Goal: Book appointment/travel/reservation: Book appointment/travel/reservation

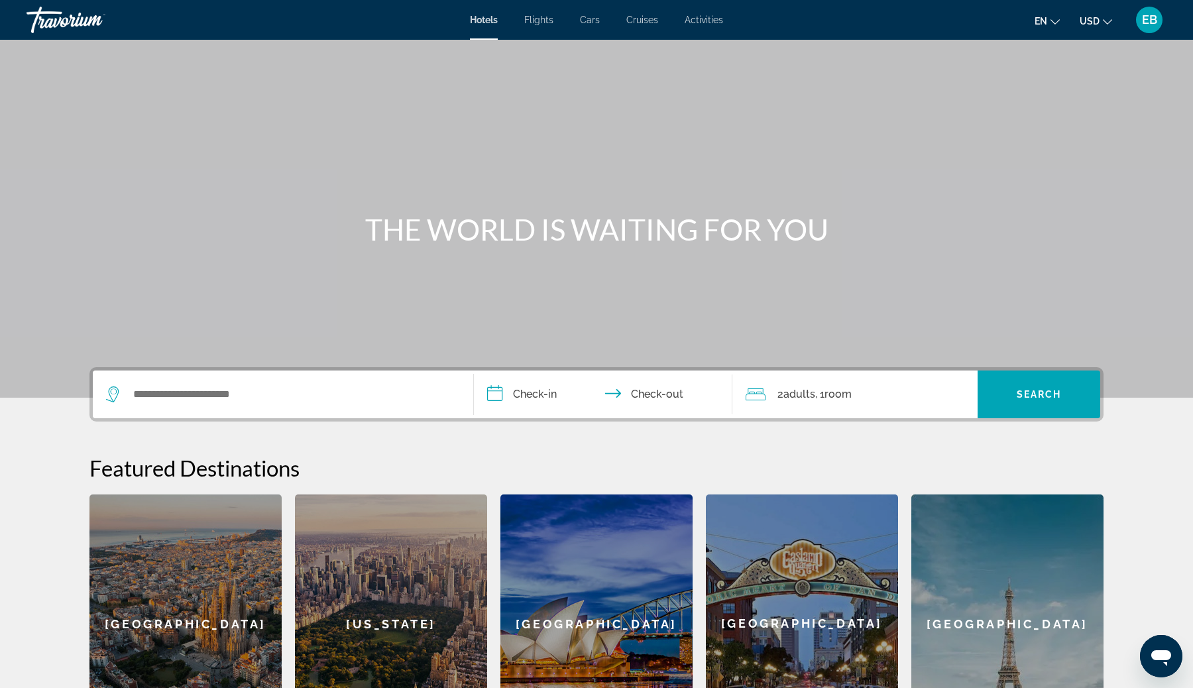
click at [534, 22] on span "Flights" at bounding box center [538, 20] width 29 height 11
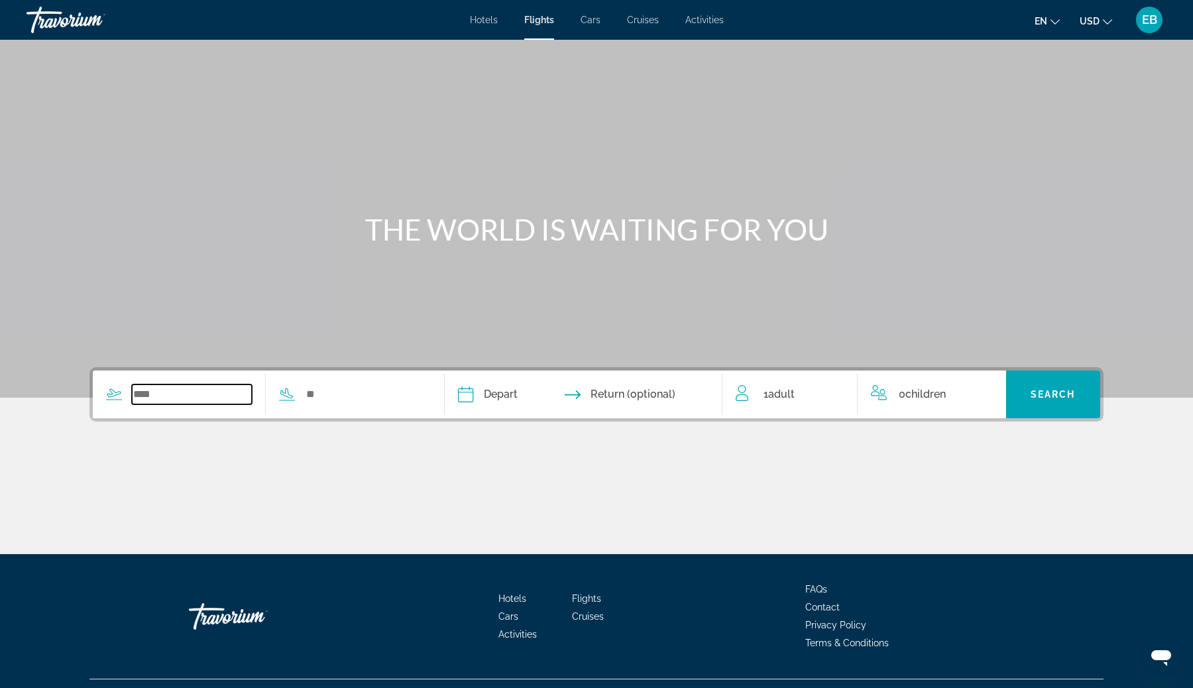
click at [164, 394] on input "Search widget" at bounding box center [192, 394] width 120 height 20
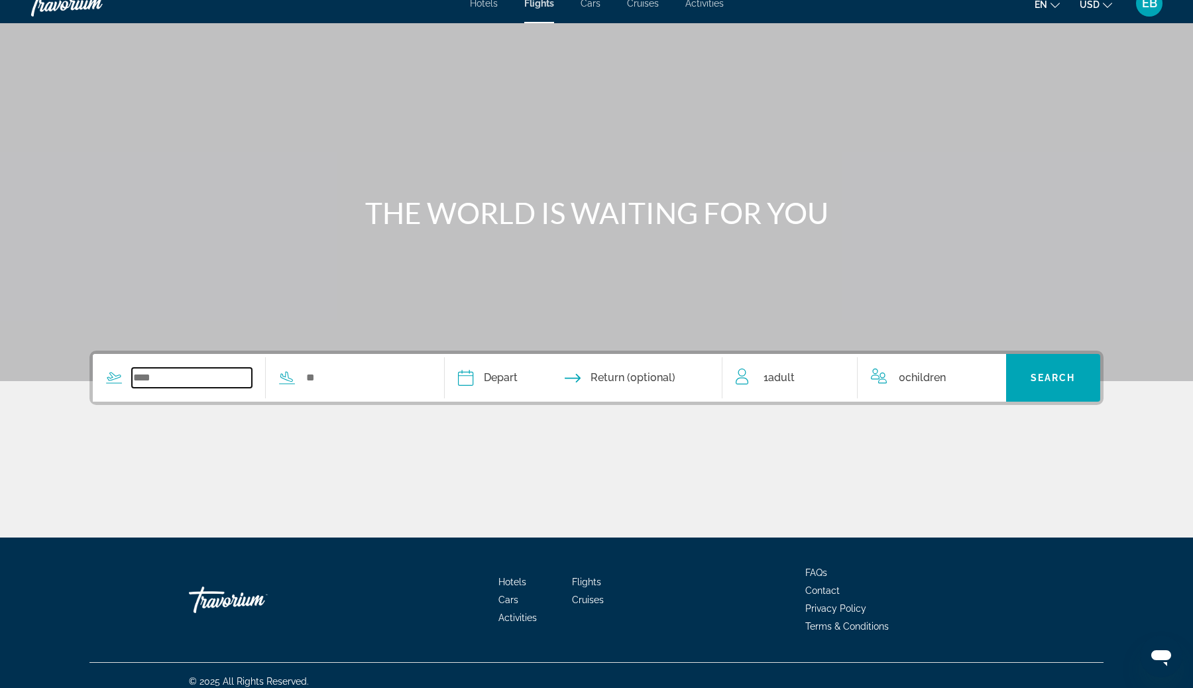
scroll to position [28, 0]
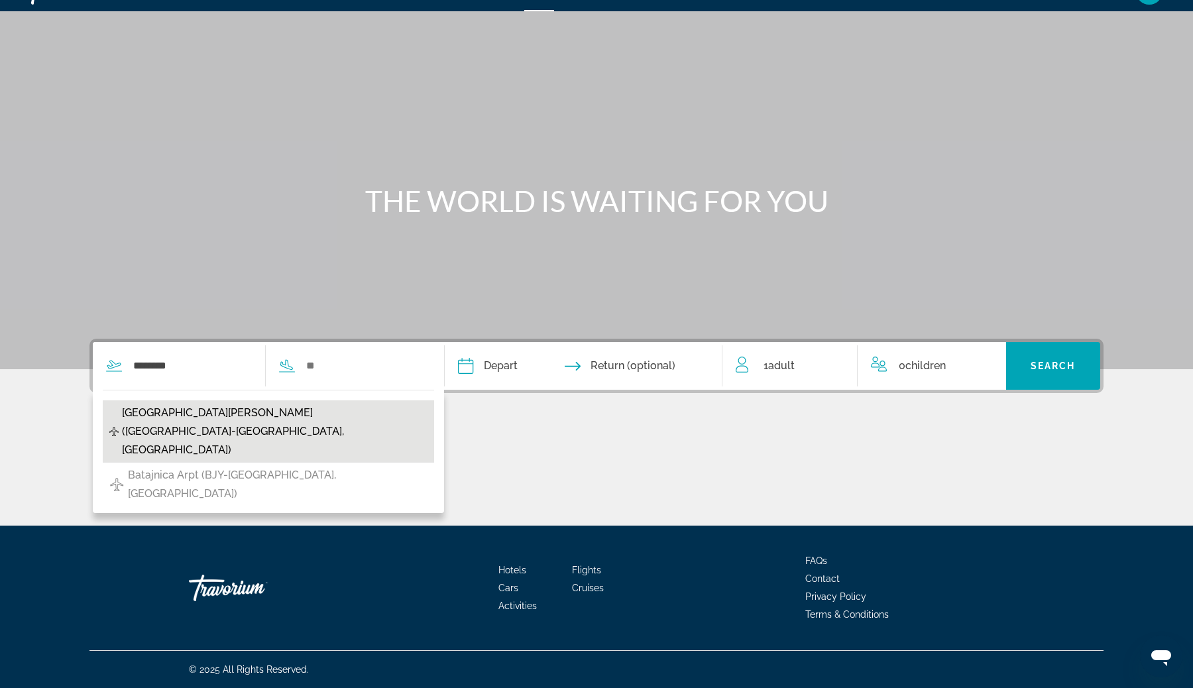
click at [237, 415] on span "Belgrade Nikola Tesla Airport (BEG-Belgrade, Serbia)" at bounding box center [275, 432] width 306 height 56
type input "**********"
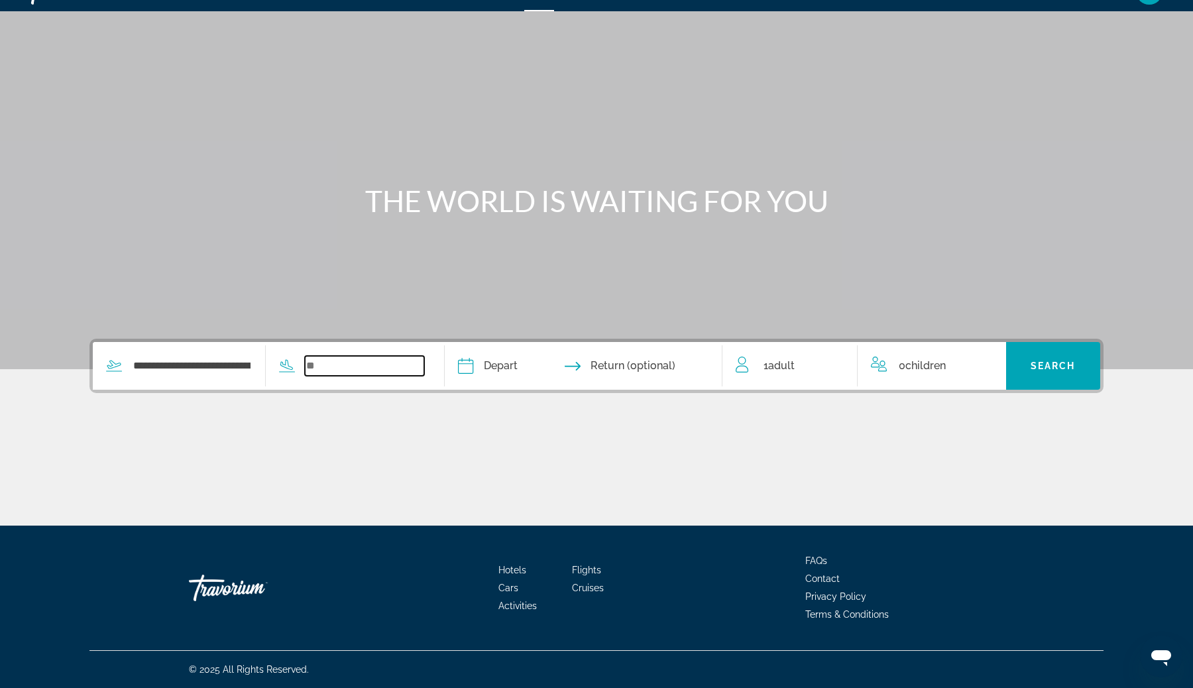
click at [336, 366] on input "Search widget" at bounding box center [365, 366] width 120 height 20
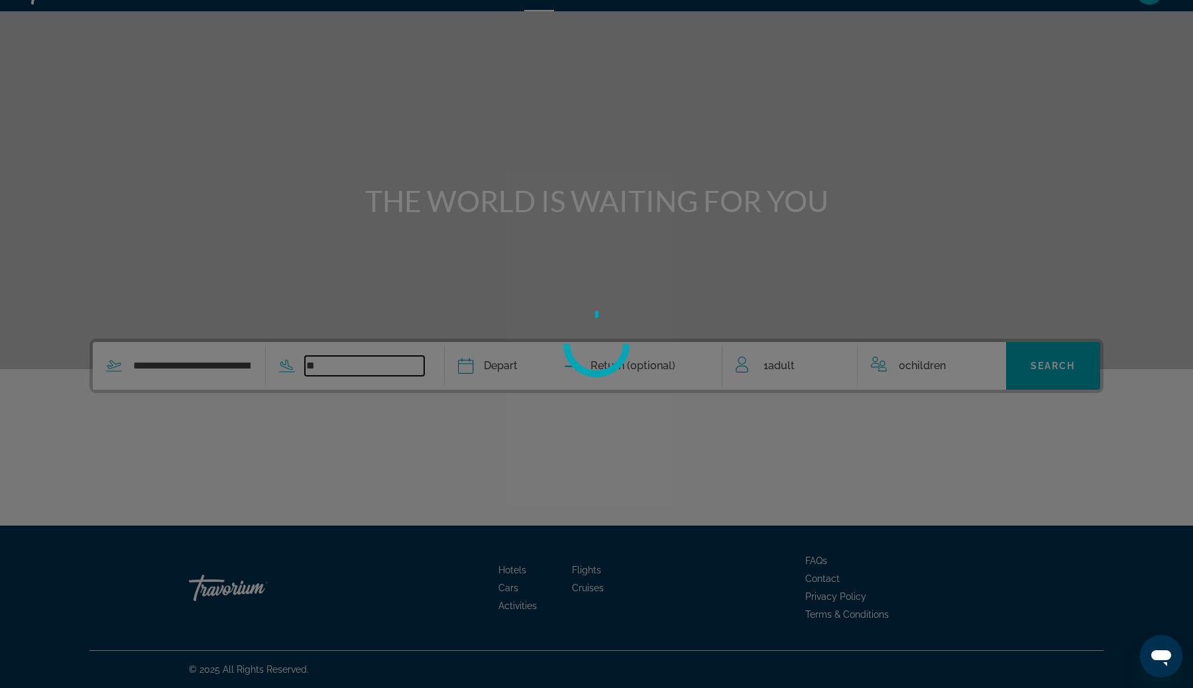
type input "*"
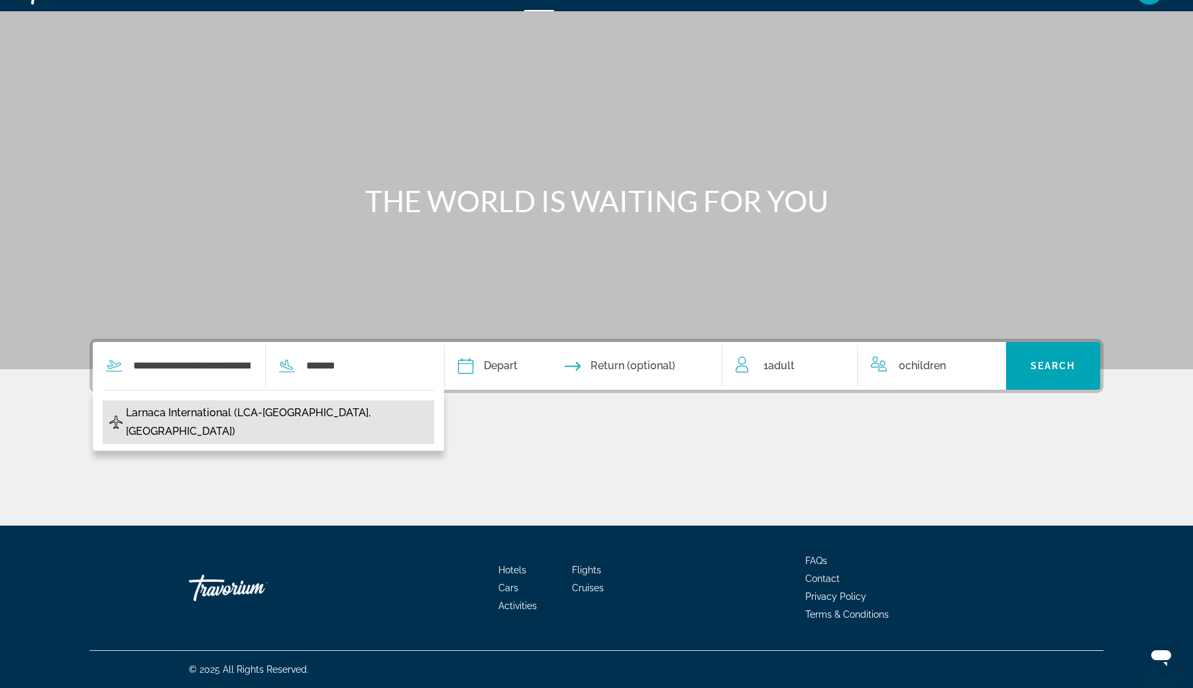
click at [319, 411] on span "Larnaca International (LCA-Larnaca, Cyprus)" at bounding box center [276, 422] width 301 height 37
type input "**********"
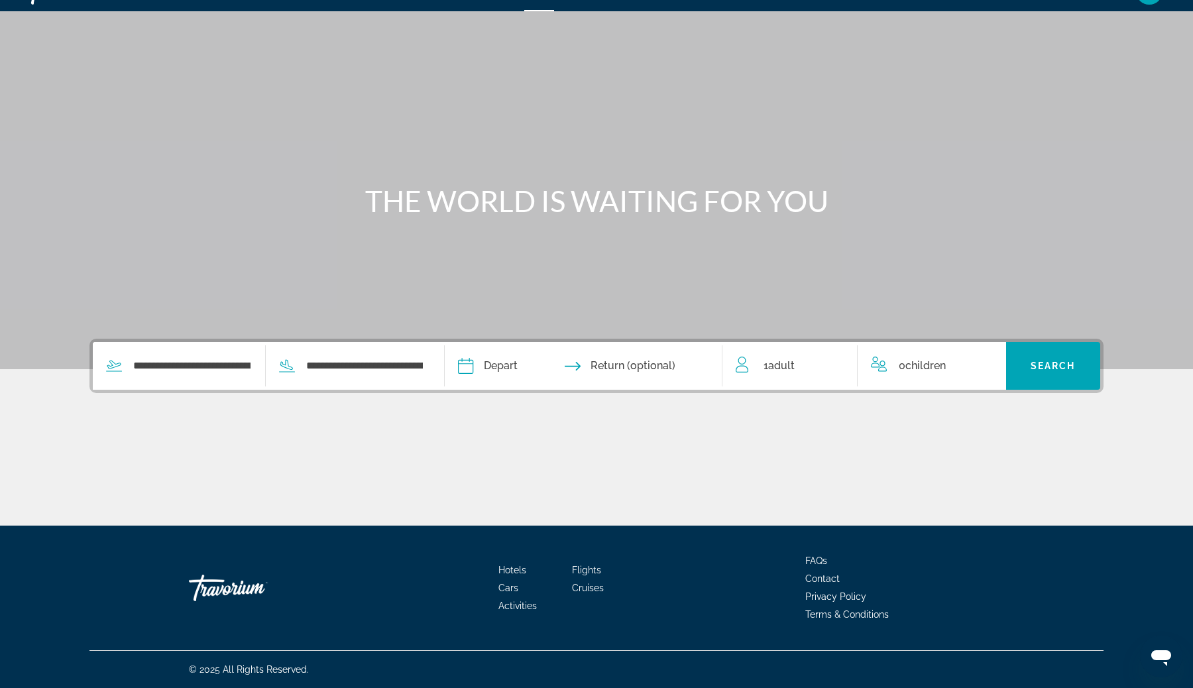
click at [527, 370] on input "Depart date" at bounding box center [523, 368] width 137 height 52
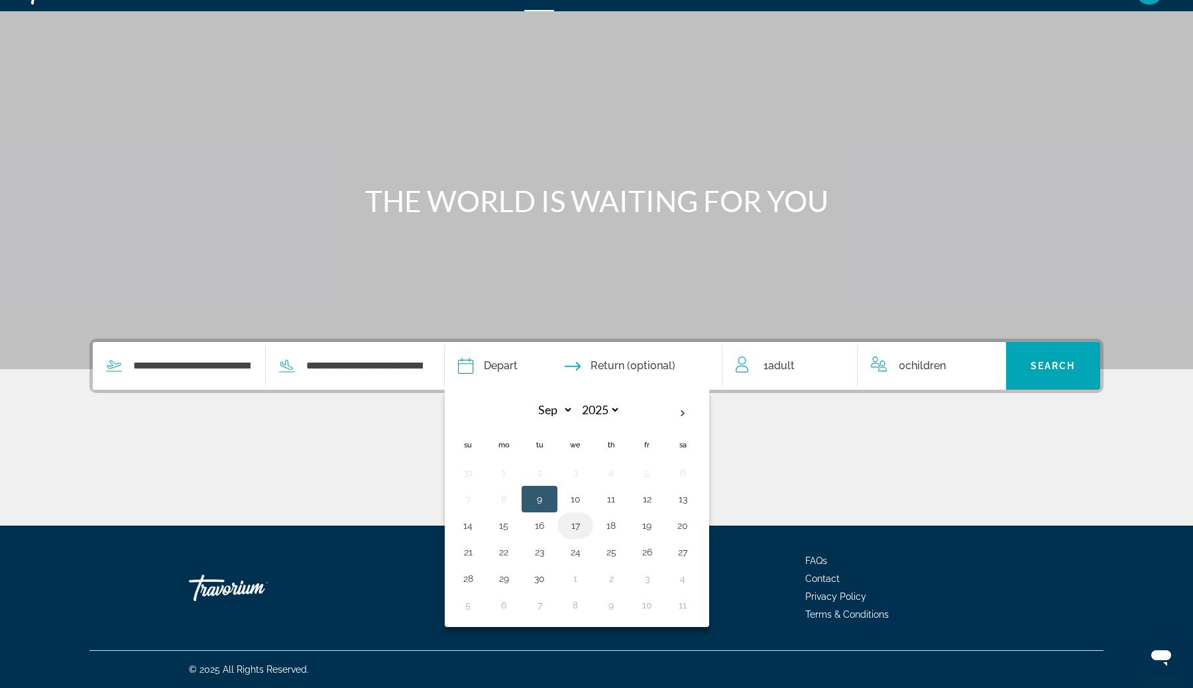
click at [578, 528] on button "17" at bounding box center [575, 525] width 21 height 19
type input "**********"
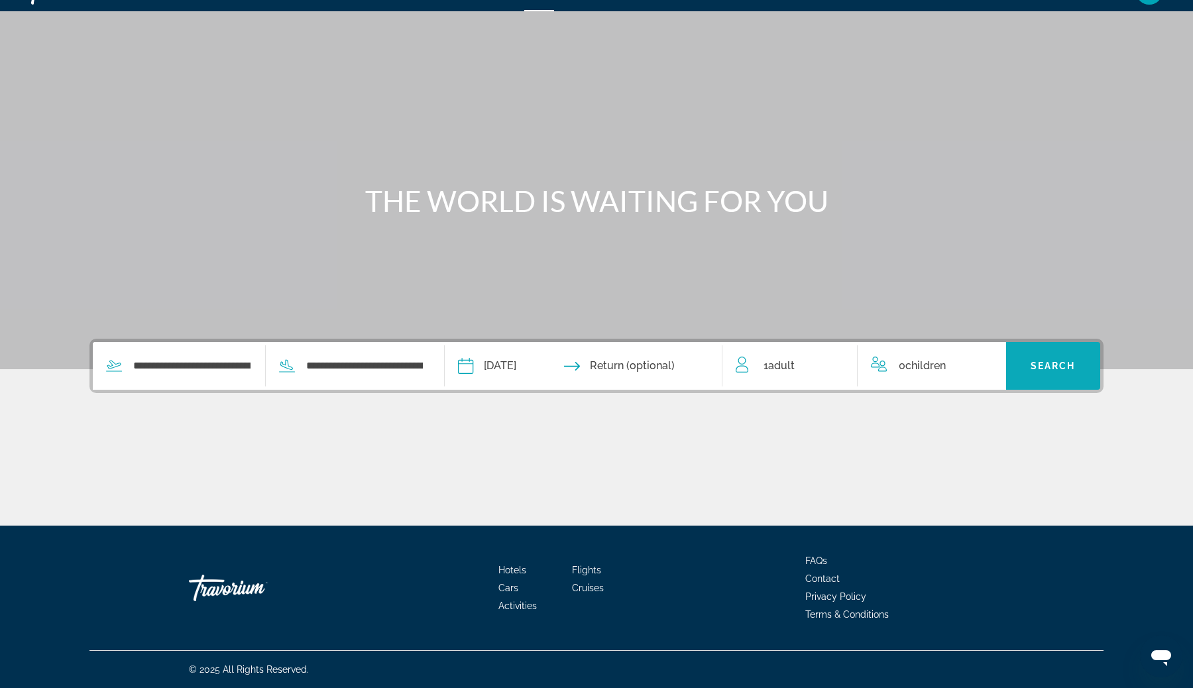
click at [1064, 368] on span "Search" at bounding box center [1052, 365] width 45 height 11
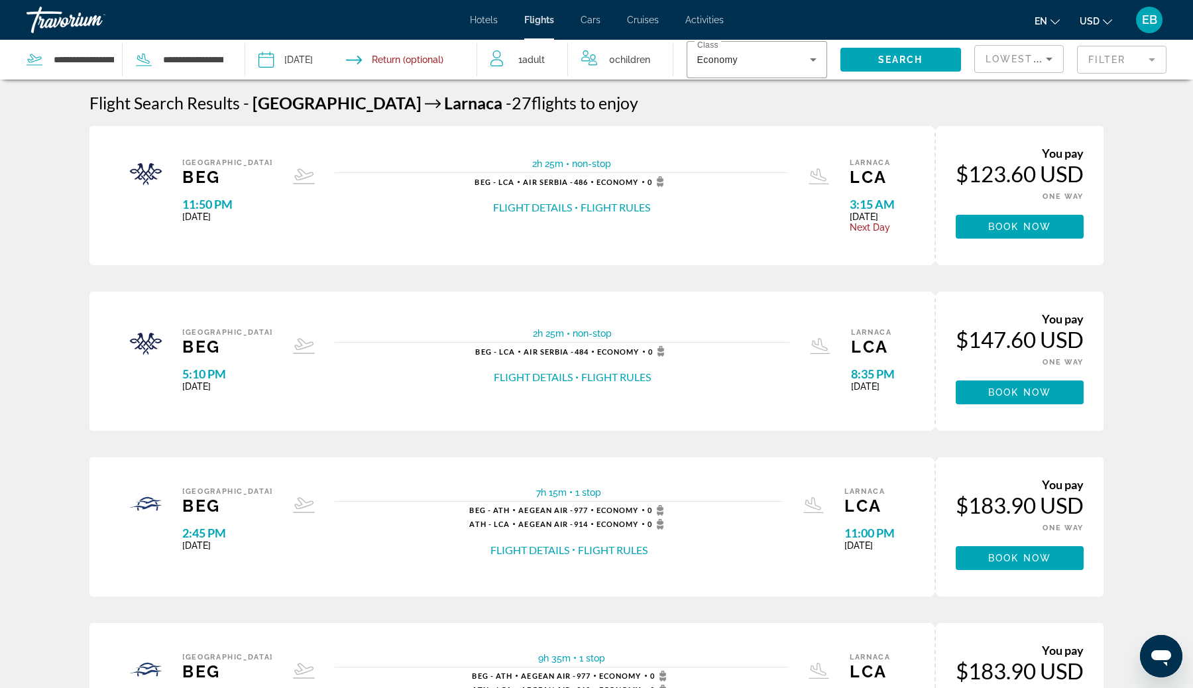
click at [484, 21] on span "Hotels" at bounding box center [484, 20] width 28 height 11
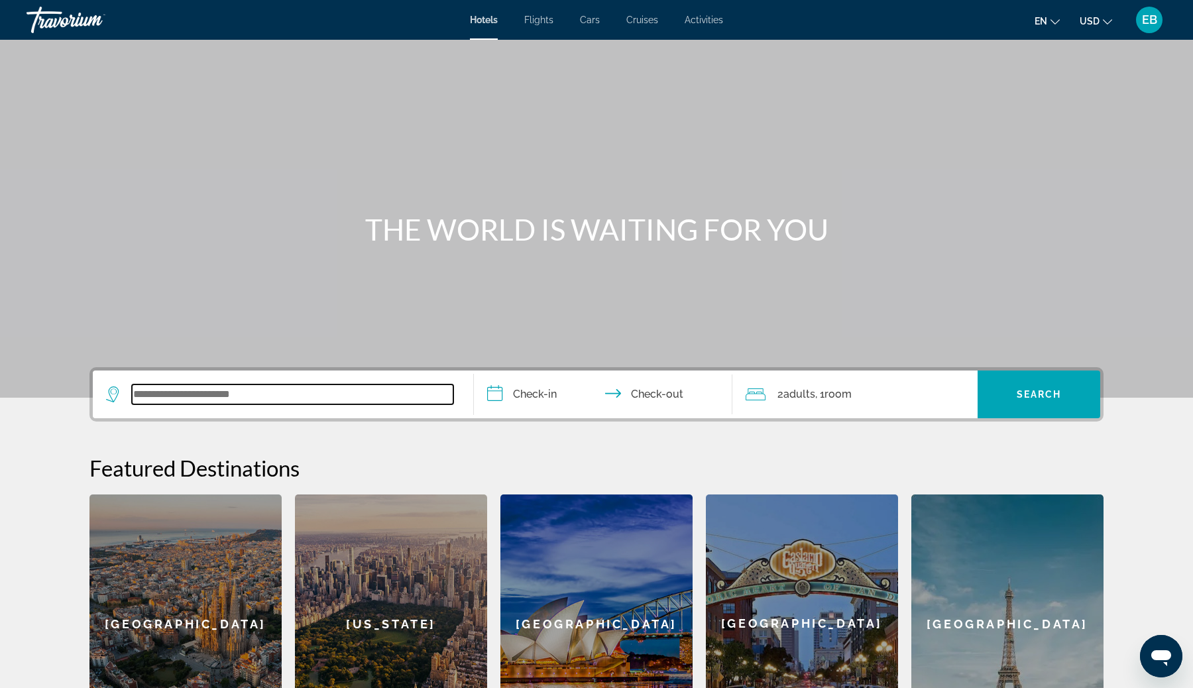
click at [259, 395] on input "Search widget" at bounding box center [292, 394] width 321 height 20
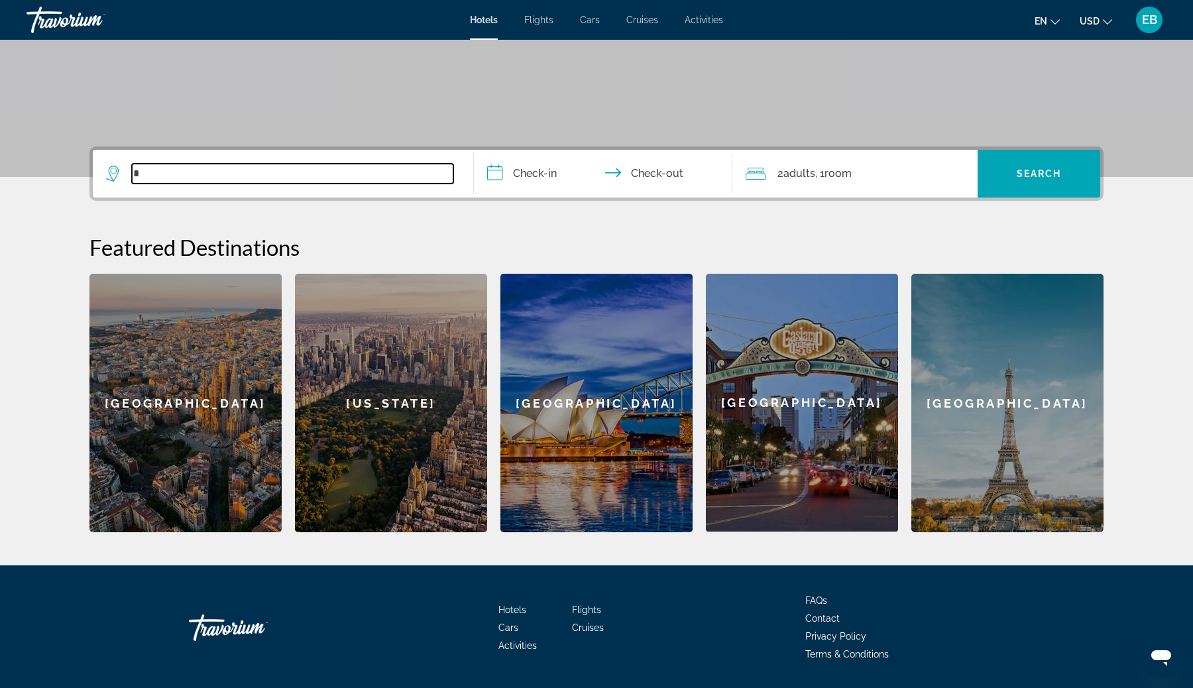
scroll to position [260, 0]
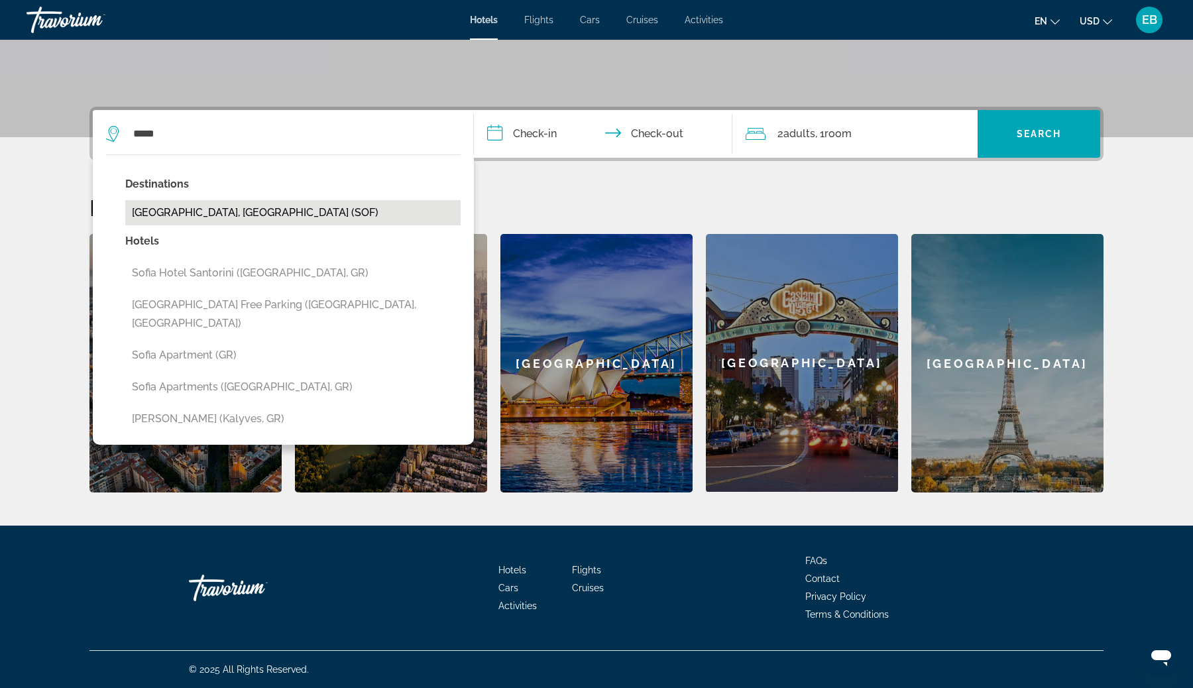
click at [246, 210] on button "[GEOGRAPHIC_DATA], [GEOGRAPHIC_DATA] (SOF)" at bounding box center [292, 212] width 335 height 25
type input "**********"
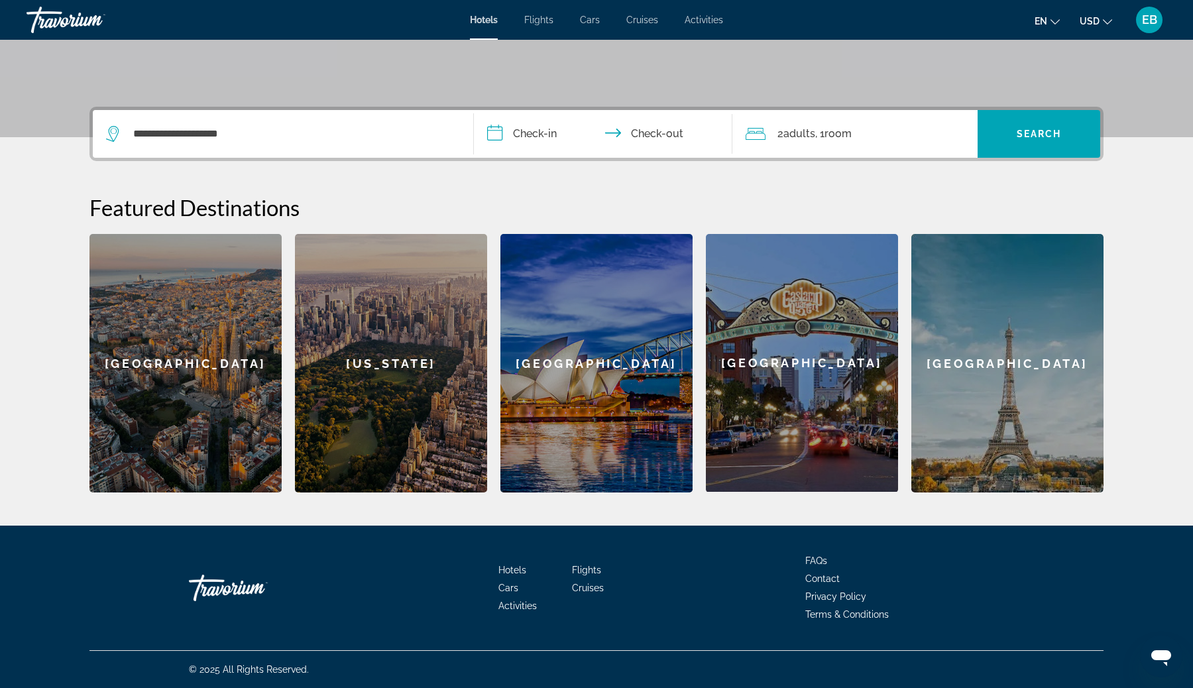
click at [553, 138] on input "**********" at bounding box center [606, 136] width 264 height 52
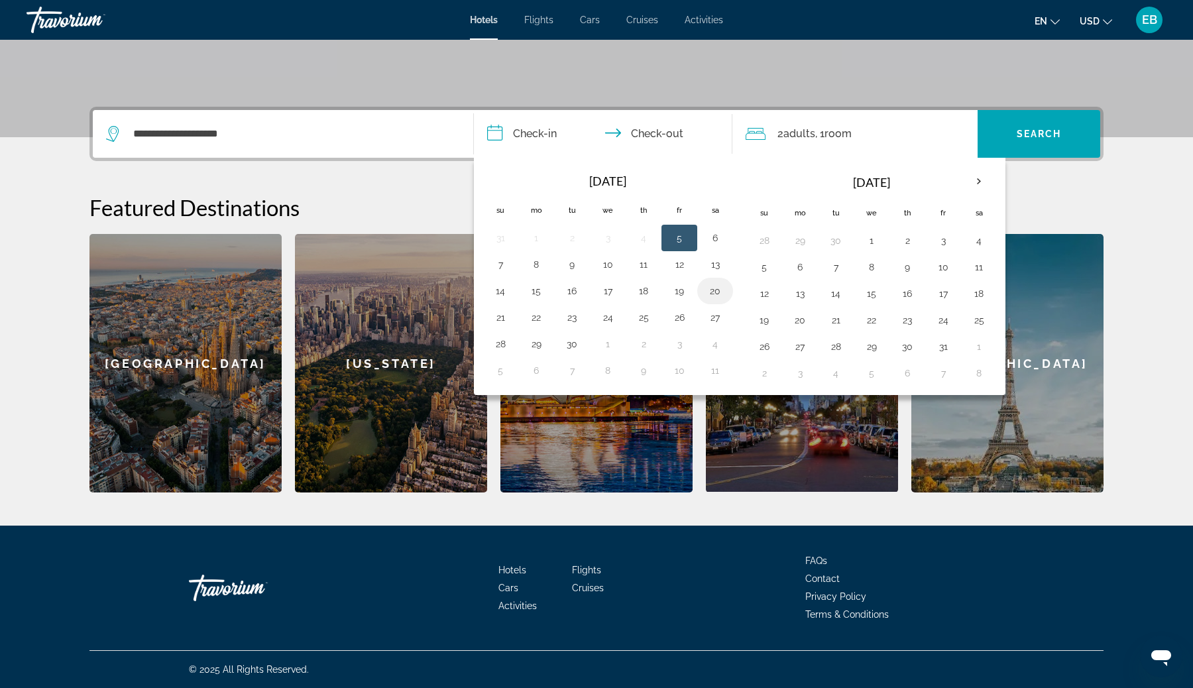
click at [709, 293] on button "20" at bounding box center [714, 291] width 21 height 19
click at [605, 320] on button "24" at bounding box center [607, 317] width 21 height 19
type input "**********"
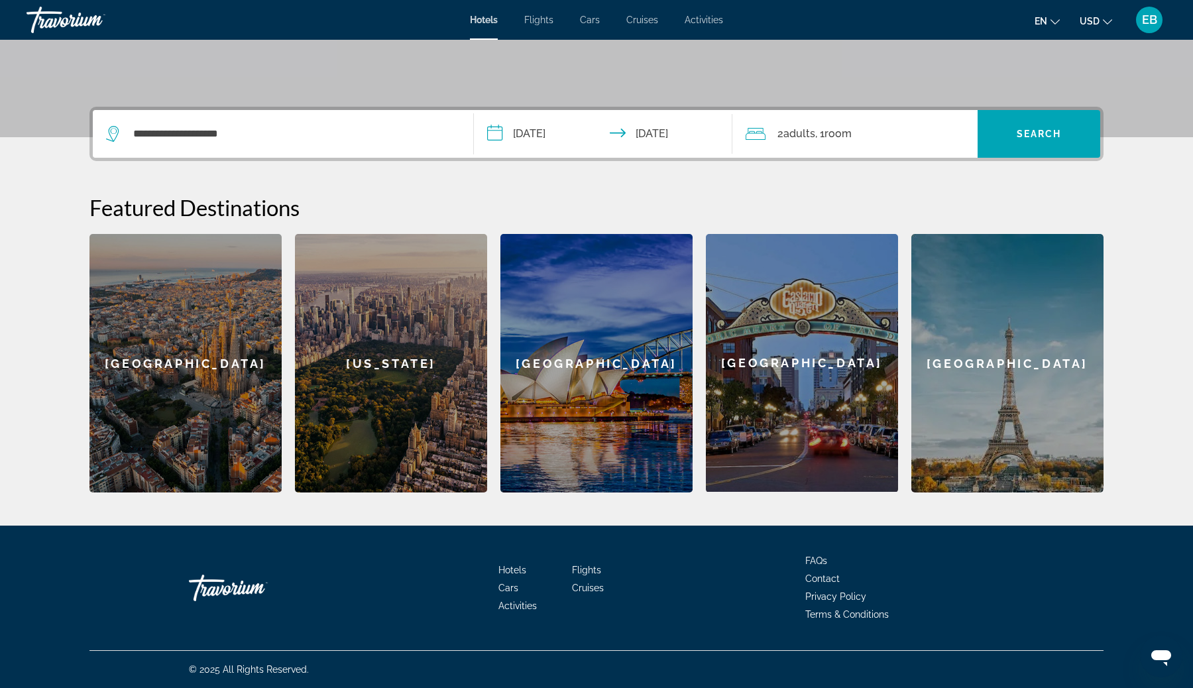
click at [883, 140] on div "2 Adult Adults , 1 Room rooms" at bounding box center [861, 134] width 232 height 19
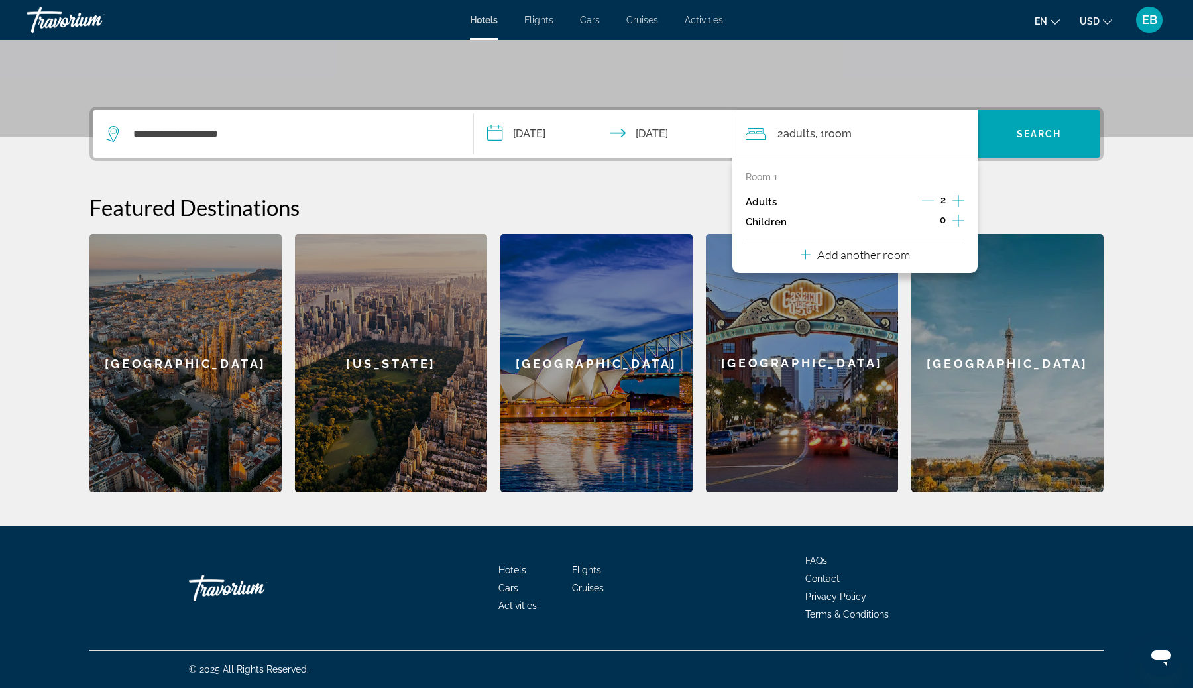
click at [929, 201] on icon "Decrement adults" at bounding box center [928, 201] width 12 height 12
click at [1016, 148] on span "Search widget" at bounding box center [1038, 134] width 123 height 32
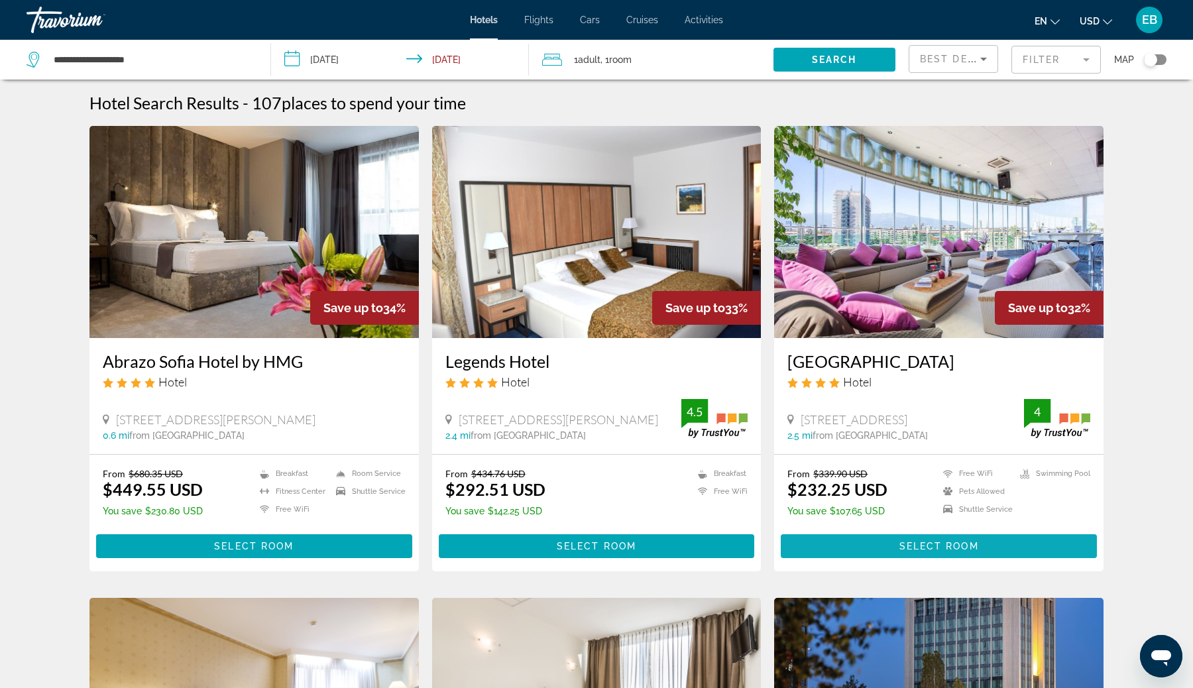
click at [946, 545] on span "Select Room" at bounding box center [939, 546] width 80 height 11
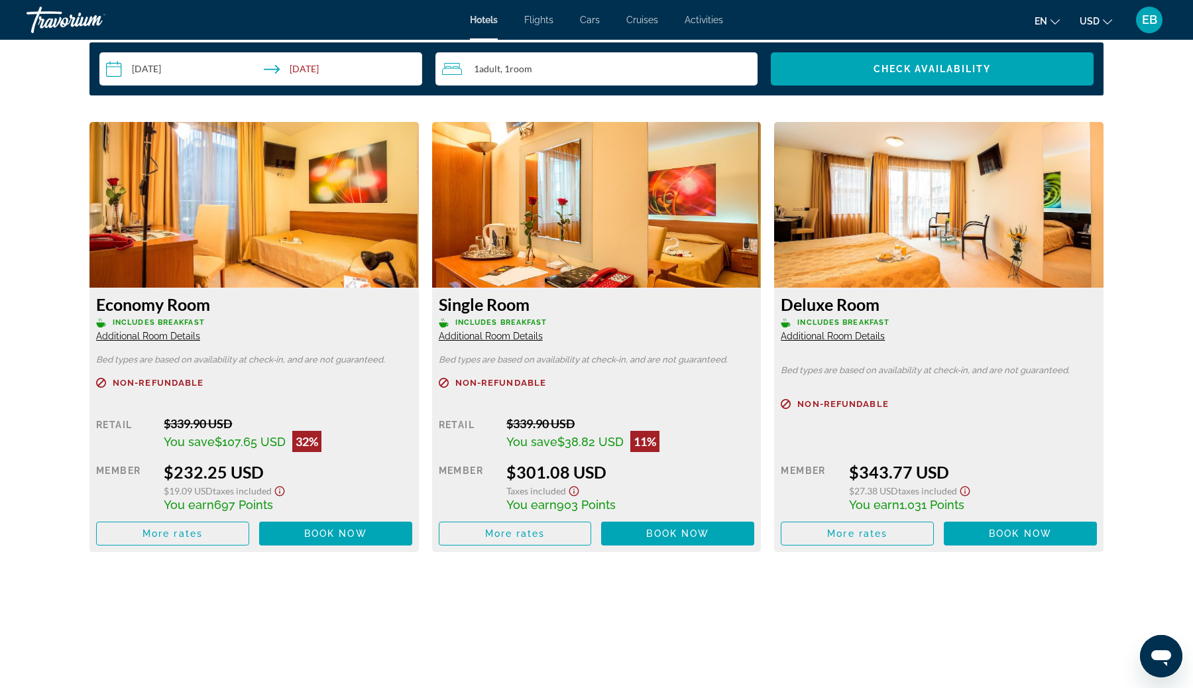
scroll to position [1774, 0]
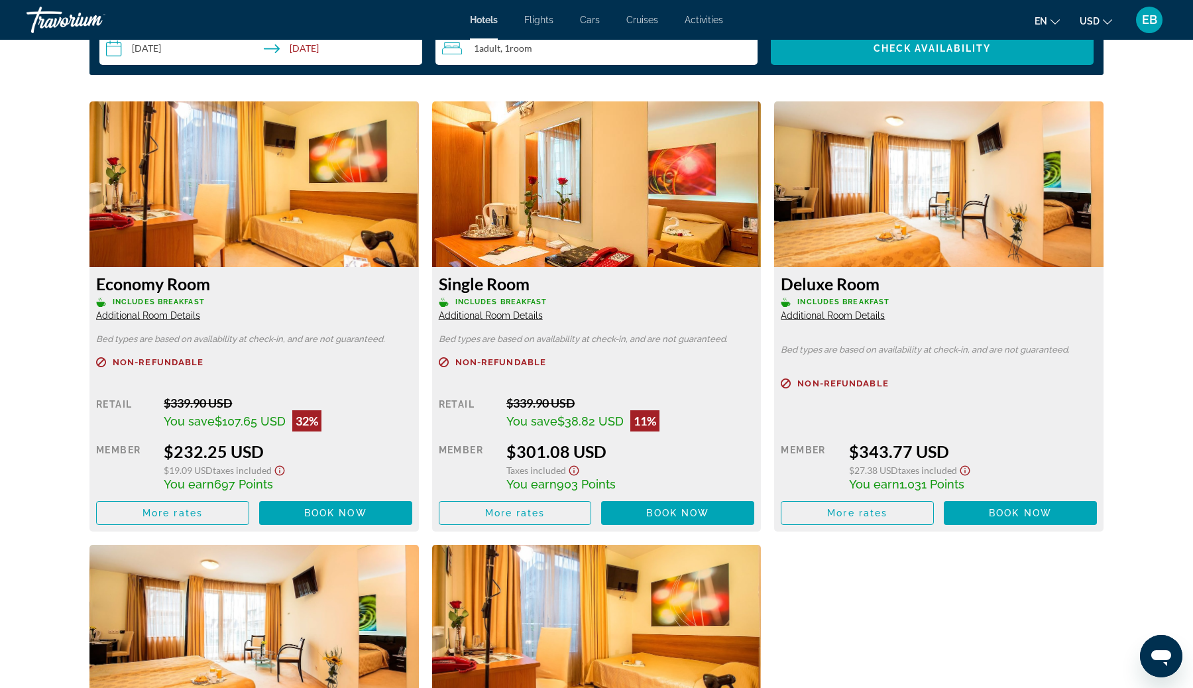
click at [1152, 23] on span "EB" at bounding box center [1149, 19] width 15 height 13
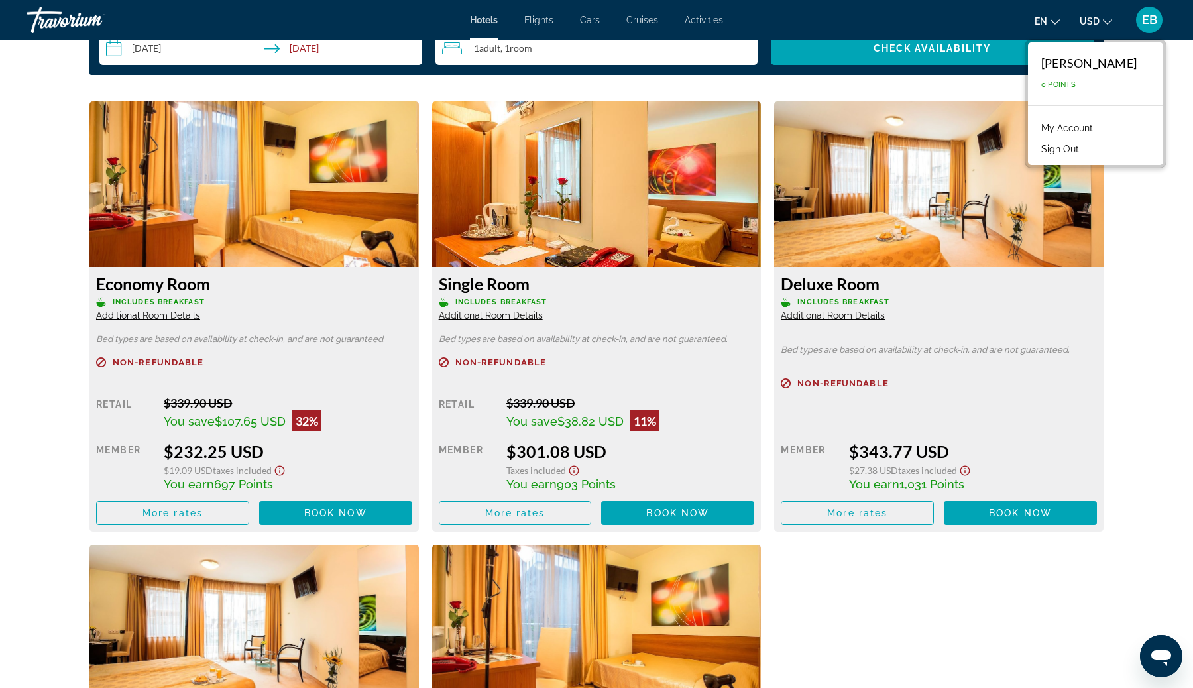
click at [1152, 23] on span "EB" at bounding box center [1149, 19] width 15 height 13
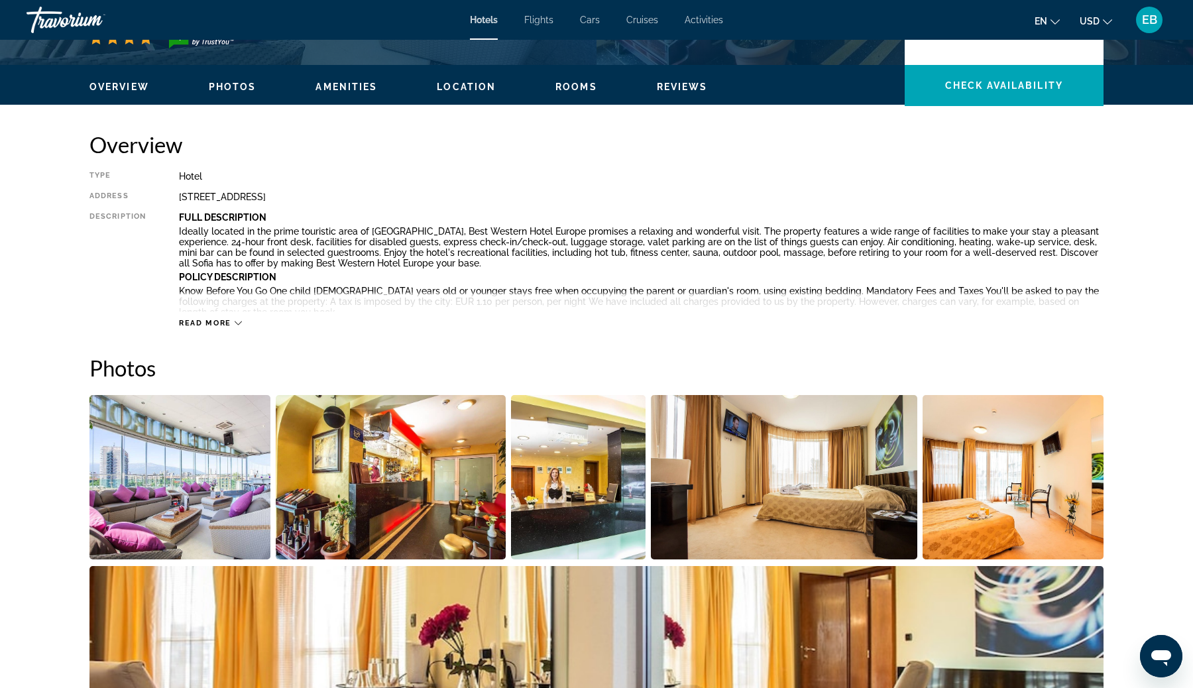
scroll to position [0, 0]
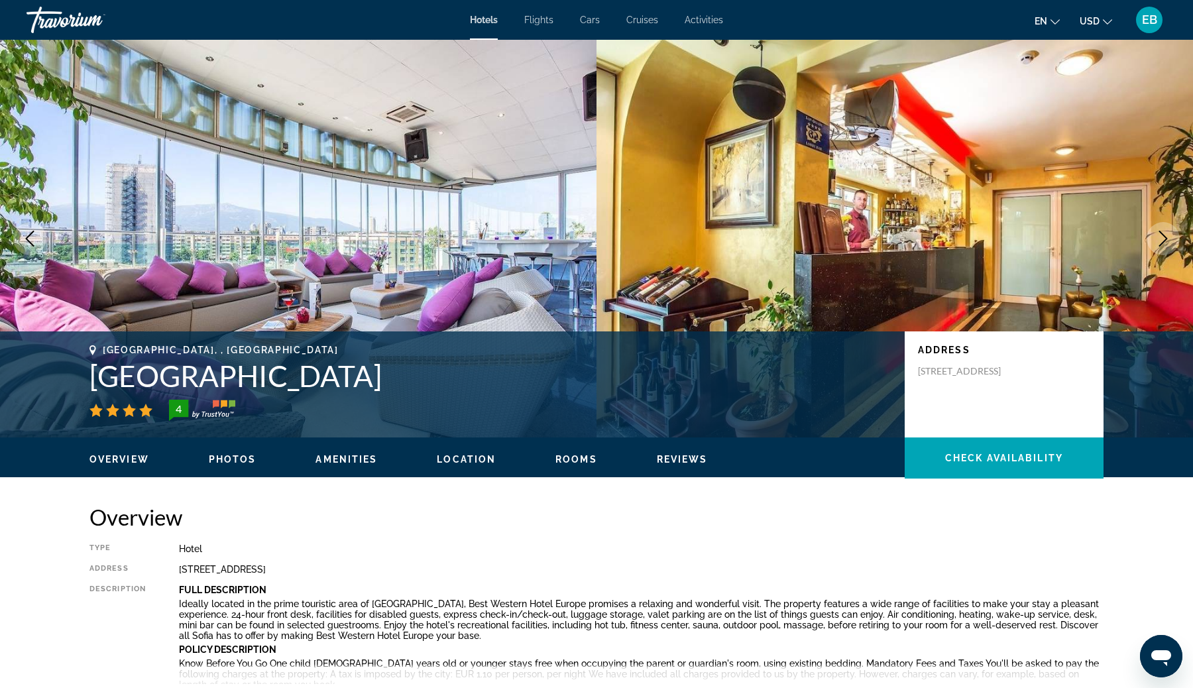
click at [145, 386] on h1 "Europe Hotel" at bounding box center [490, 375] width 802 height 34
drag, startPoint x: 145, startPoint y: 386, endPoint x: 220, endPoint y: 380, distance: 75.1
click at [220, 380] on h1 "Europe Hotel" at bounding box center [490, 375] width 802 height 34
copy h1 "Europe Hotel"
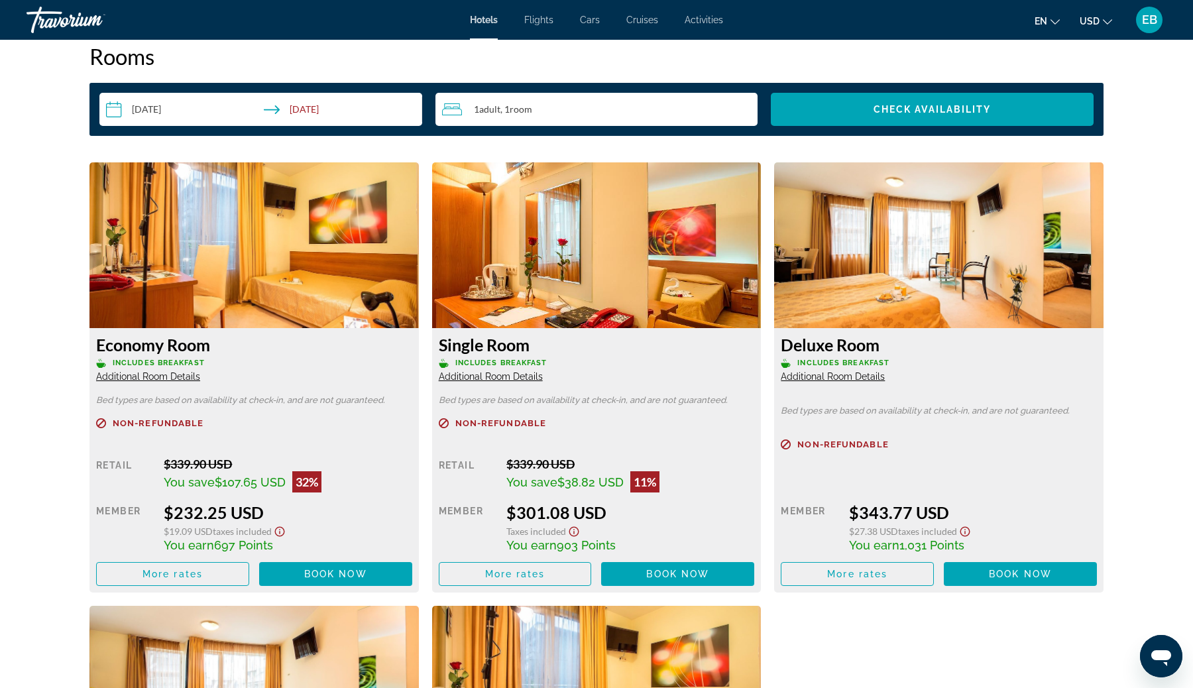
scroll to position [1731, 0]
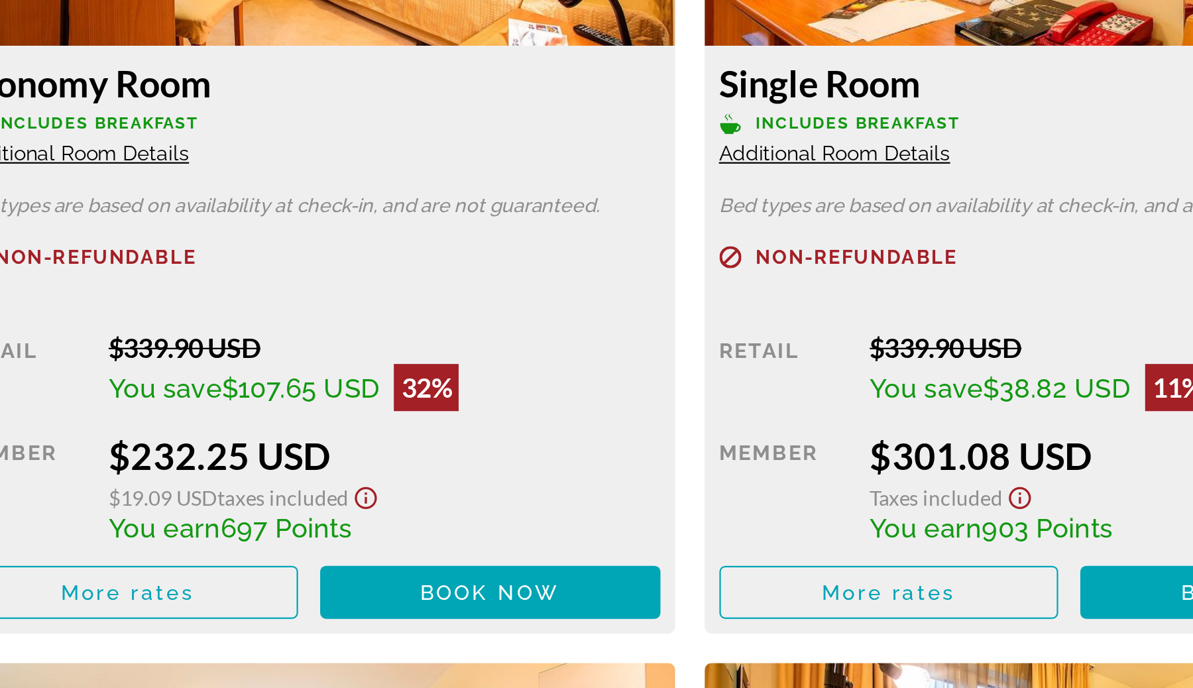
click at [221, 529] on span "697 Points" at bounding box center [243, 527] width 59 height 14
drag, startPoint x: 221, startPoint y: 529, endPoint x: 258, endPoint y: 529, distance: 37.1
click at [258, 529] on span "697 Points" at bounding box center [243, 527] width 59 height 14
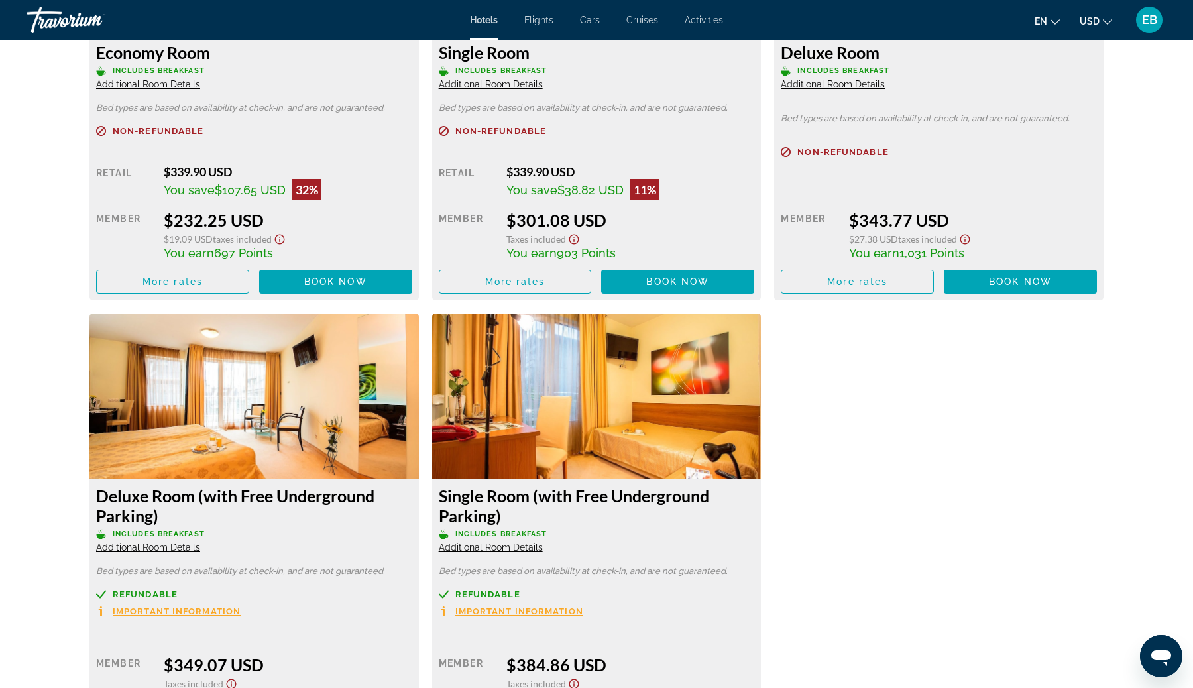
scroll to position [2016, 0]
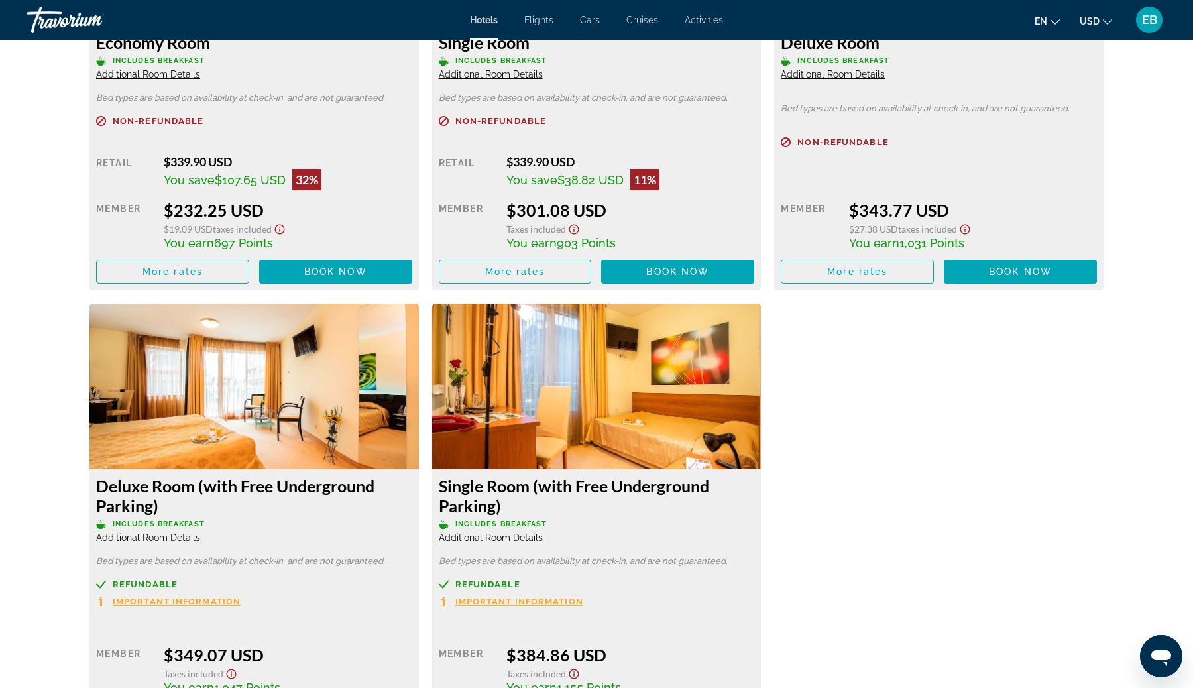
click at [1146, 22] on span "EB" at bounding box center [1149, 19] width 15 height 13
click at [1143, 24] on span "EB" at bounding box center [1149, 19] width 15 height 13
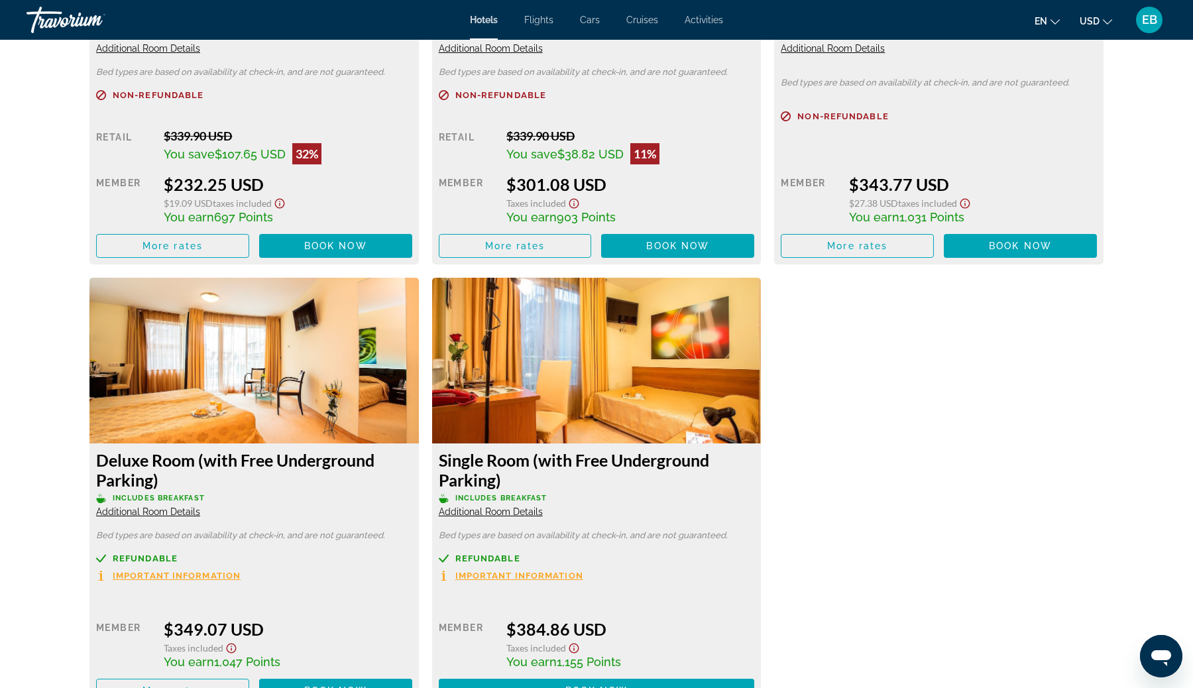
scroll to position [1909, 0]
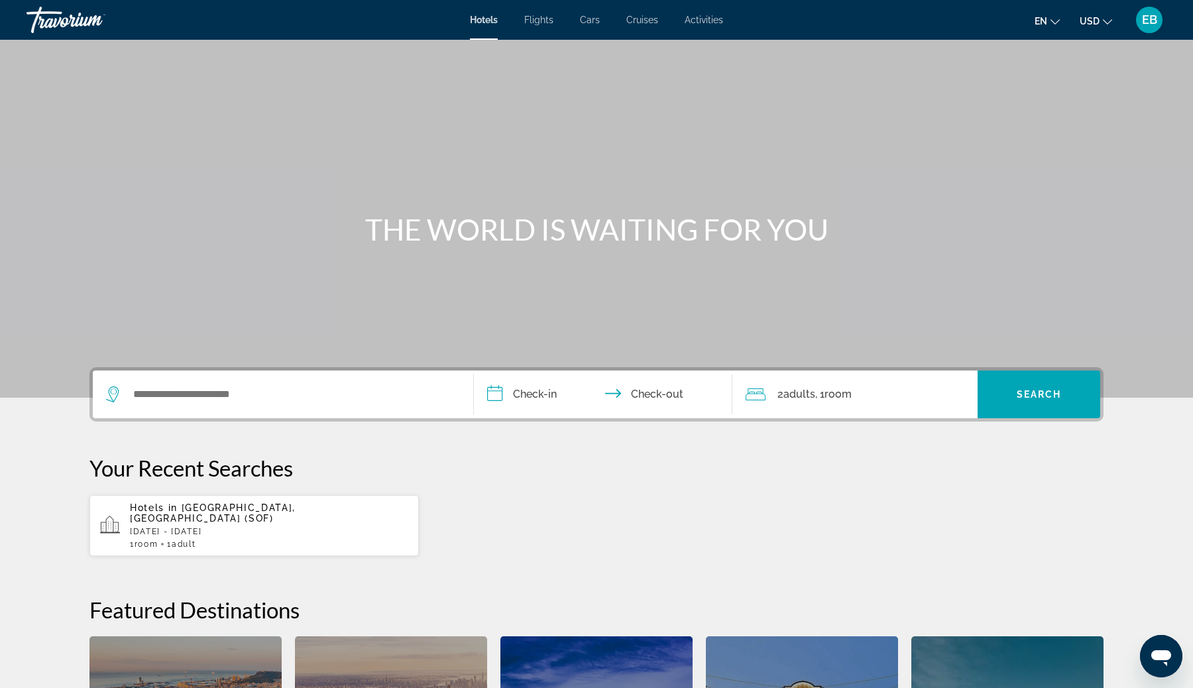
click at [1150, 21] on span "EB" at bounding box center [1149, 19] width 15 height 13
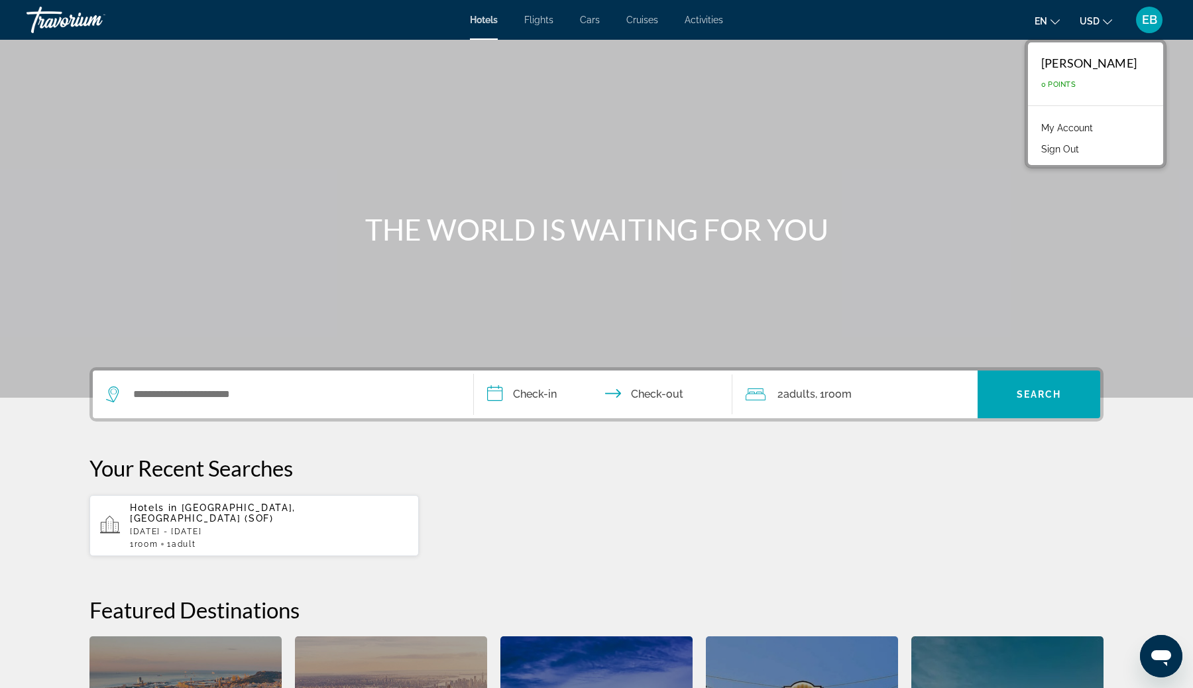
click at [1150, 21] on span "EB" at bounding box center [1149, 19] width 15 height 13
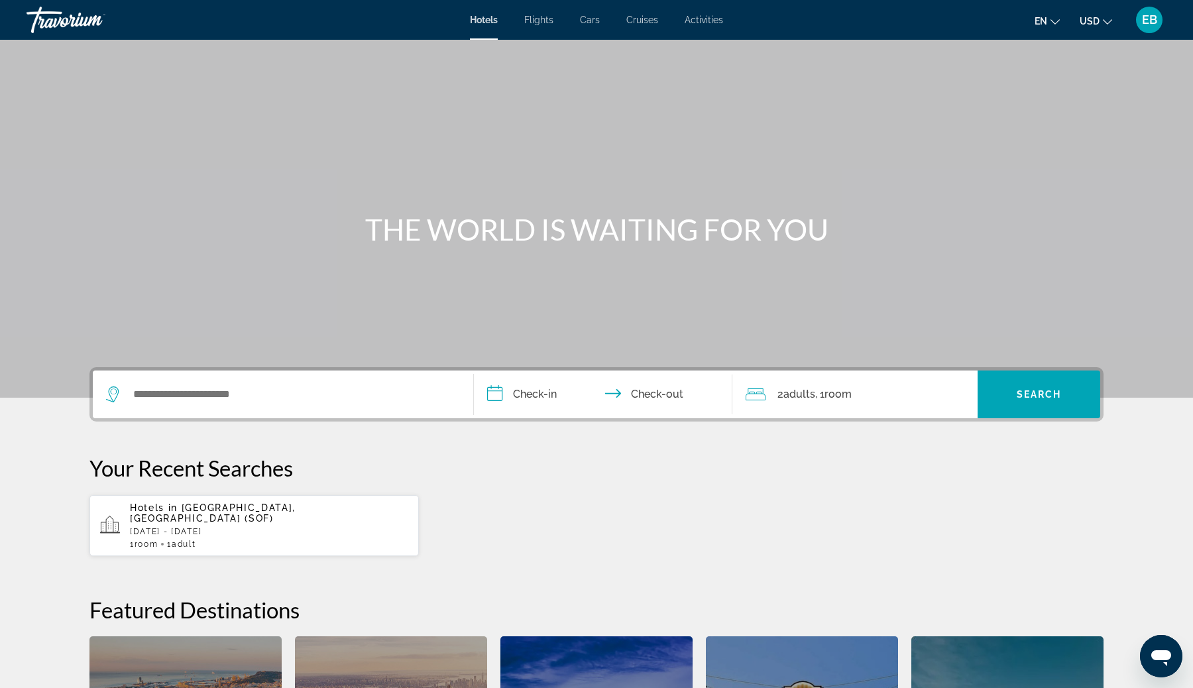
click at [256, 505] on span "[GEOGRAPHIC_DATA], [GEOGRAPHIC_DATA] (SOF)" at bounding box center [213, 512] width 166 height 21
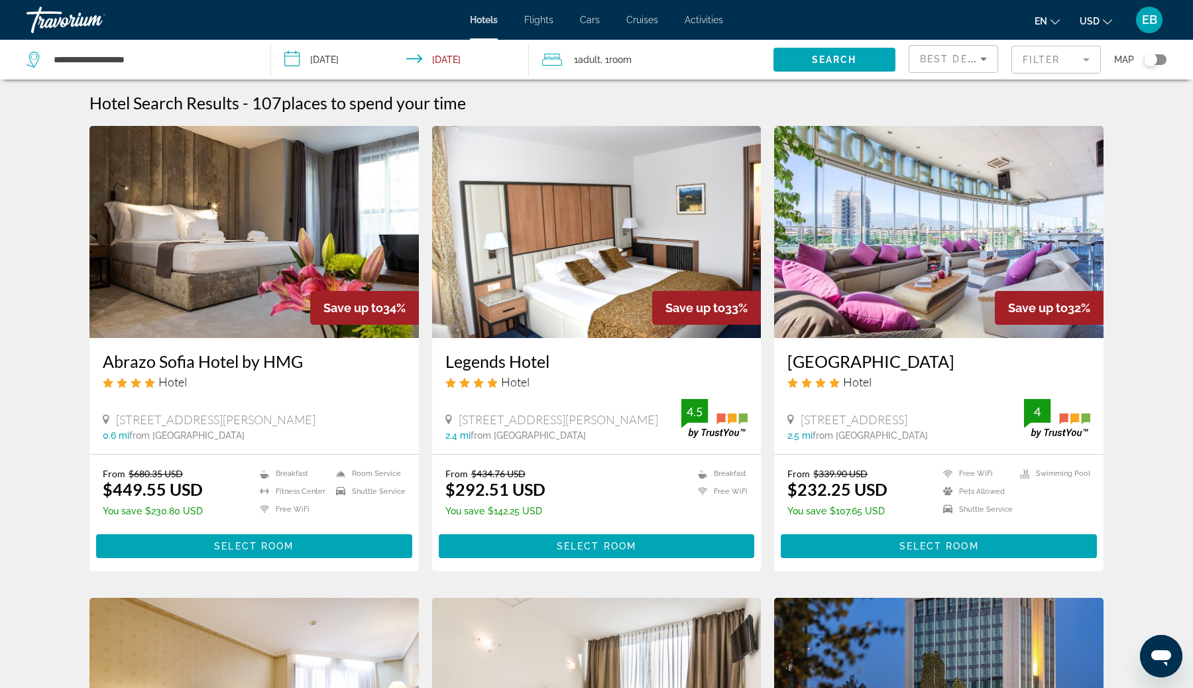
click at [973, 62] on span "Best Deals" at bounding box center [954, 59] width 69 height 11
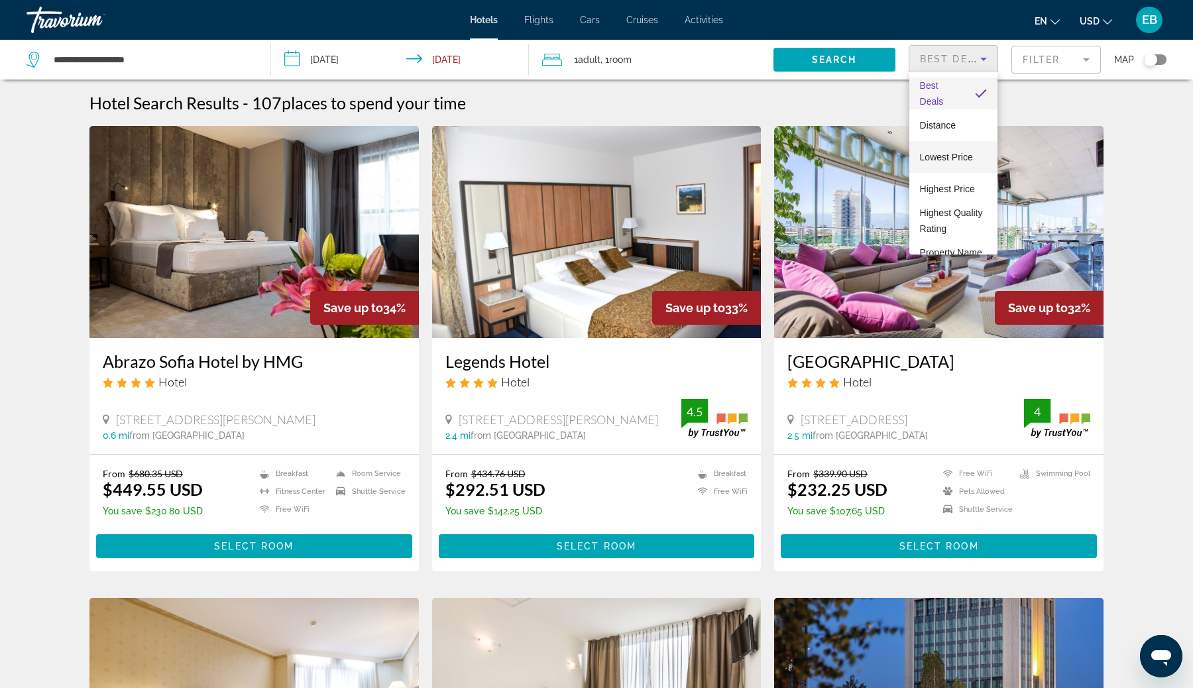
click at [964, 160] on span "Lowest Price" at bounding box center [946, 157] width 53 height 11
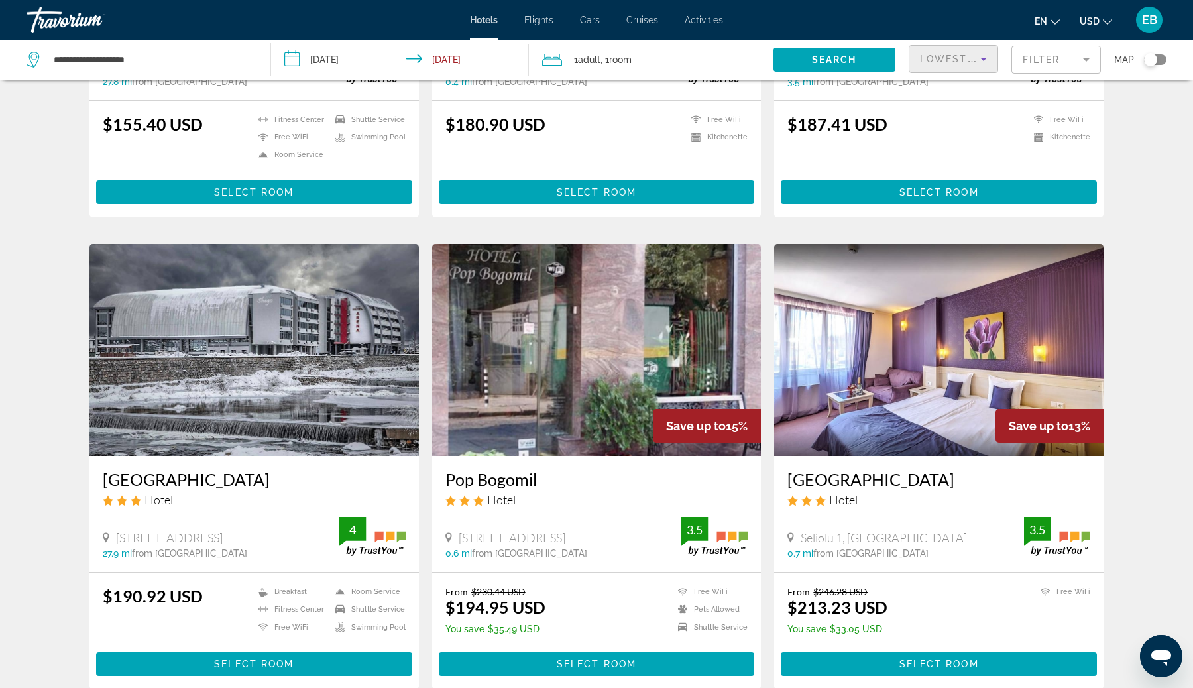
scroll to position [382, 0]
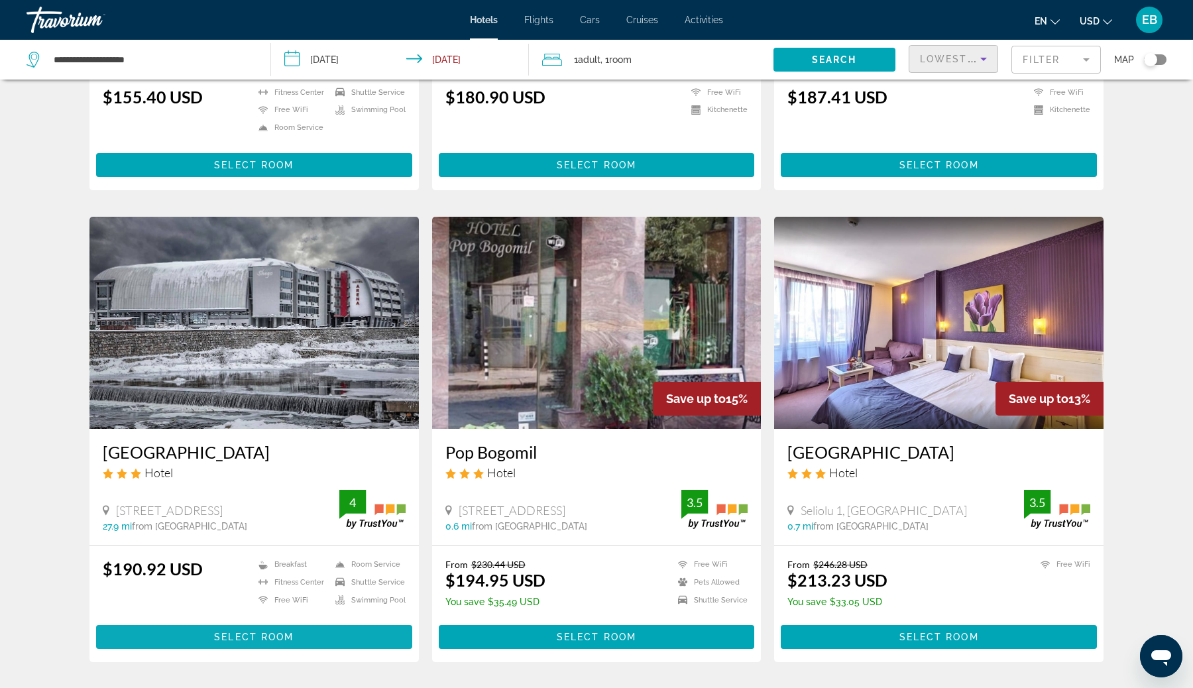
click at [263, 633] on span "Select Room" at bounding box center [254, 636] width 80 height 11
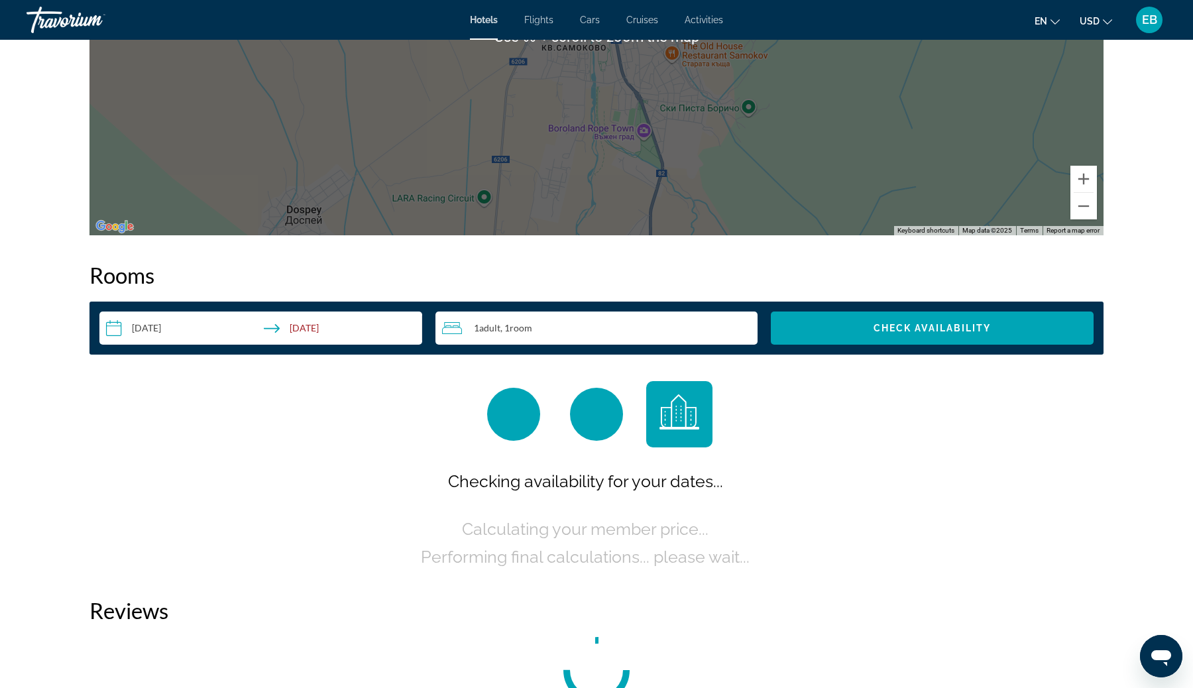
scroll to position [1648, 0]
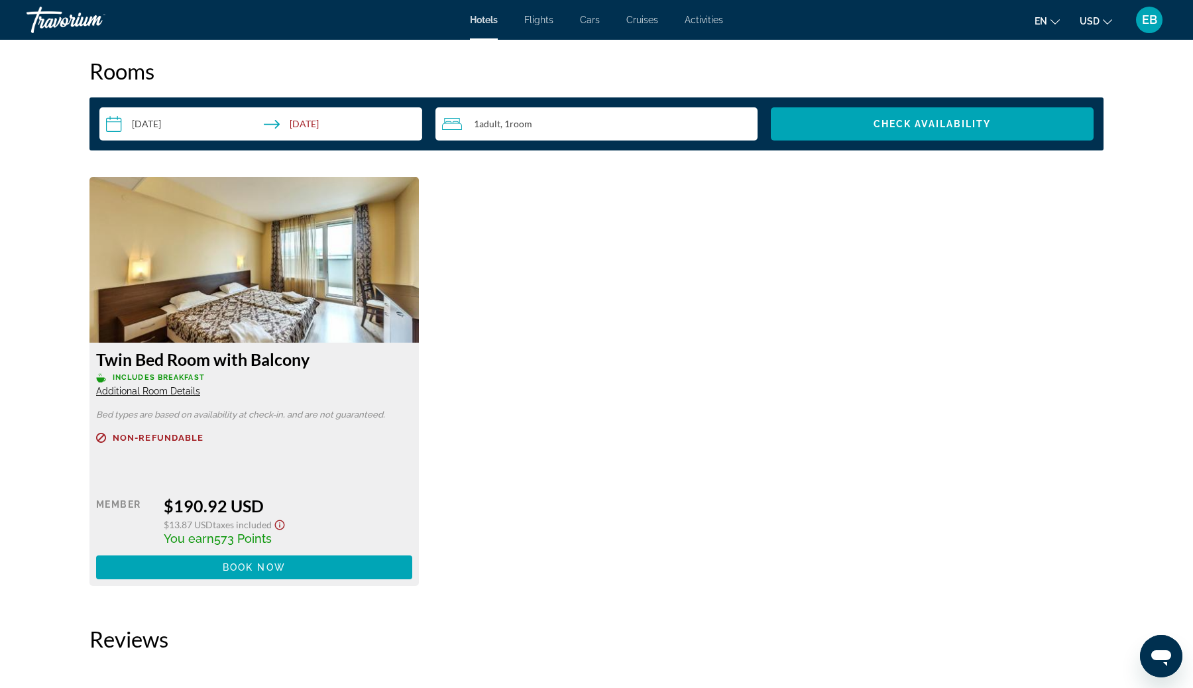
click at [282, 525] on icon "Show Taxes and Fees disclaimer" at bounding box center [280, 525] width 16 height 12
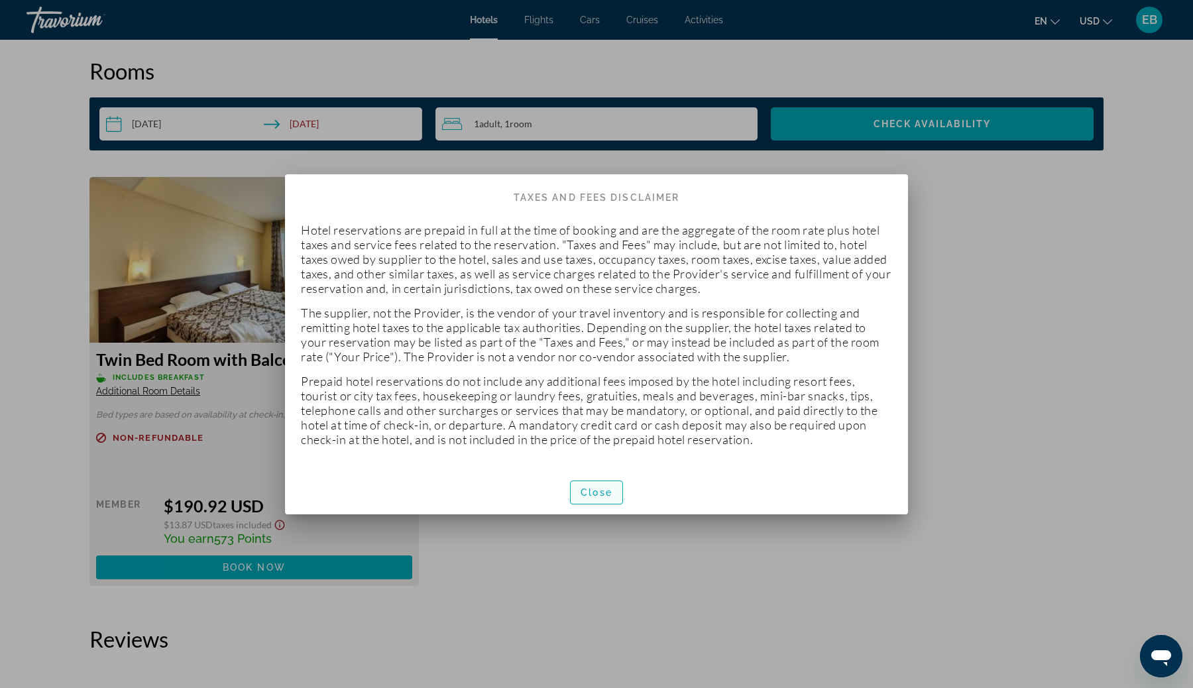
click at [582, 478] on span "button" at bounding box center [596, 492] width 52 height 32
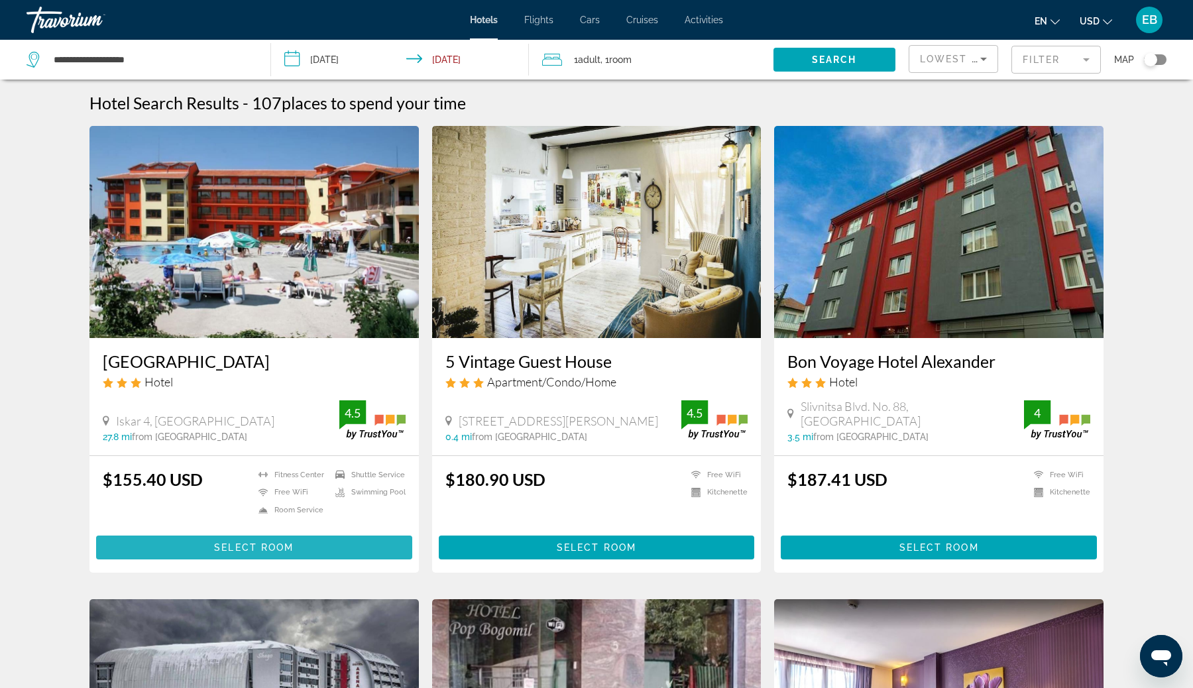
click at [258, 547] on span "Select Room" at bounding box center [254, 547] width 80 height 11
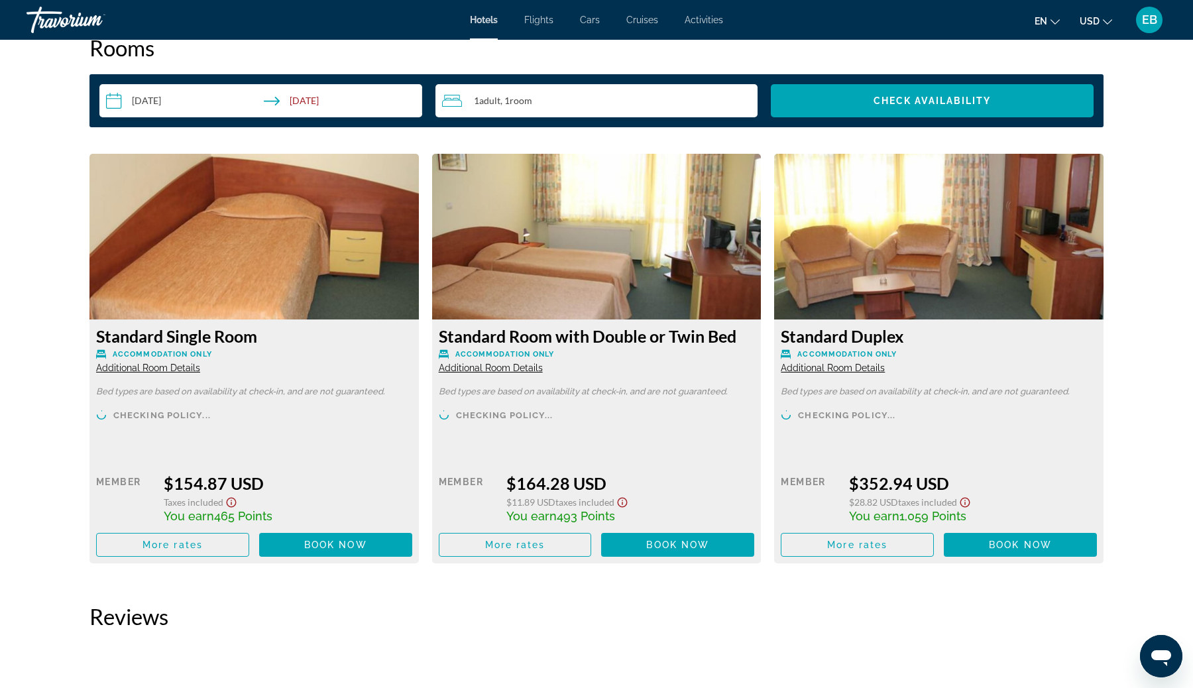
scroll to position [1721, 0]
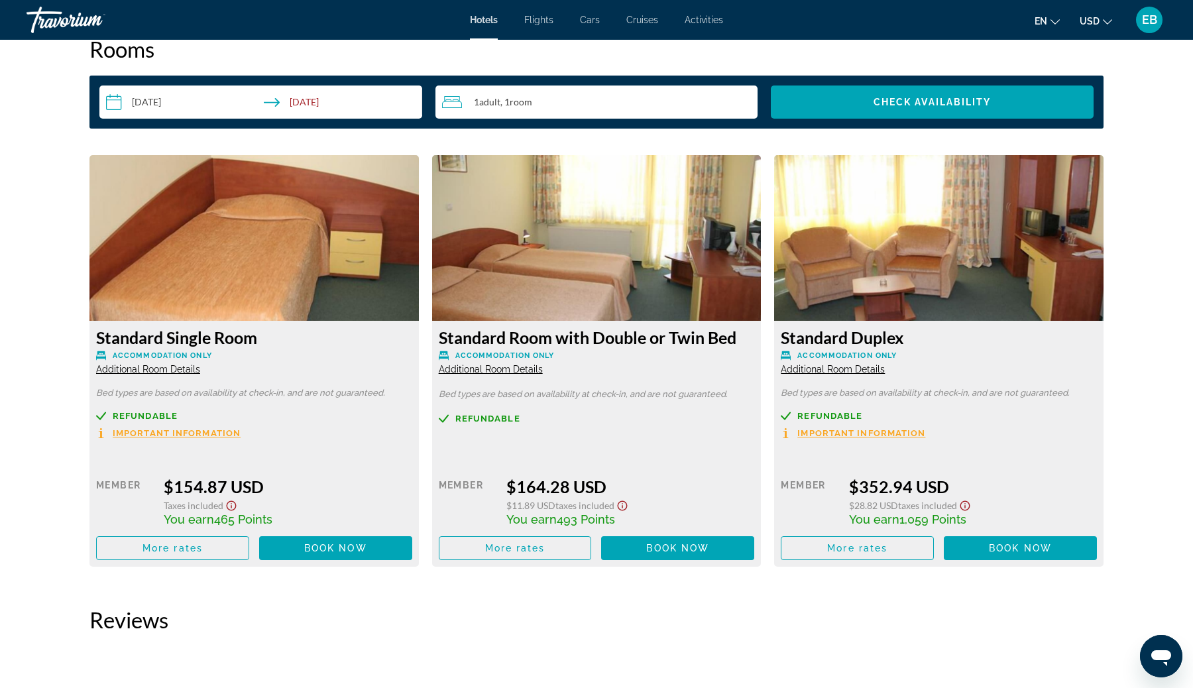
click at [338, 107] on input "**********" at bounding box center [263, 103] width 328 height 37
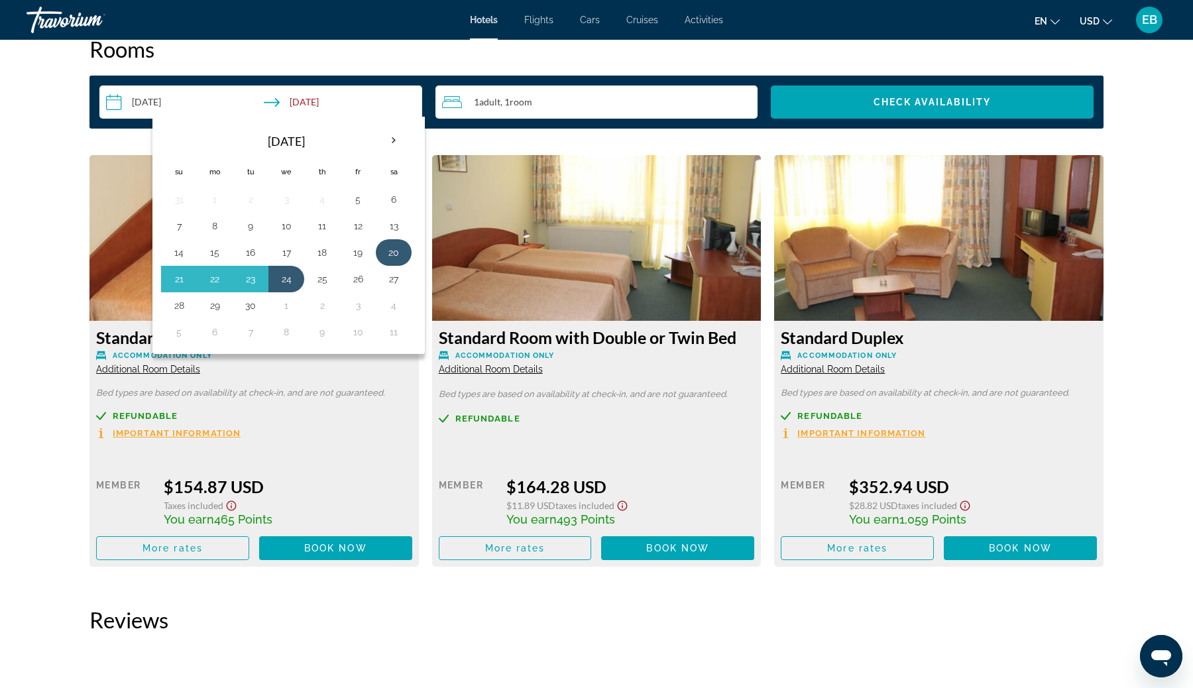
click at [396, 256] on button "20" at bounding box center [393, 252] width 21 height 19
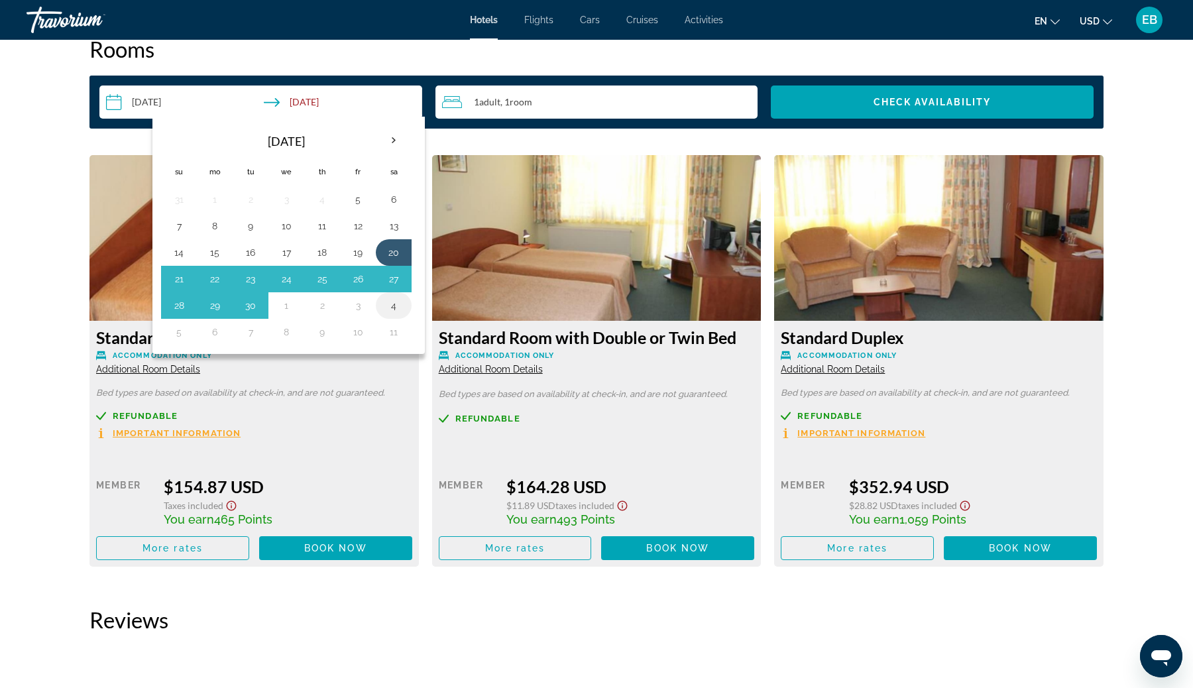
click at [395, 307] on button "4" at bounding box center [393, 305] width 21 height 19
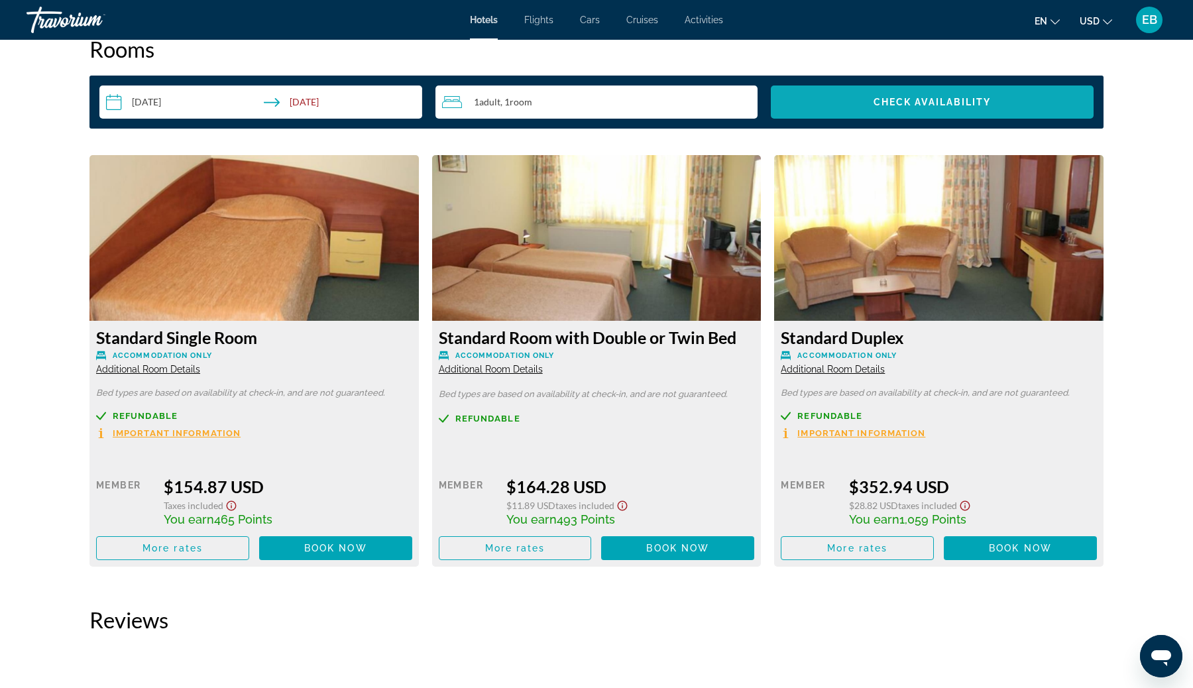
click at [864, 102] on span "Search widget" at bounding box center [932, 102] width 323 height 32
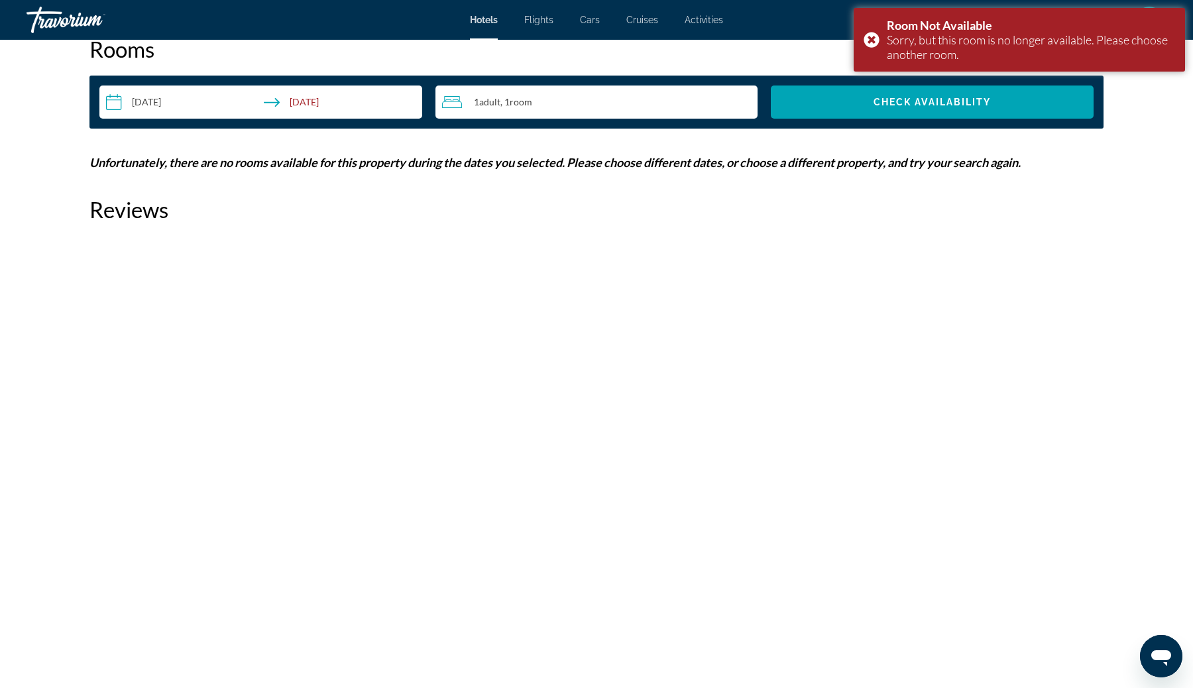
click at [225, 105] on input "**********" at bounding box center [263, 103] width 328 height 37
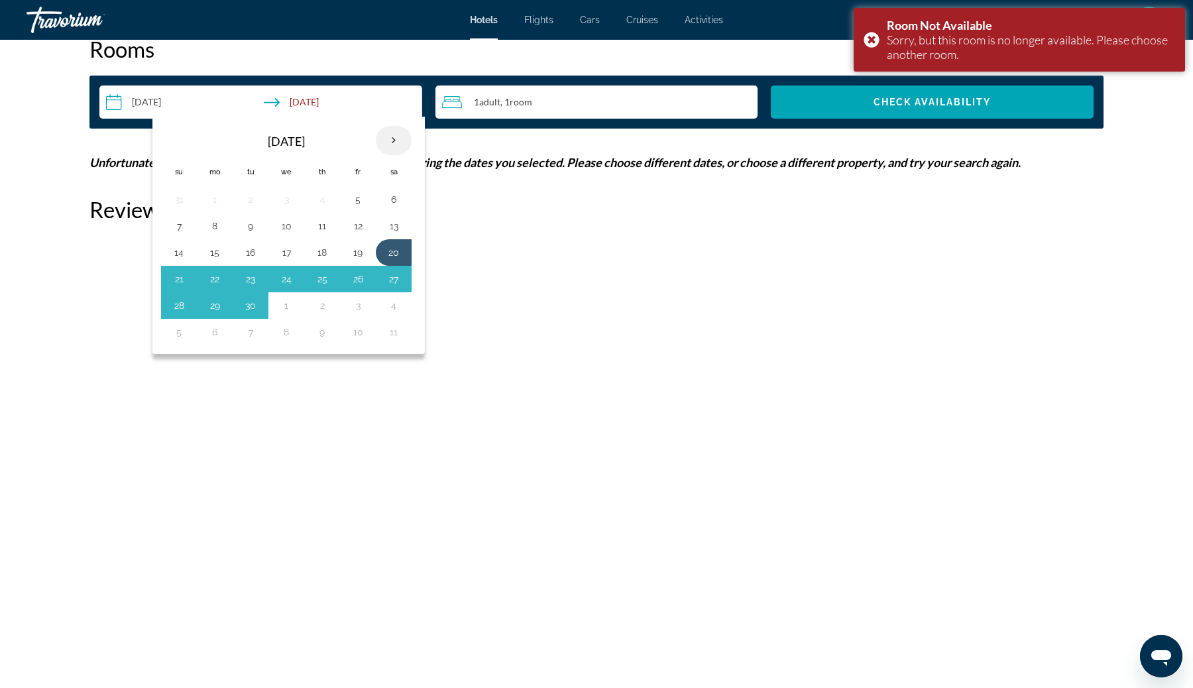
click at [394, 143] on th "Next month" at bounding box center [394, 140] width 36 height 29
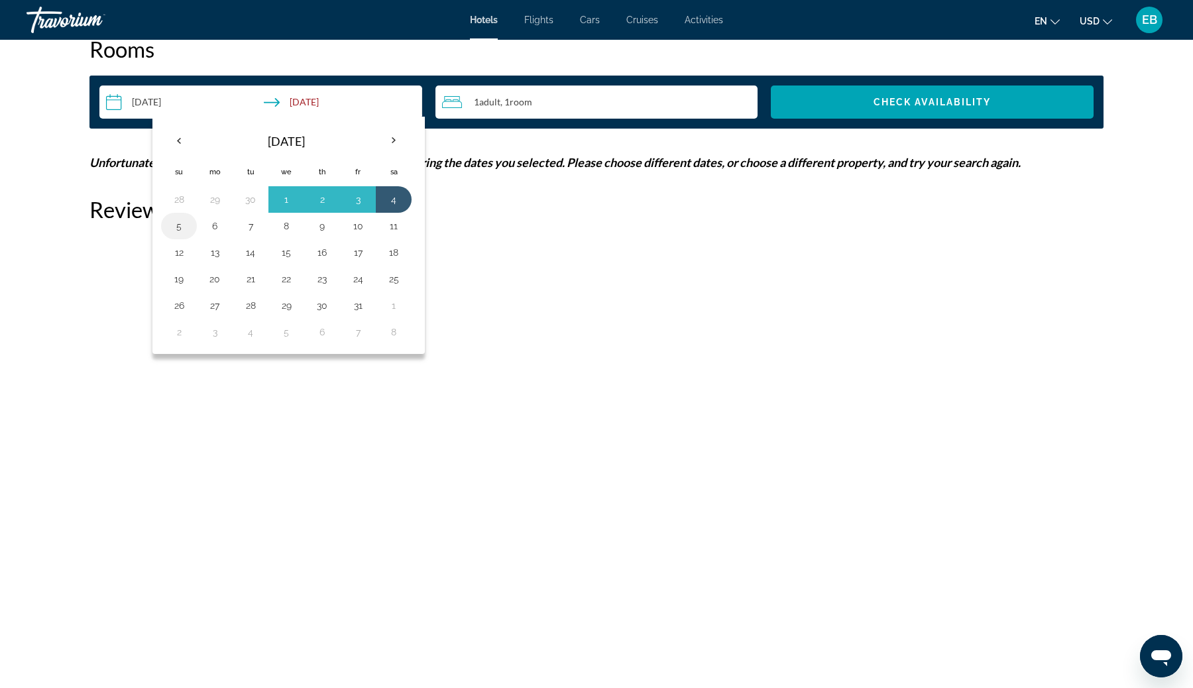
click at [176, 229] on button "5" at bounding box center [178, 226] width 21 height 19
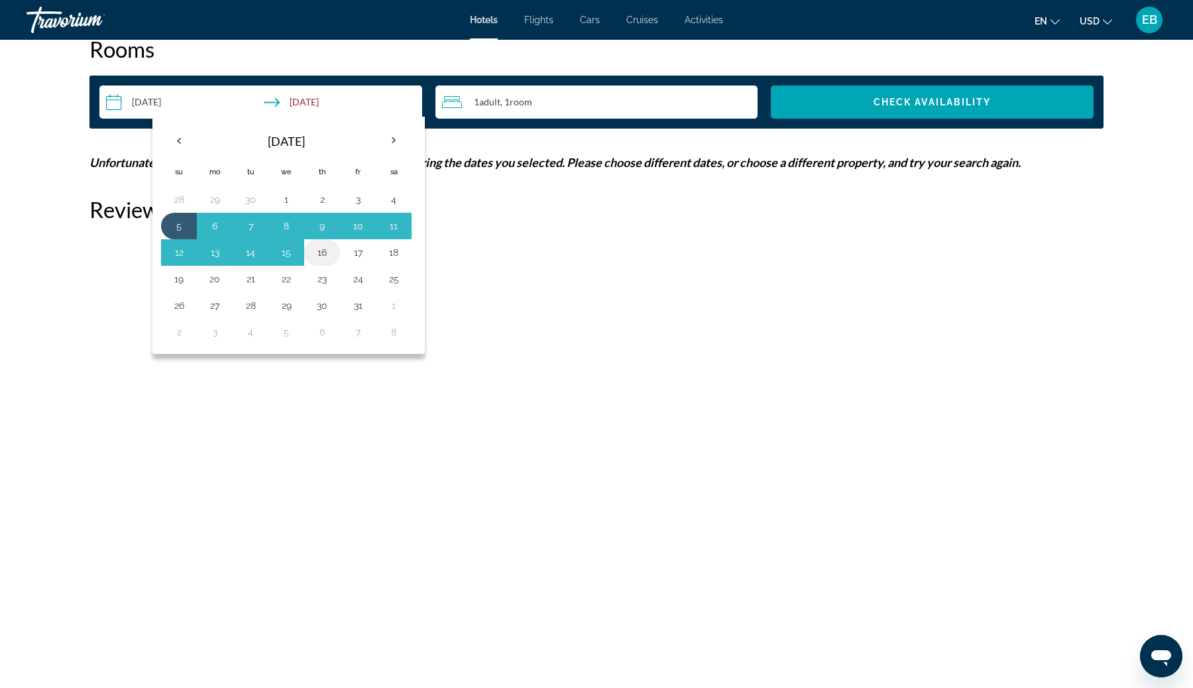
click at [318, 257] on button "16" at bounding box center [321, 252] width 21 height 19
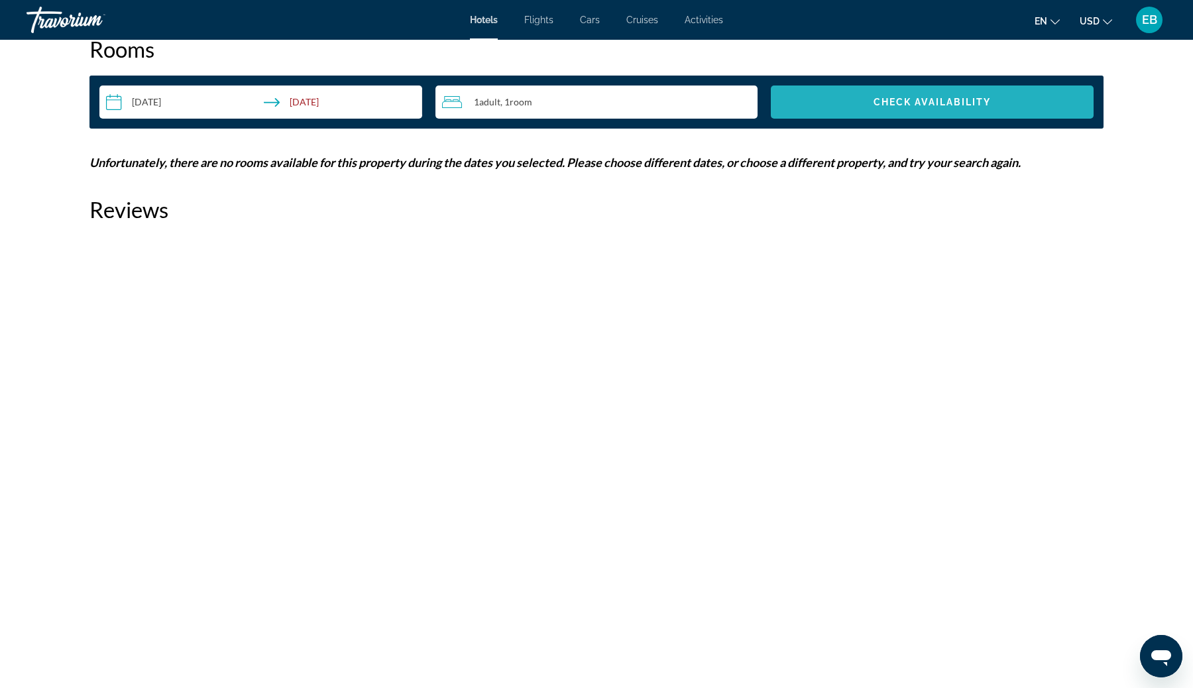
click at [900, 97] on span "Check Availability" at bounding box center [932, 102] width 118 height 11
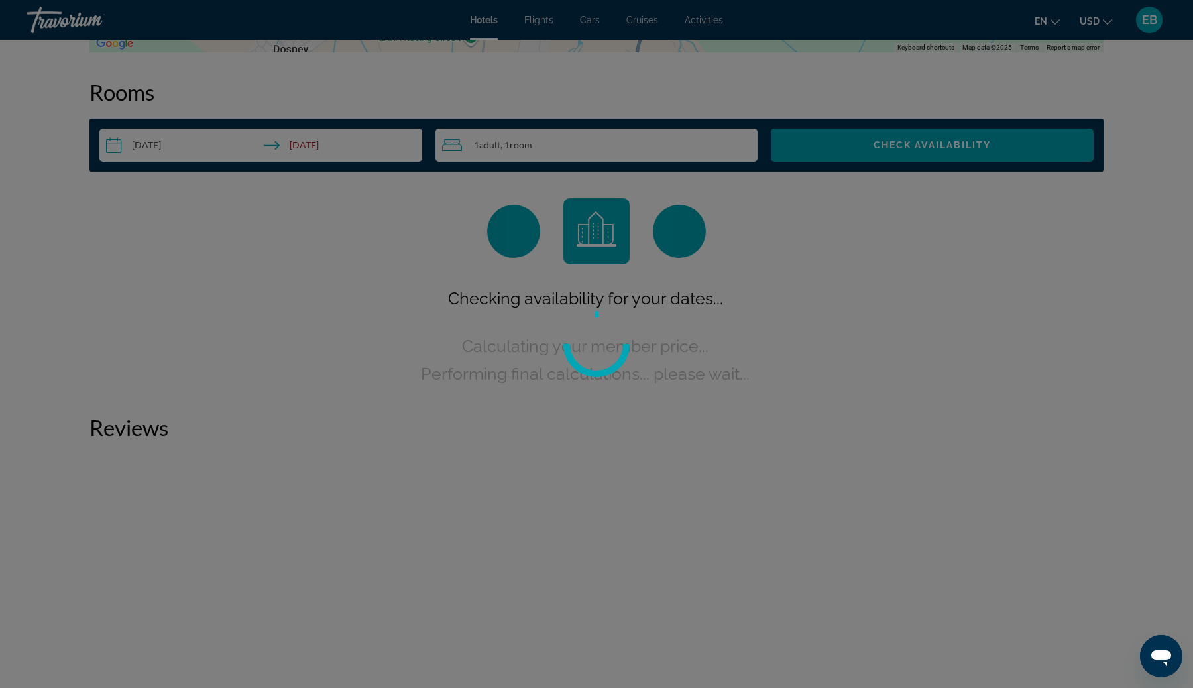
scroll to position [1677, 0]
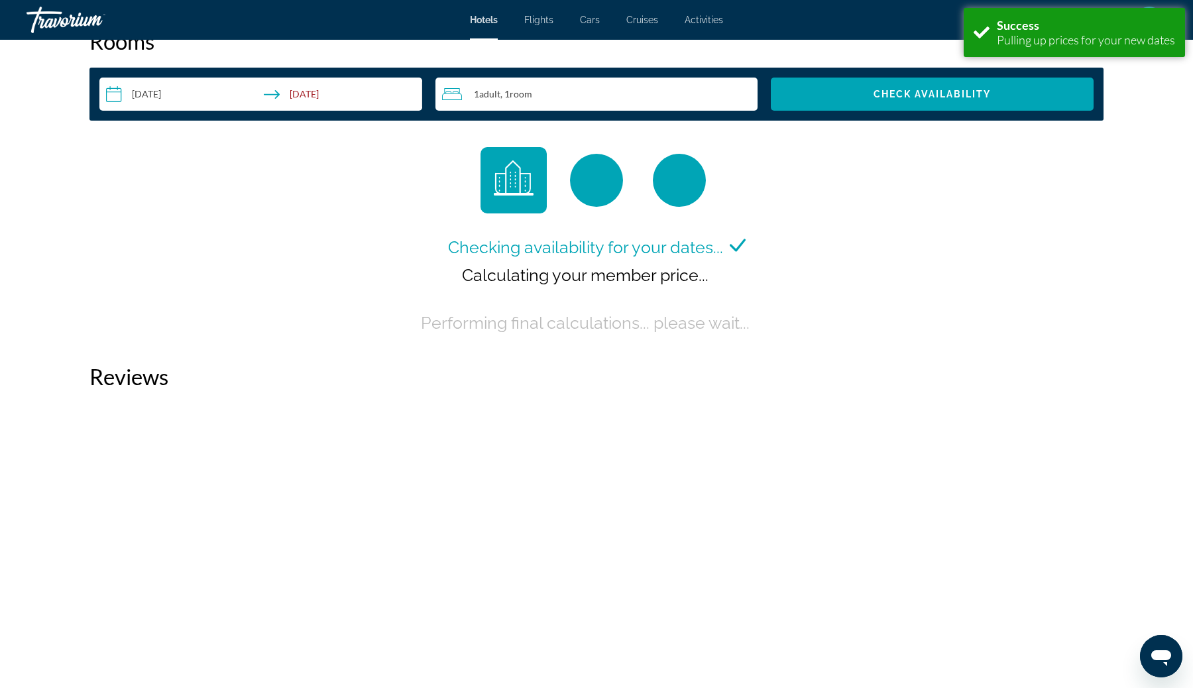
scroll to position [1715, 0]
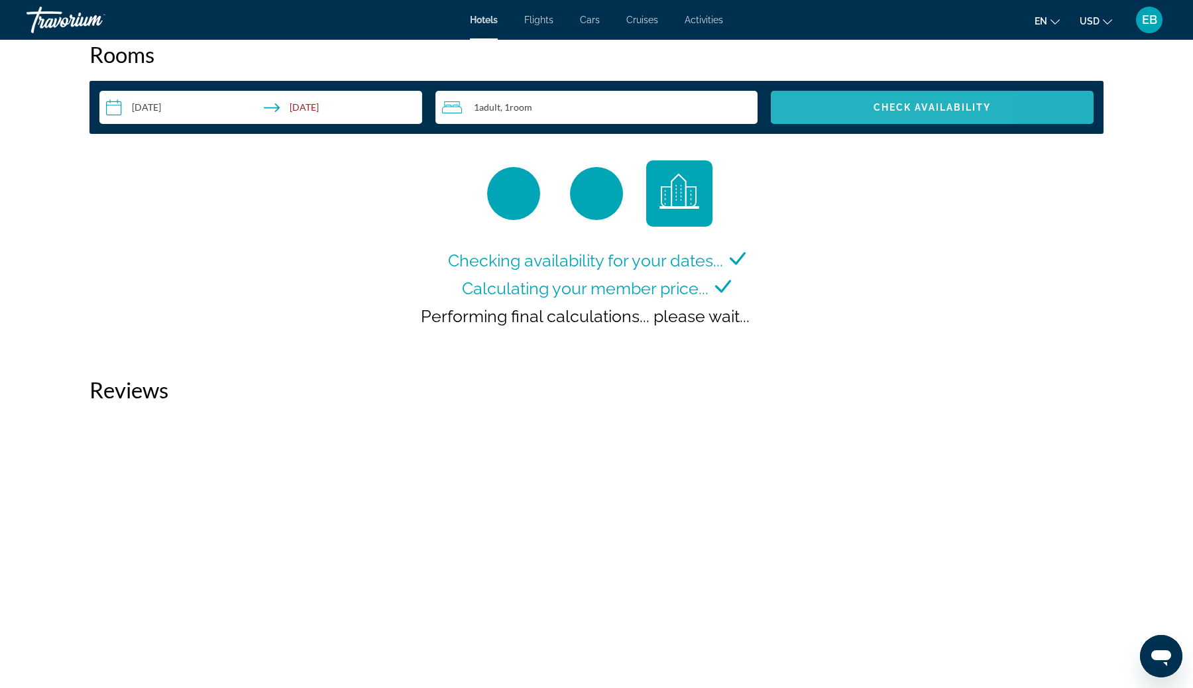
click at [802, 102] on span "Search widget" at bounding box center [932, 107] width 323 height 32
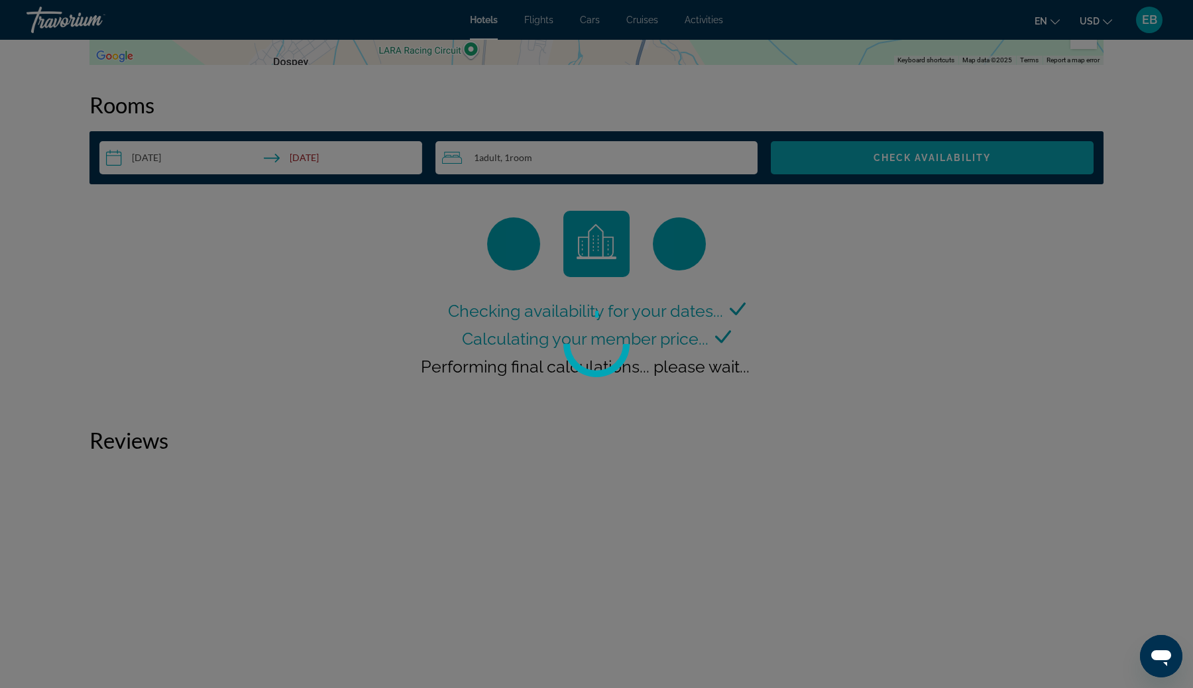
scroll to position [1677, 0]
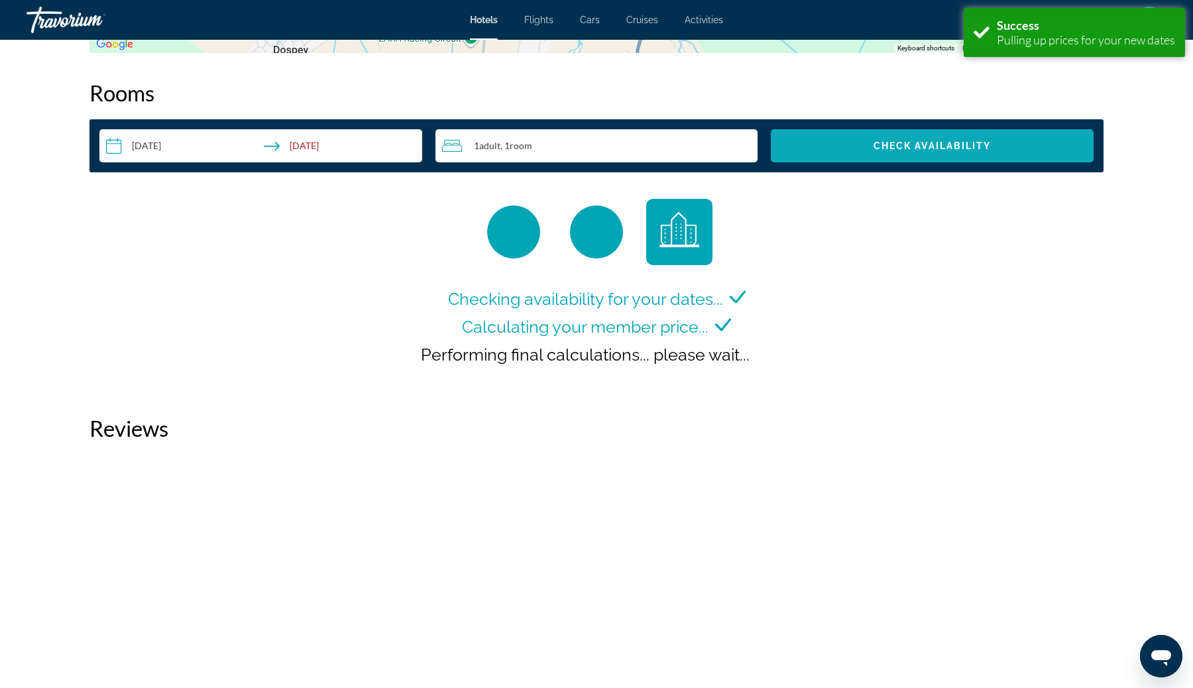
scroll to position [1682, 0]
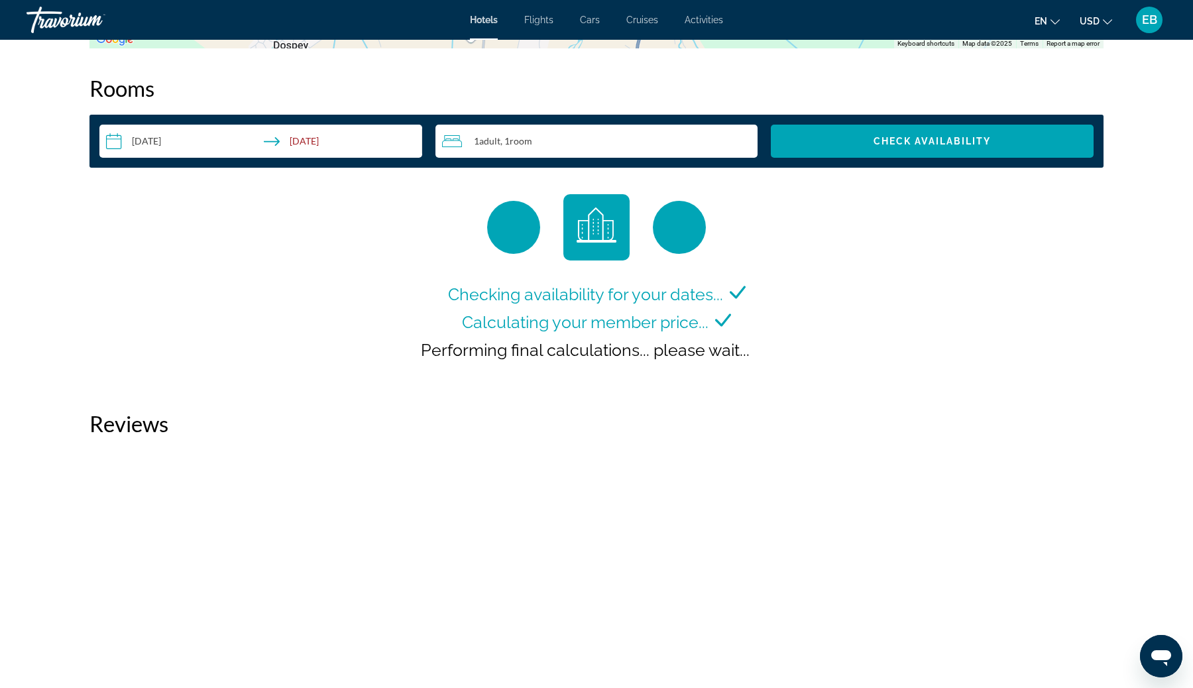
click at [168, 148] on input "**********" at bounding box center [263, 143] width 328 height 37
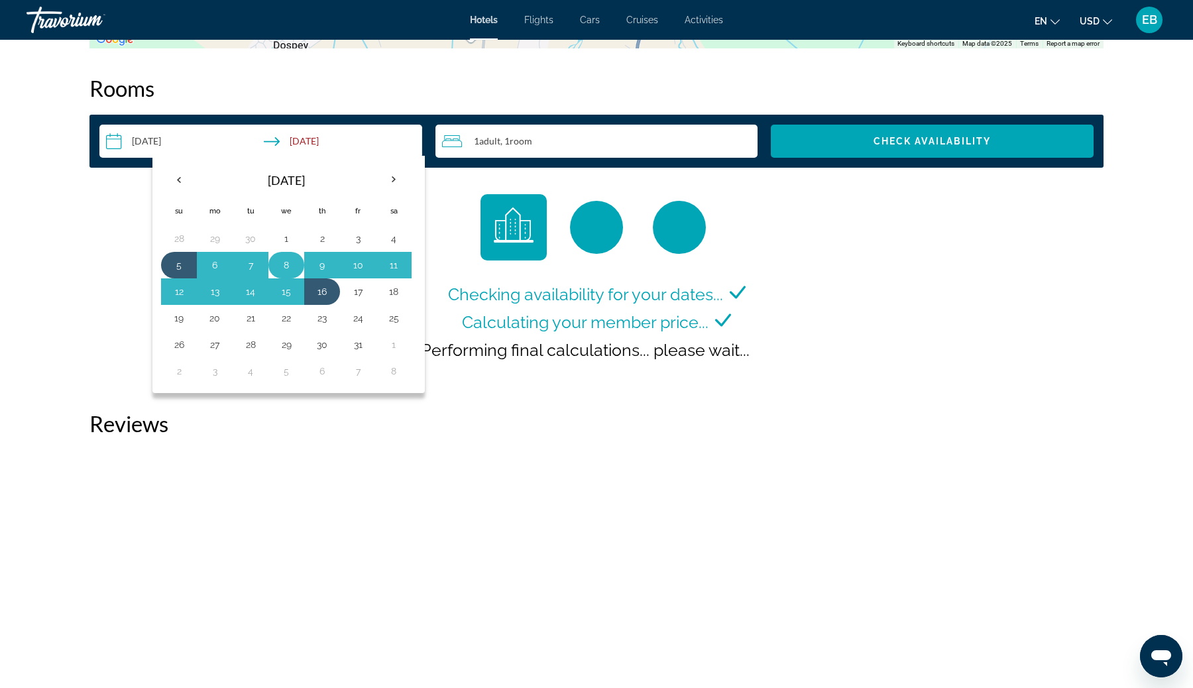
click at [288, 264] on button "8" at bounding box center [286, 265] width 21 height 19
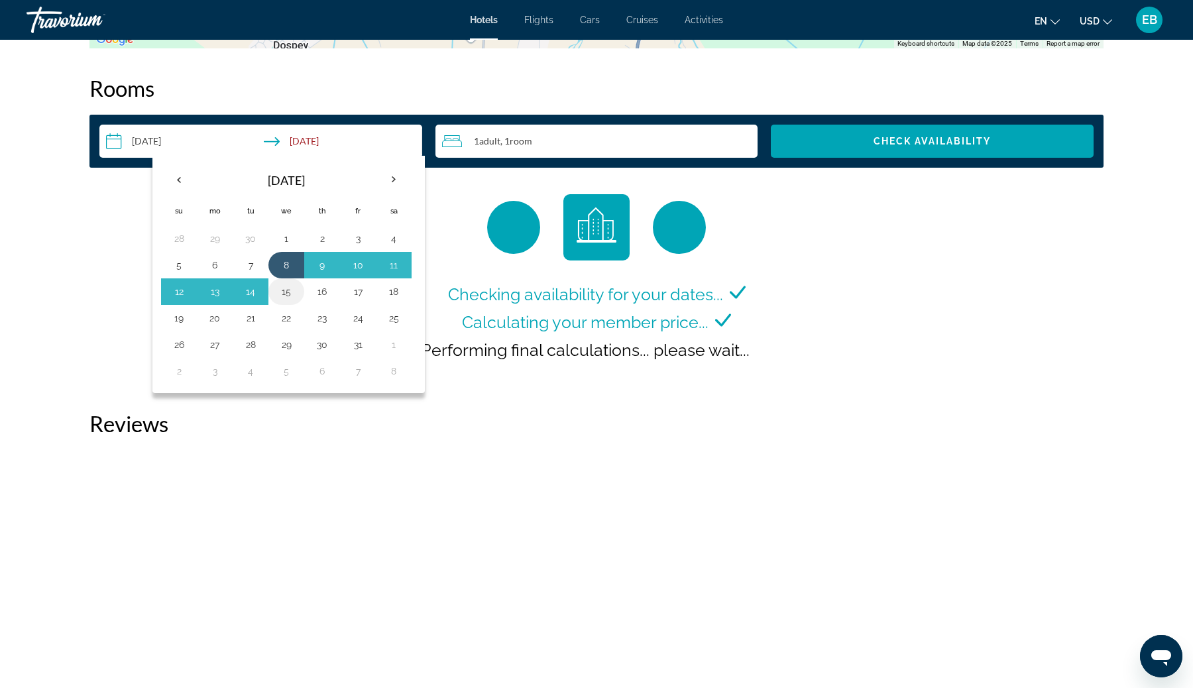
click at [288, 288] on button "15" at bounding box center [286, 291] width 21 height 19
type input "**********"
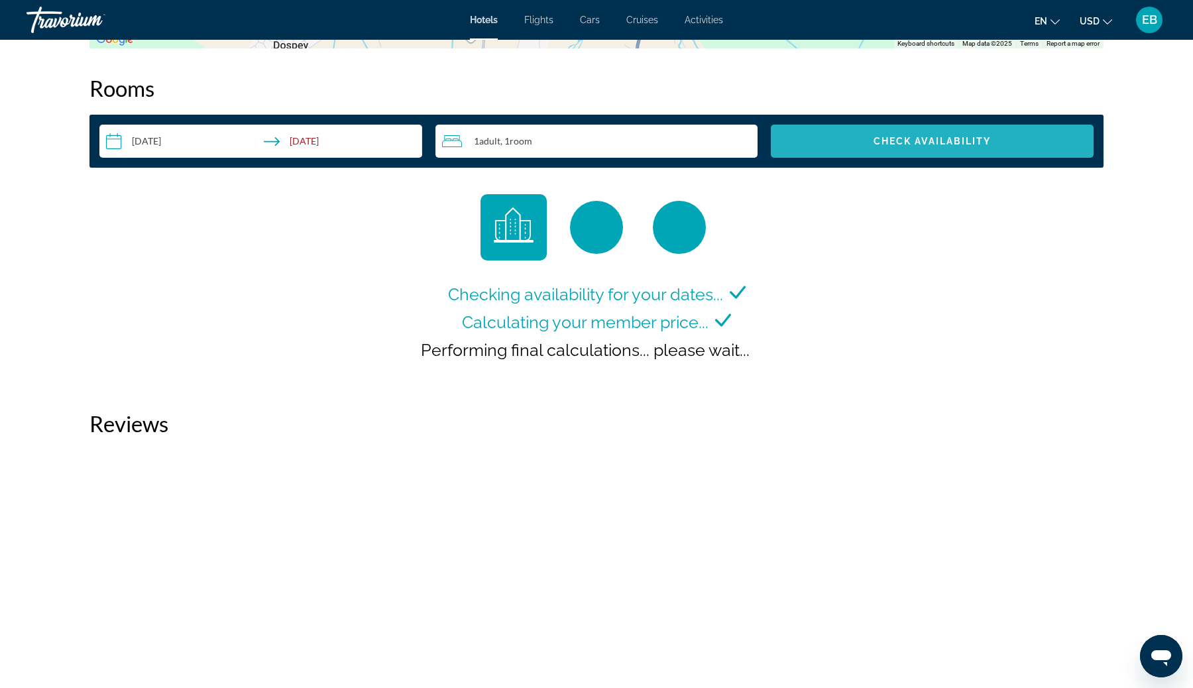
click at [947, 146] on span "Search widget" at bounding box center [932, 141] width 323 height 32
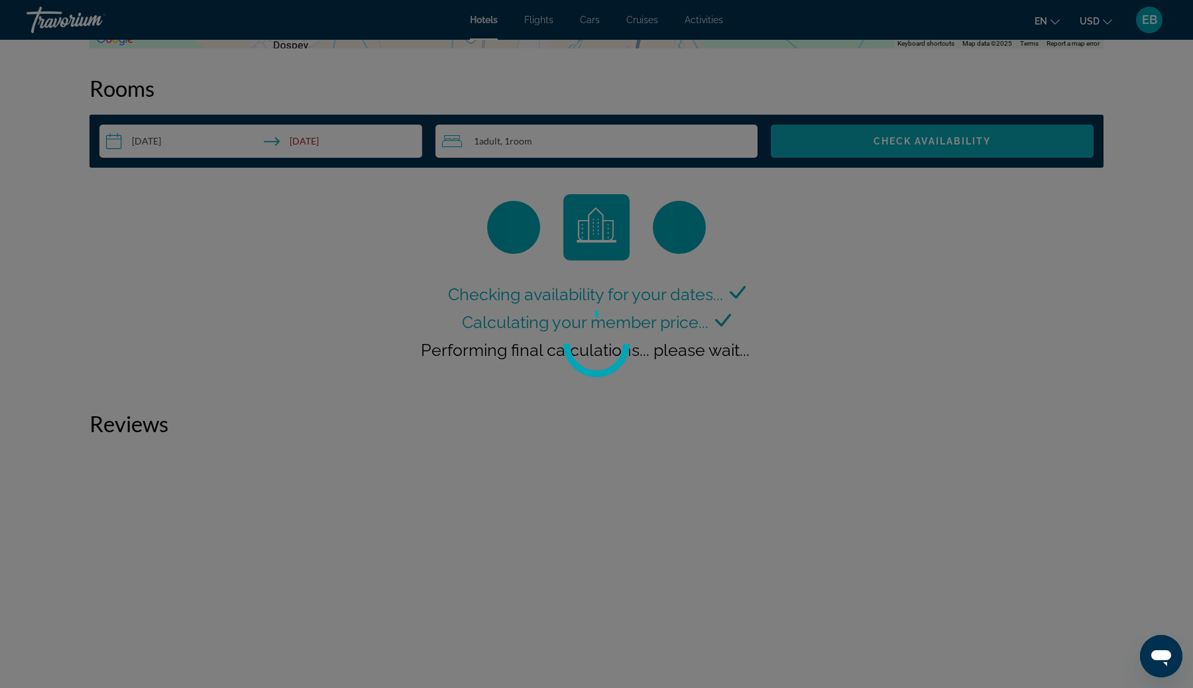
scroll to position [1677, 0]
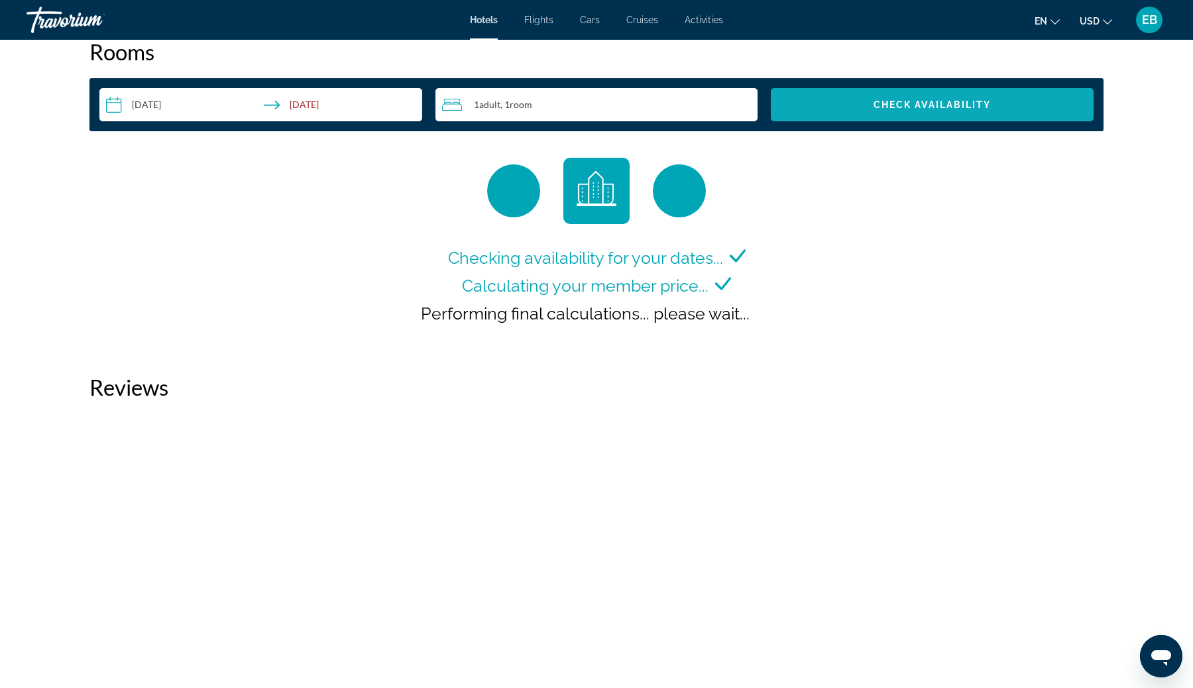
scroll to position [1725, 0]
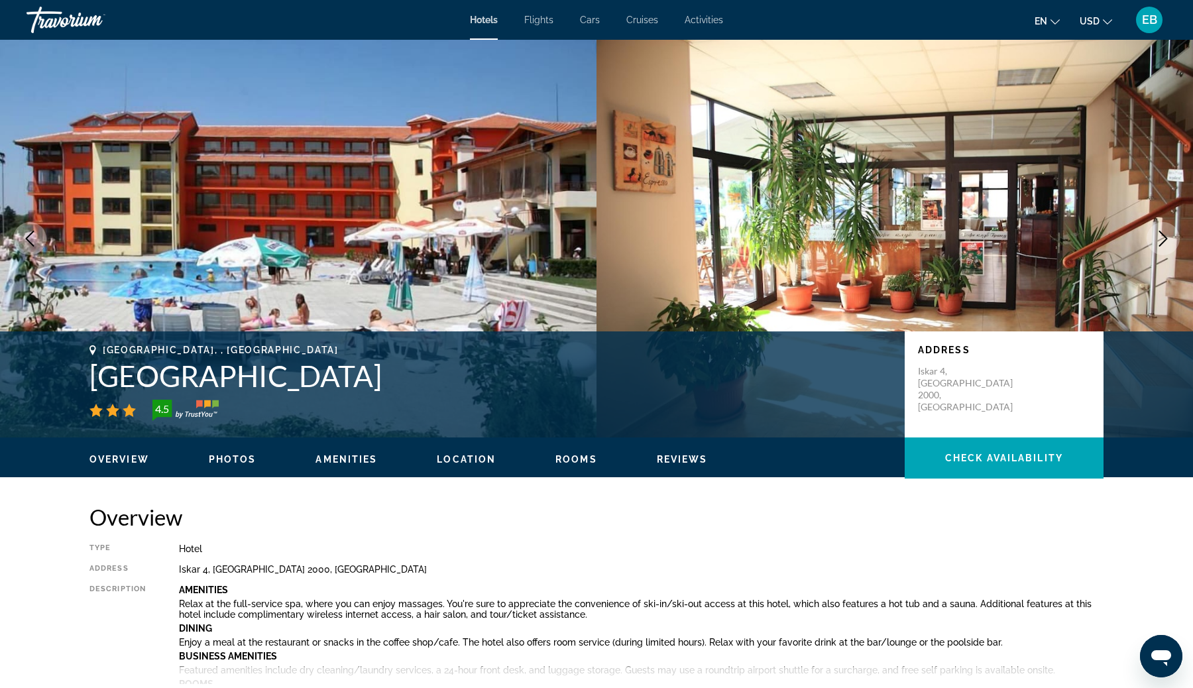
click at [478, 20] on span "Hotels" at bounding box center [484, 20] width 28 height 11
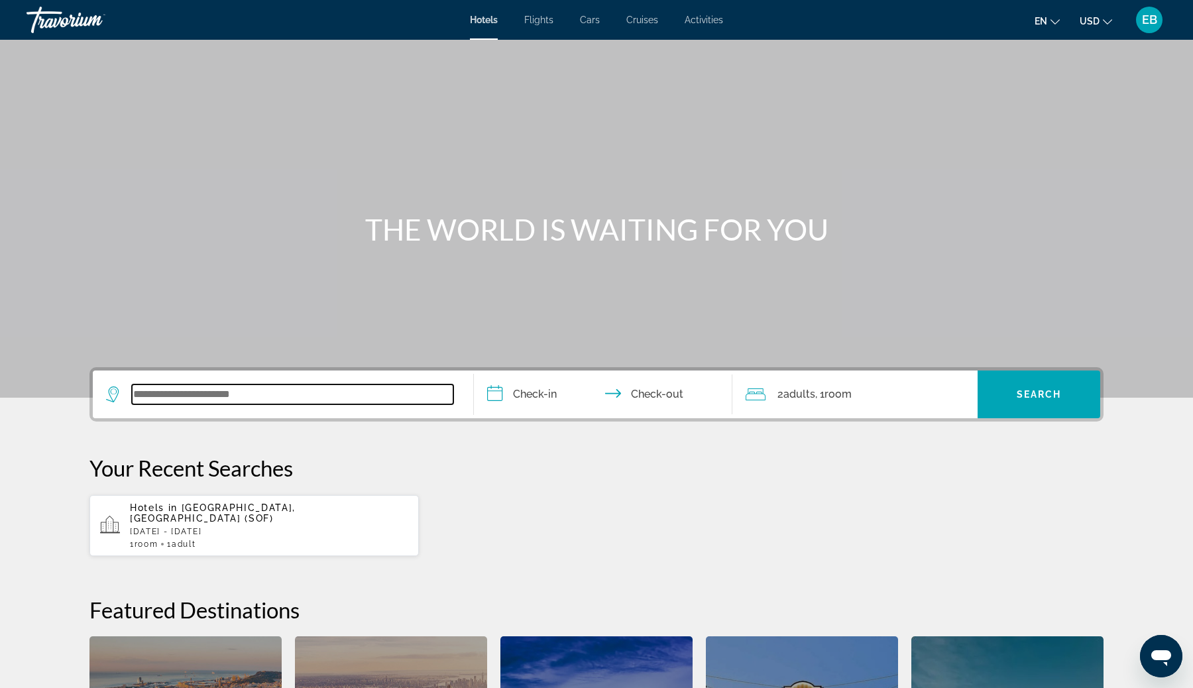
click at [317, 400] on input "Search widget" at bounding box center [292, 394] width 321 height 20
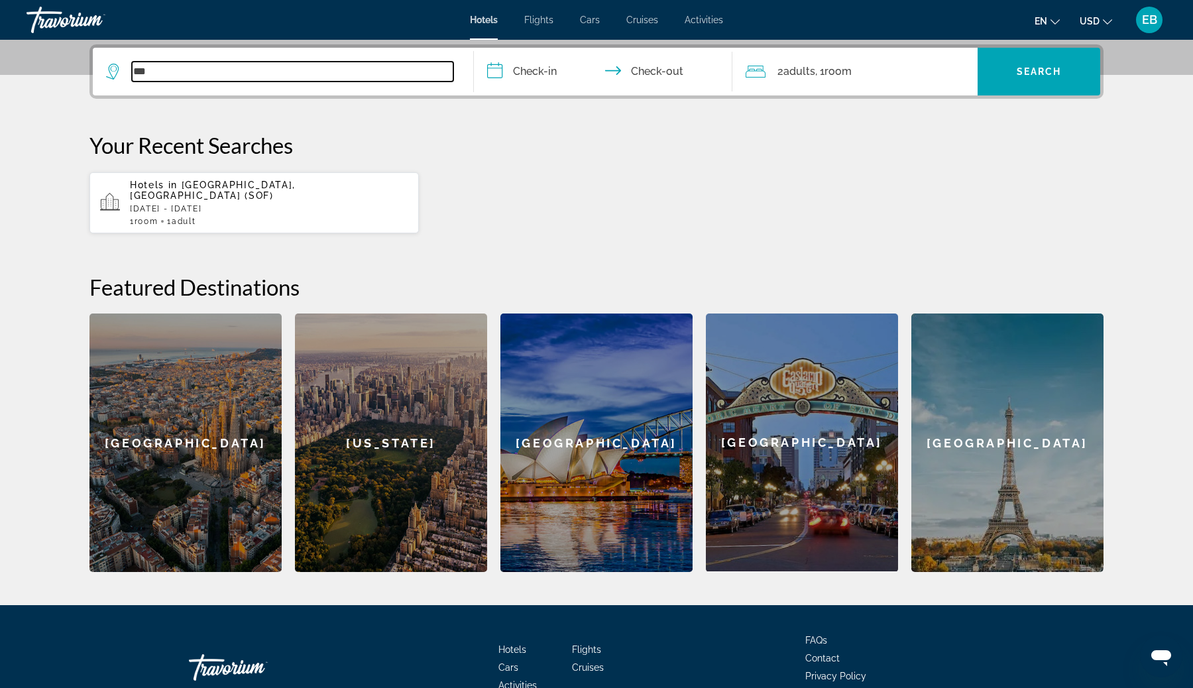
scroll to position [324, 0]
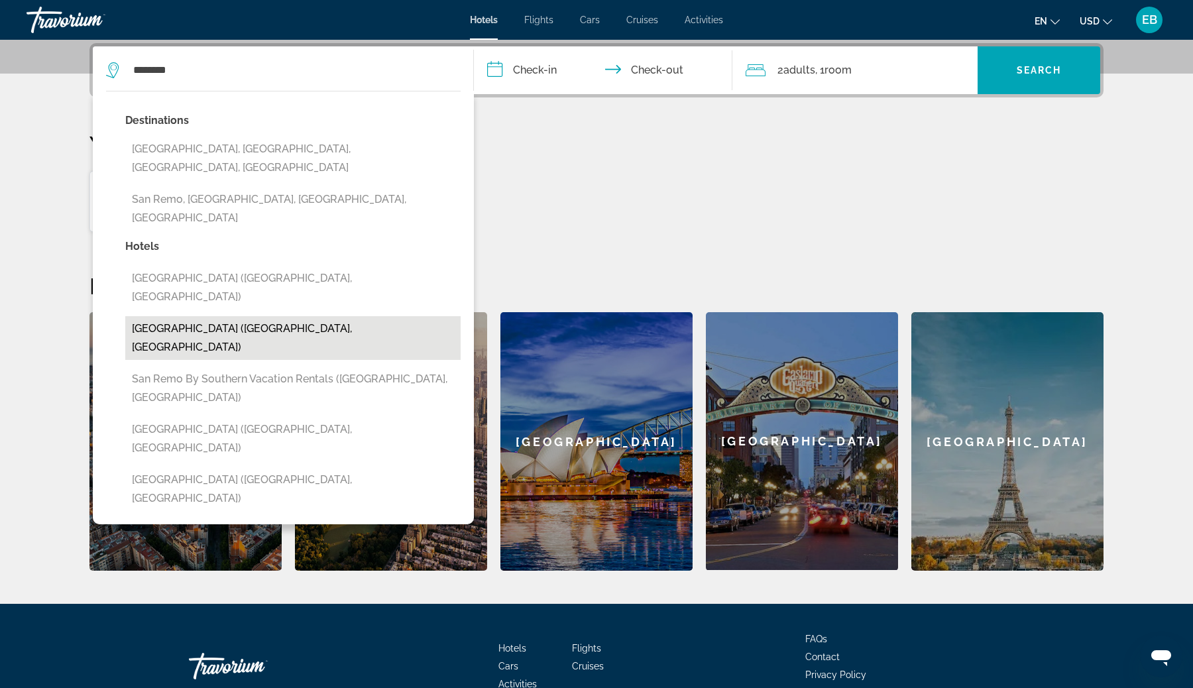
click at [268, 316] on button "[GEOGRAPHIC_DATA] ([GEOGRAPHIC_DATA], [GEOGRAPHIC_DATA])" at bounding box center [292, 338] width 335 height 44
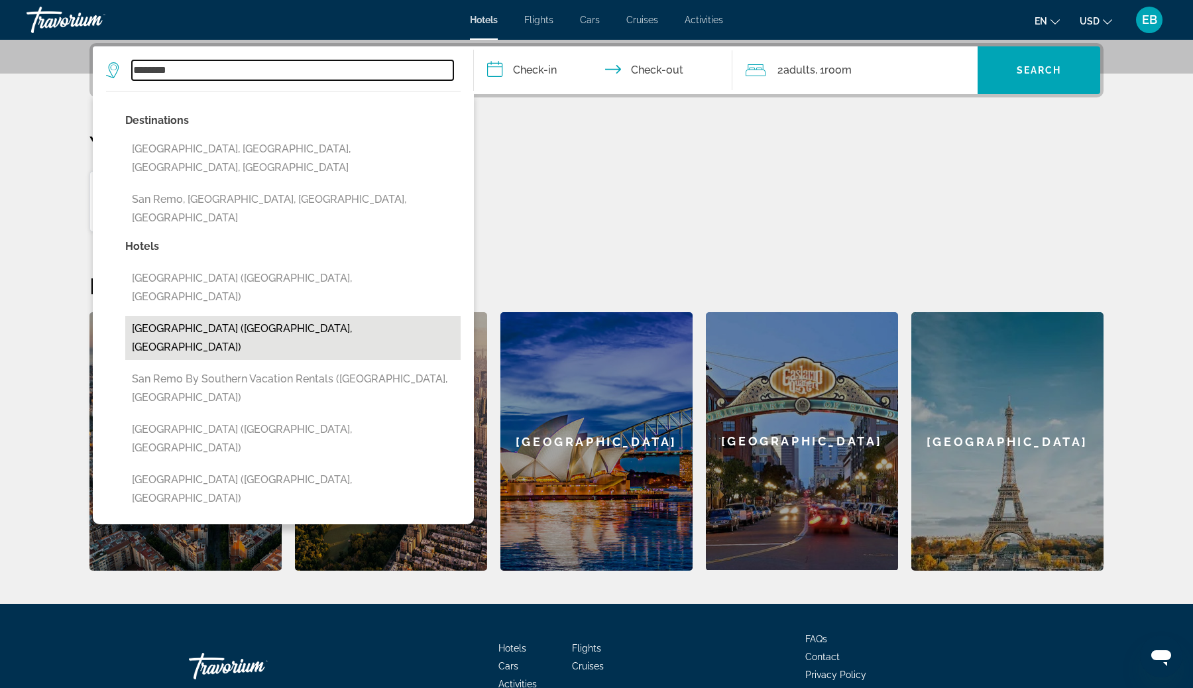
type input "**********"
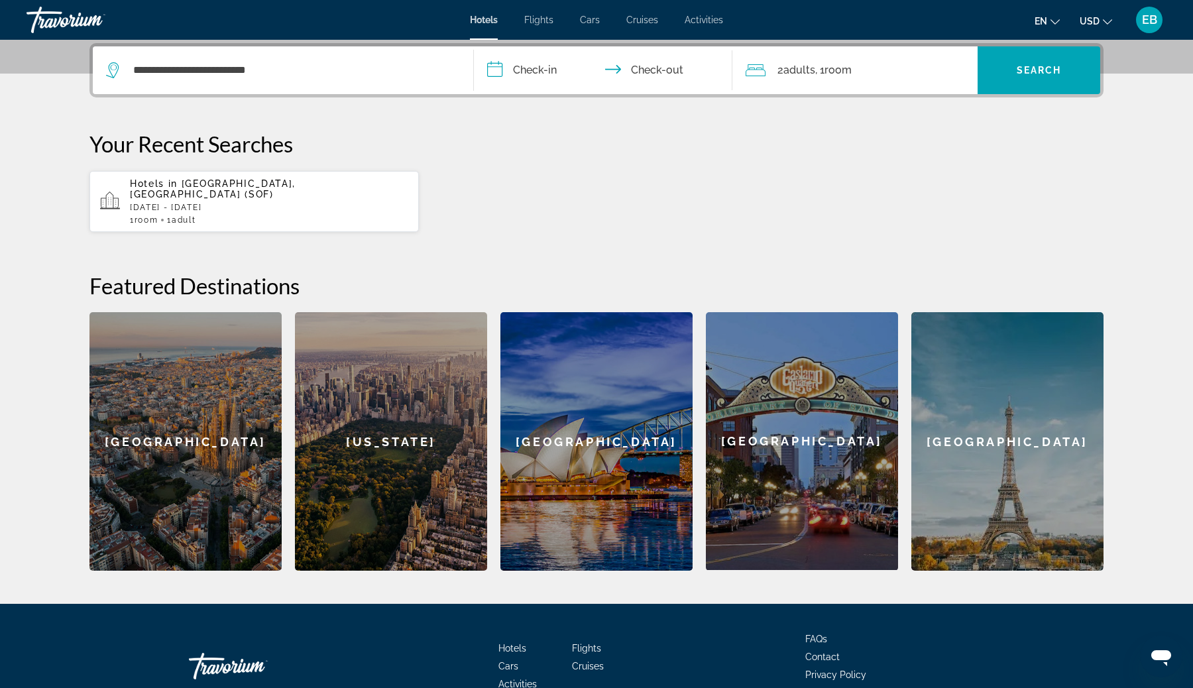
click at [543, 70] on input "**********" at bounding box center [606, 72] width 264 height 52
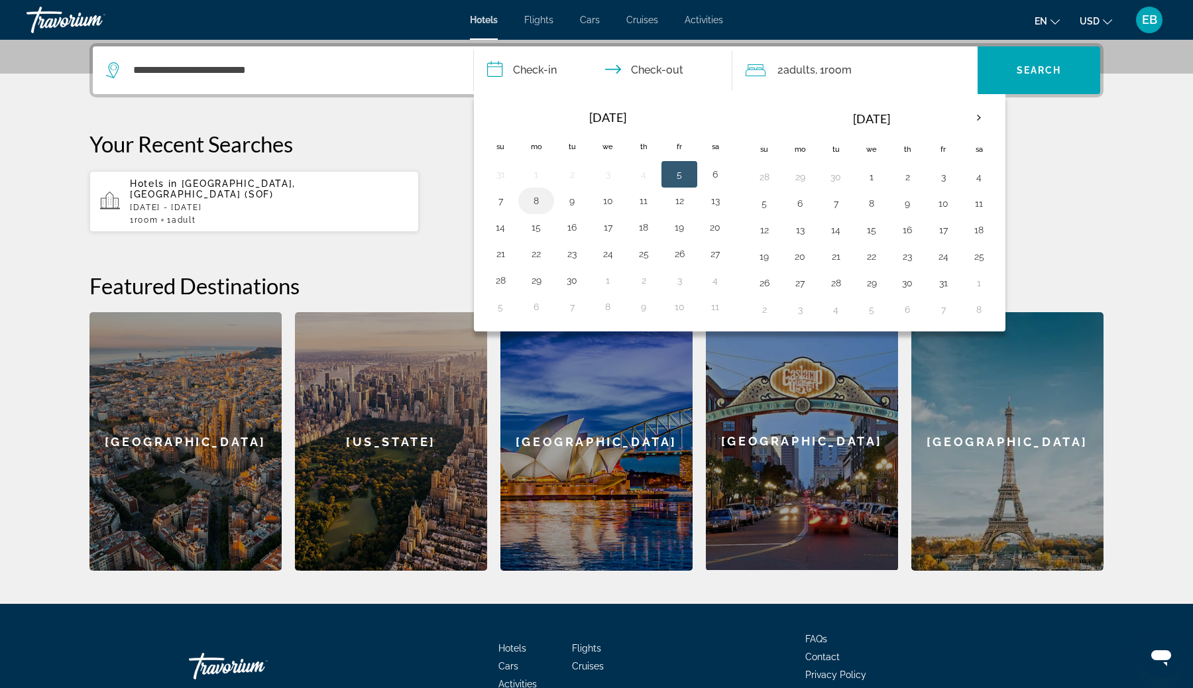
click at [538, 197] on button "8" at bounding box center [535, 200] width 21 height 19
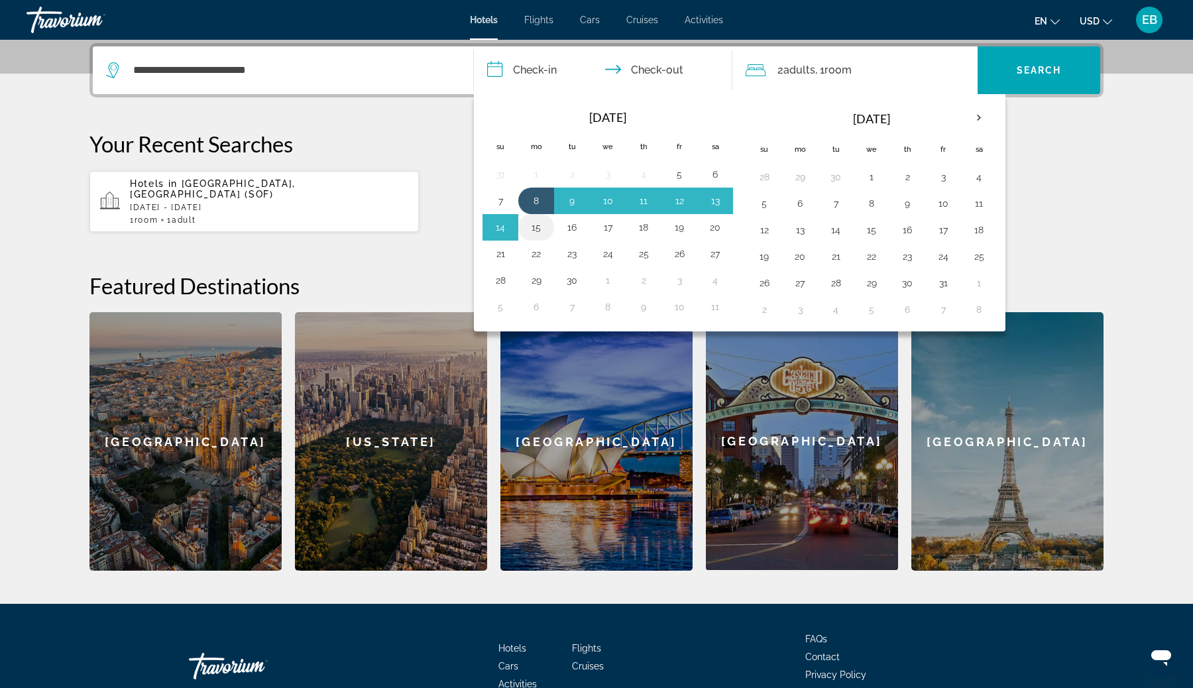
click at [539, 225] on button "15" at bounding box center [535, 227] width 21 height 19
type input "**********"
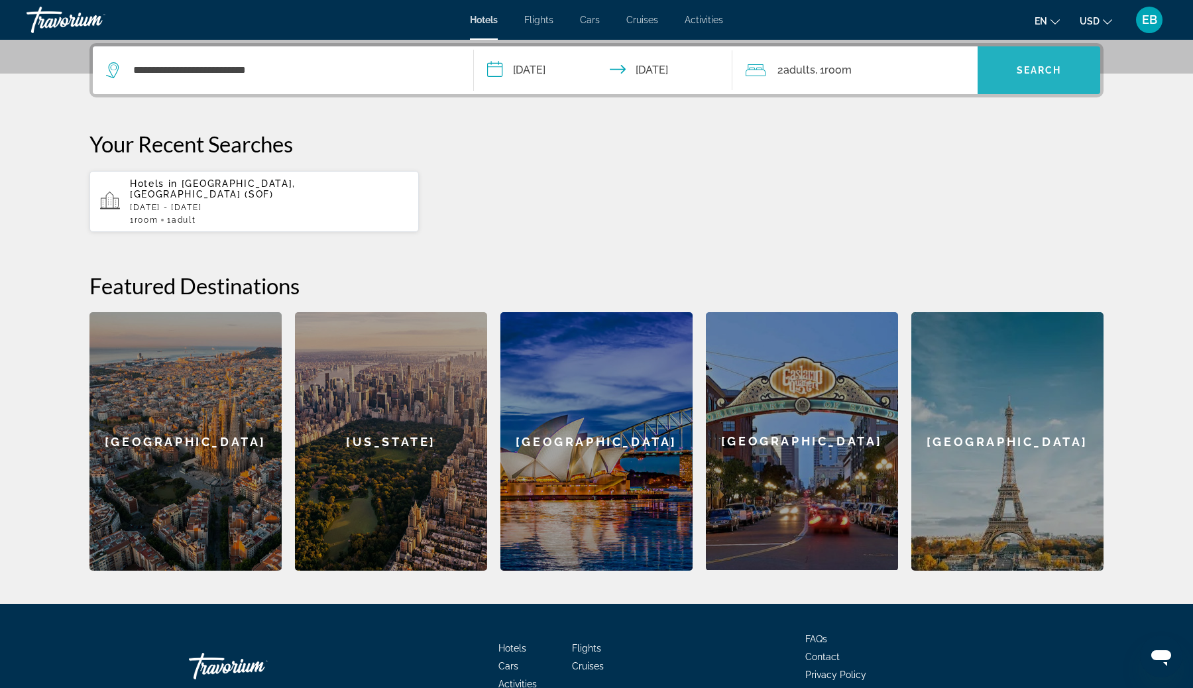
click at [1016, 74] on span "Search" at bounding box center [1038, 70] width 45 height 11
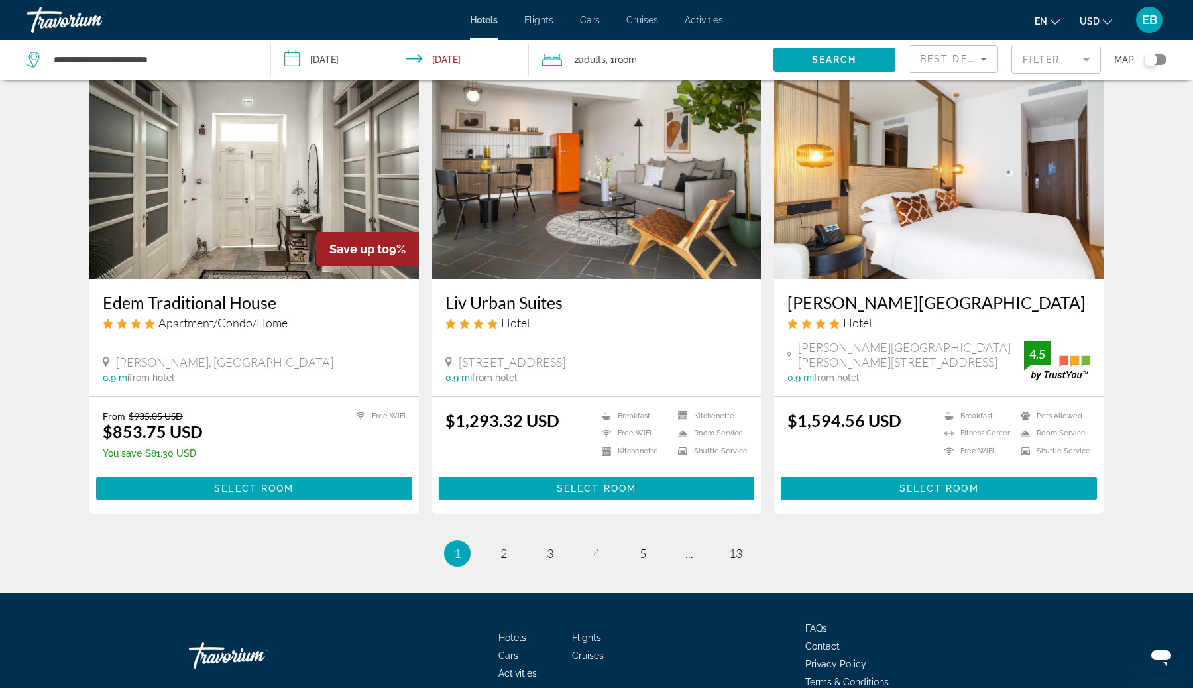
scroll to position [1495, 0]
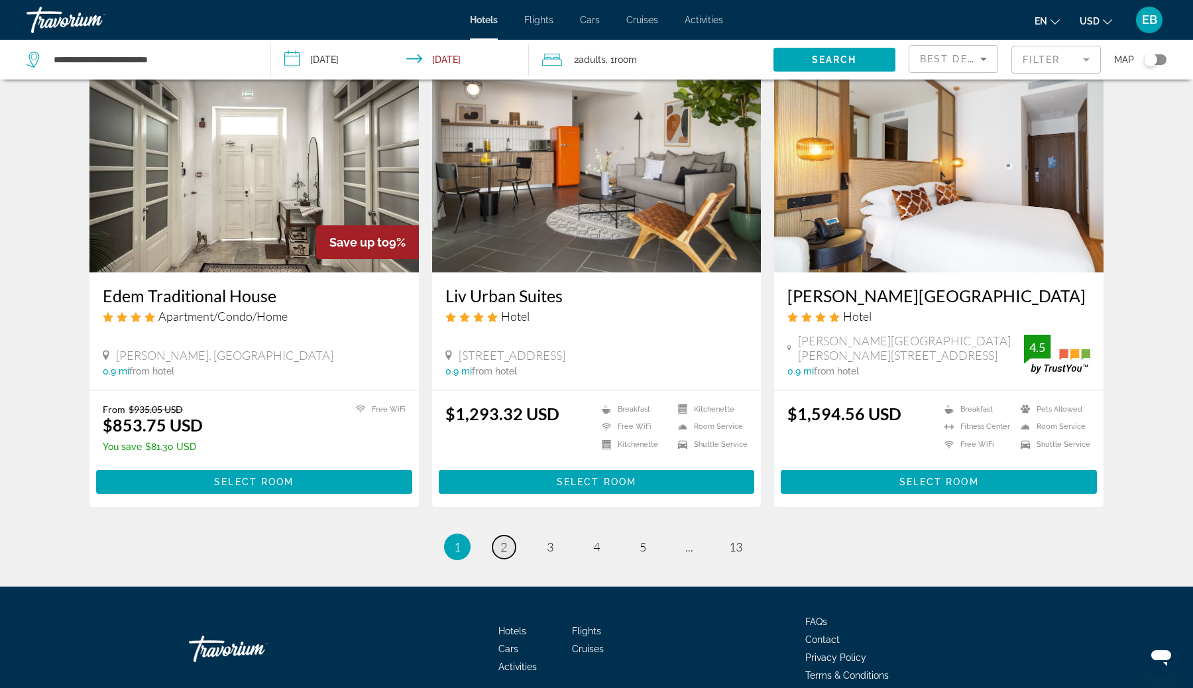
click at [502, 544] on span "2" at bounding box center [503, 546] width 7 height 15
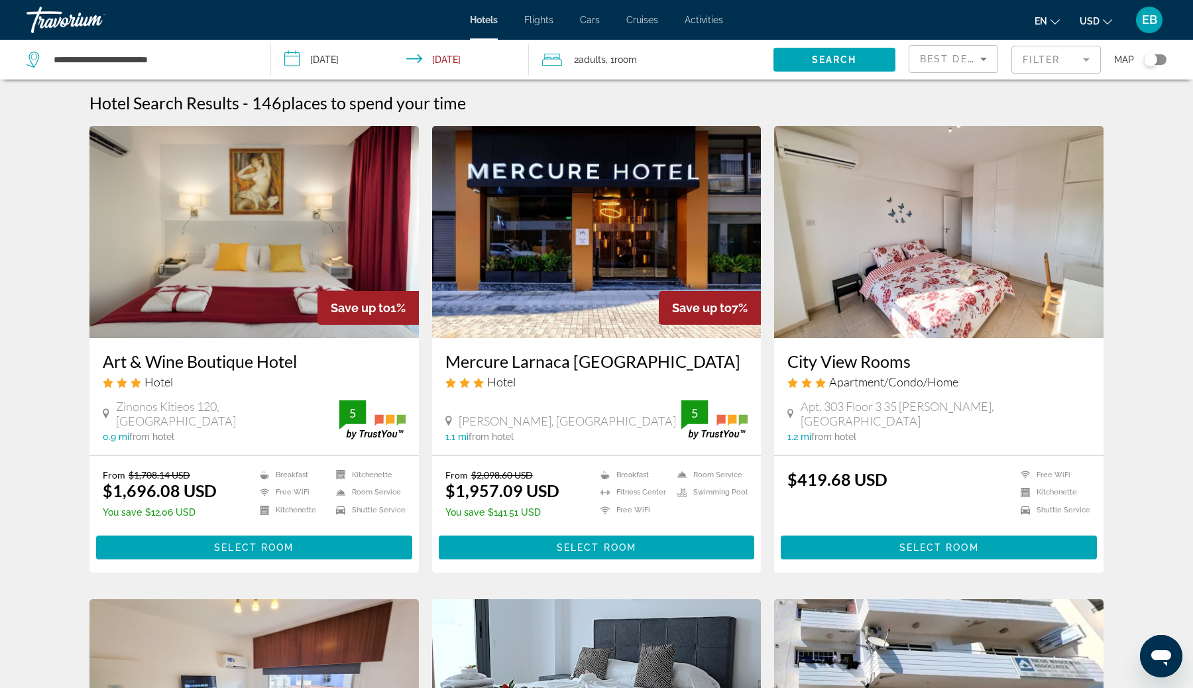
click at [1148, 60] on div "Toggle map" at bounding box center [1150, 59] width 13 height 13
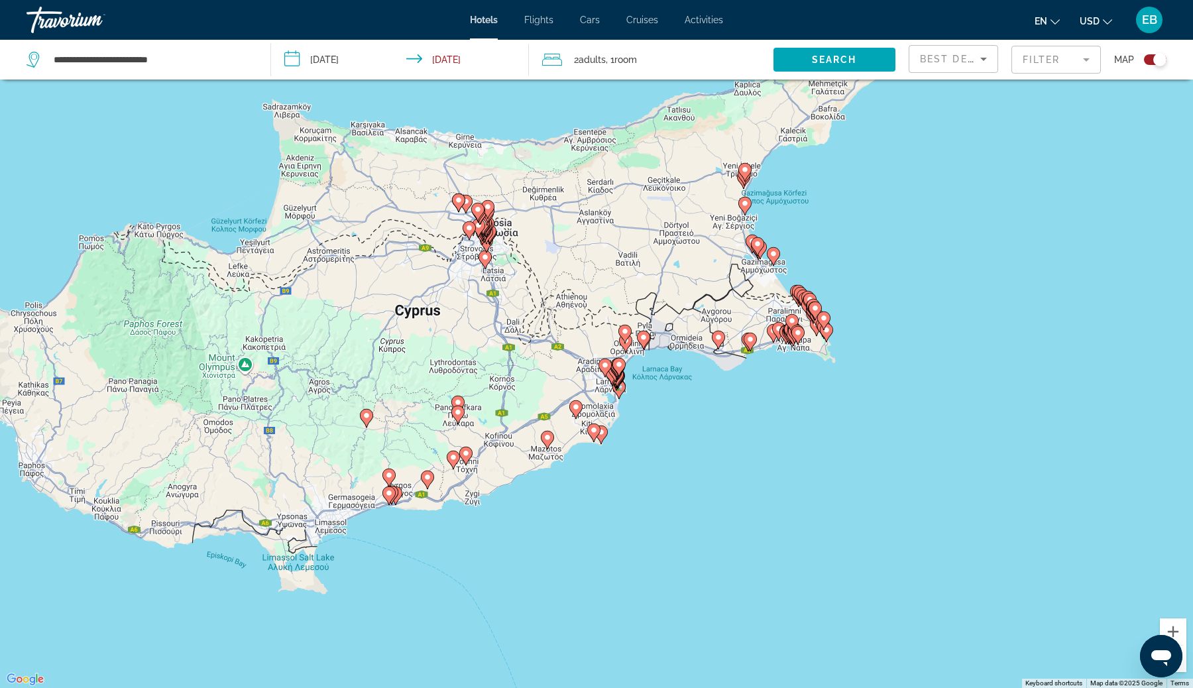
click at [633, 384] on div "To activate drag with keyboard, press Alt + Enter. Once in keyboard drag state,…" at bounding box center [596, 344] width 1193 height 688
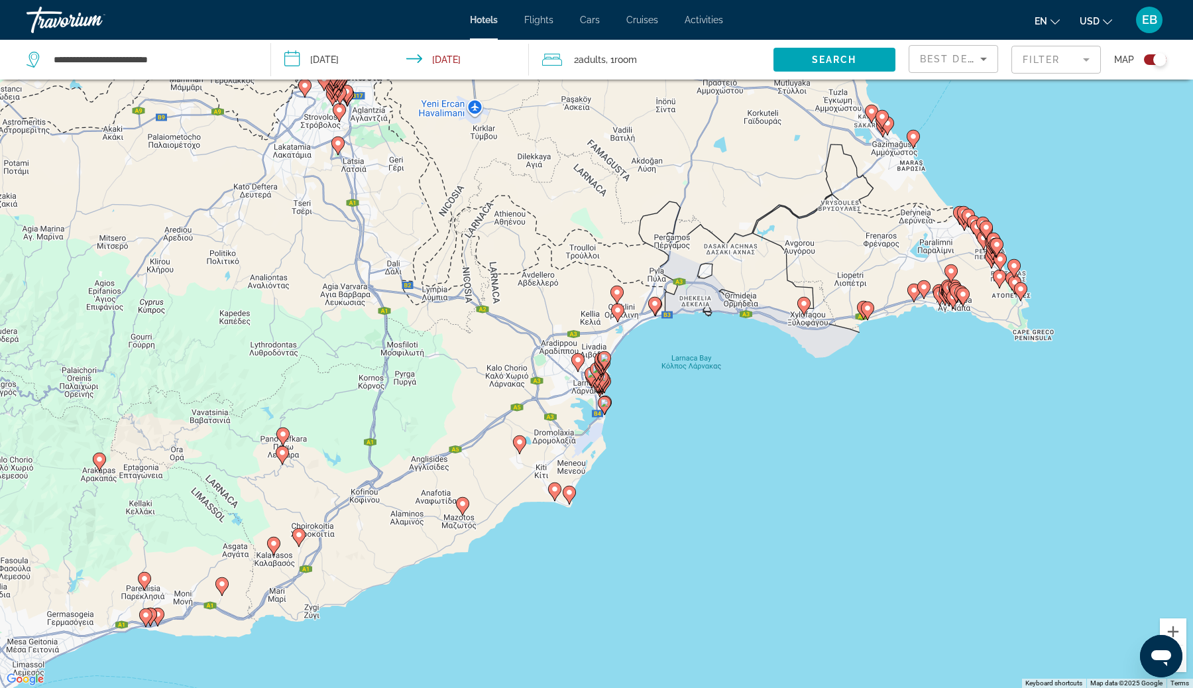
click at [612, 382] on div "To activate drag with keyboard, press Alt + Enter. Once in keyboard drag state,…" at bounding box center [596, 344] width 1193 height 688
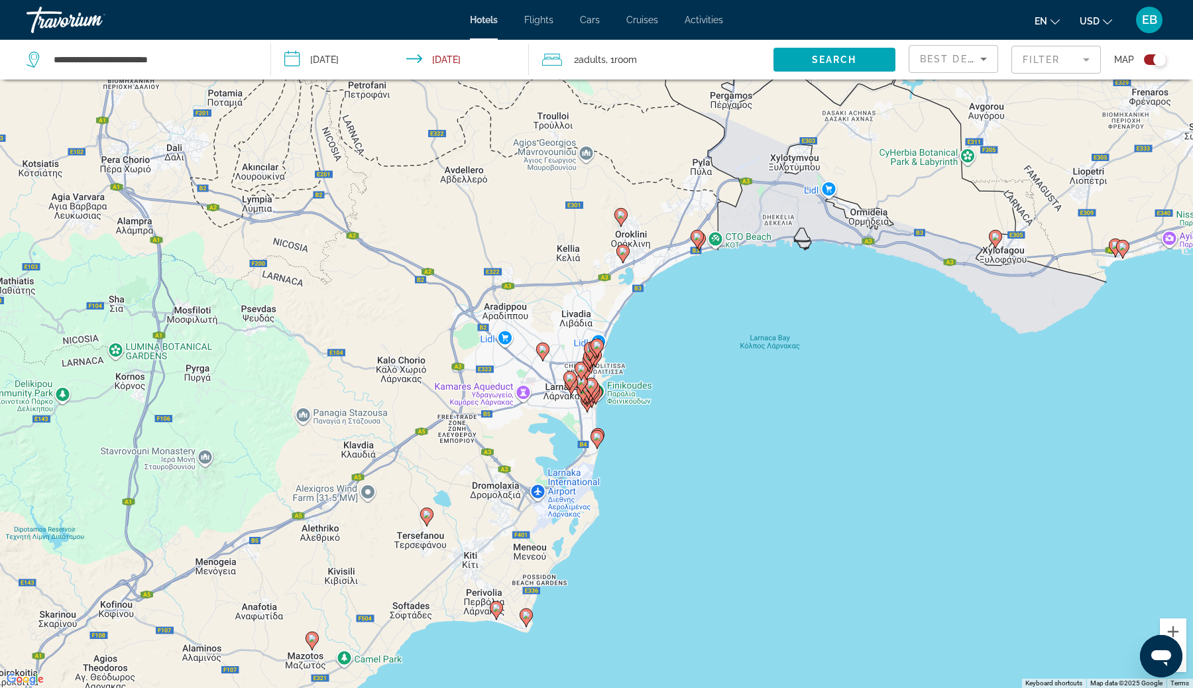
click at [598, 395] on gmp-advanced-marker "Main content" at bounding box center [592, 390] width 13 height 20
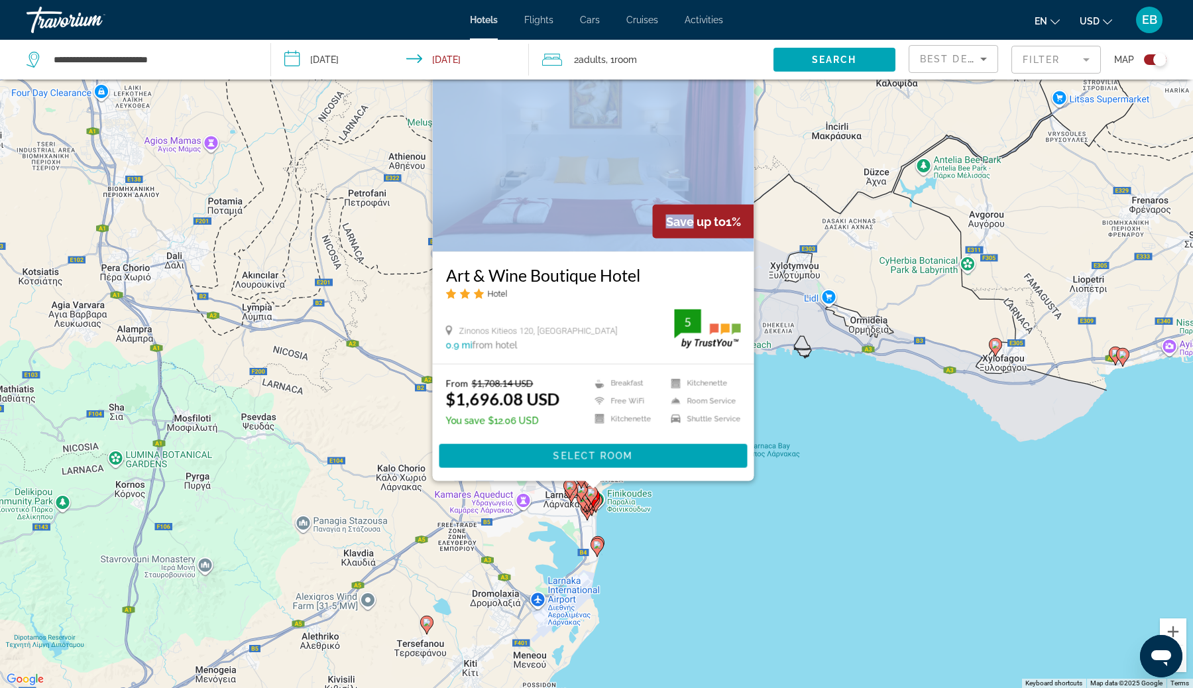
click at [614, 536] on div "To activate drag with keyboard, press Alt + Enter. Once in keyboard drag state,…" at bounding box center [596, 344] width 1193 height 688
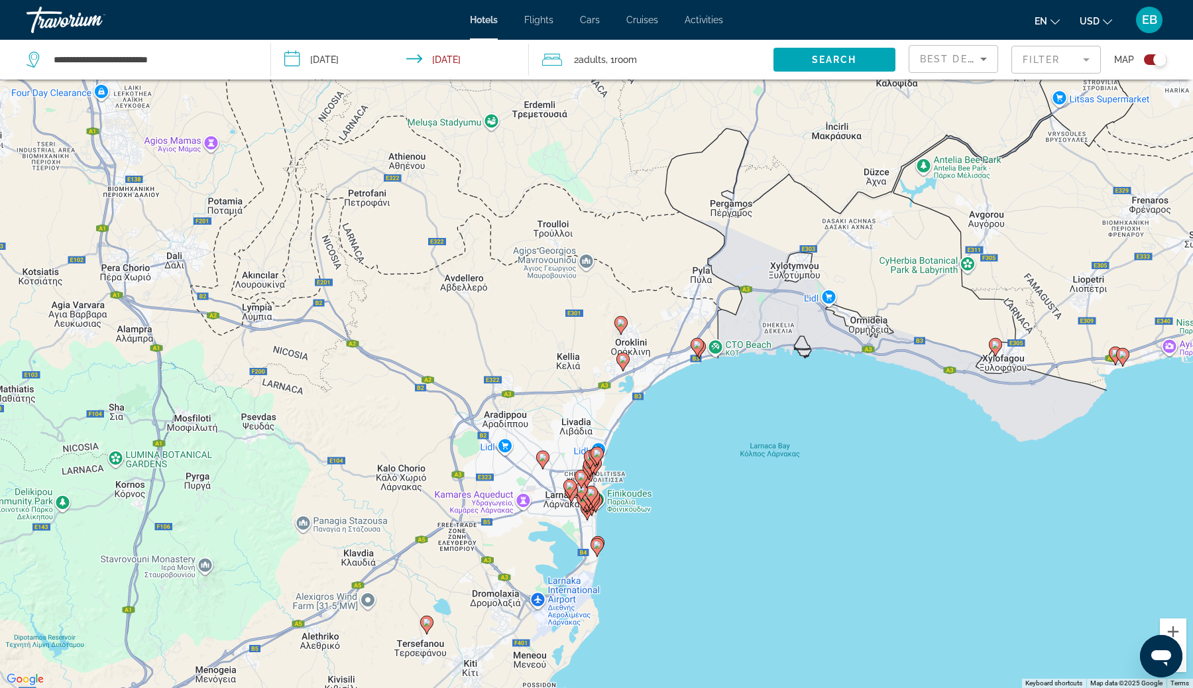
click at [614, 536] on div "To activate drag with keyboard, press Alt + Enter. Once in keyboard drag state,…" at bounding box center [596, 344] width 1193 height 688
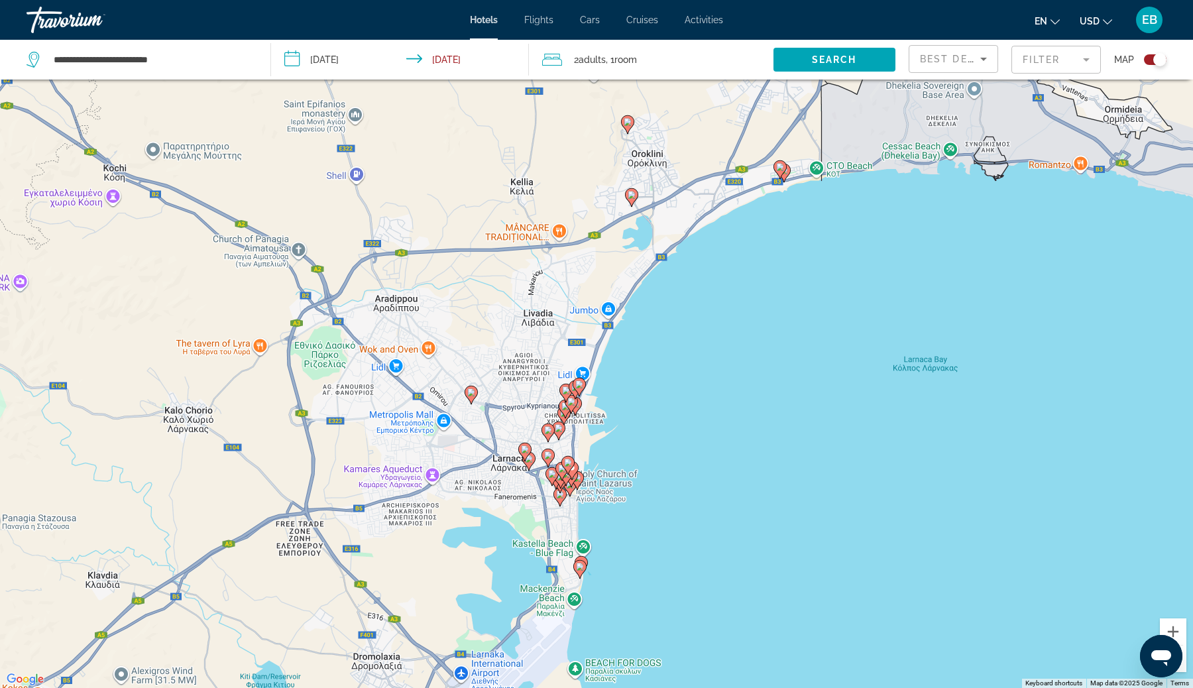
click at [594, 520] on div "To activate drag with keyboard, press Alt + Enter. Once in keyboard drag state,…" at bounding box center [596, 344] width 1193 height 688
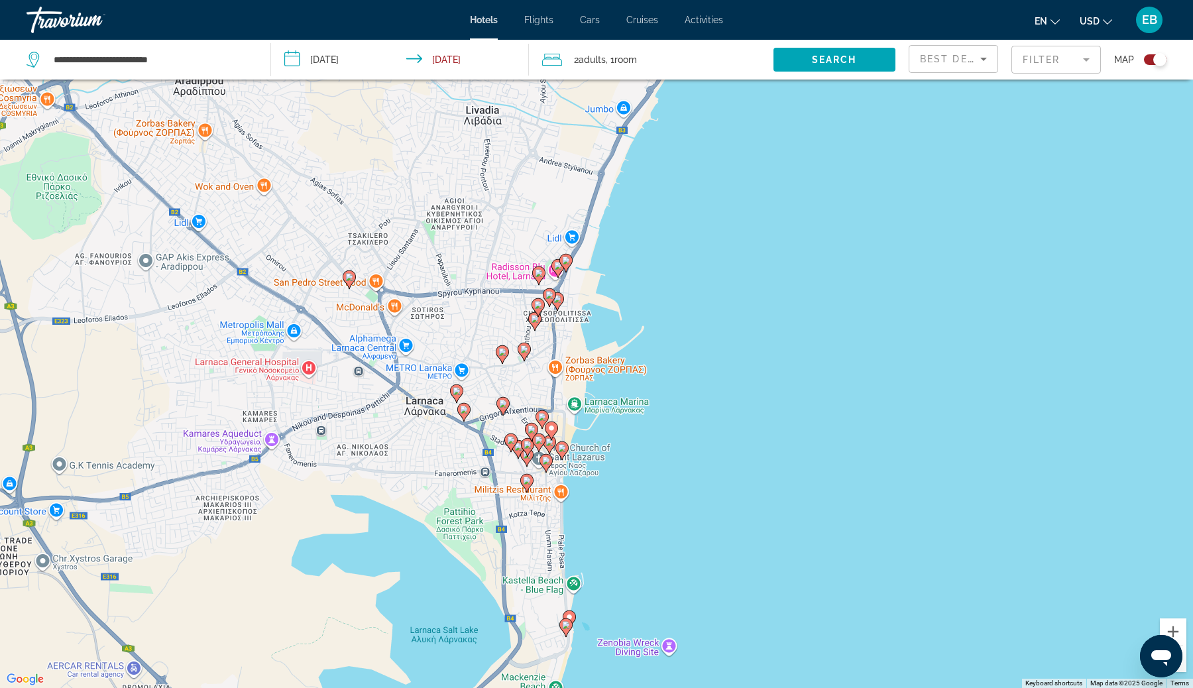
click at [551, 523] on div "To activate drag with keyboard, press Alt + Enter. Once in keyboard drag state,…" at bounding box center [596, 344] width 1193 height 688
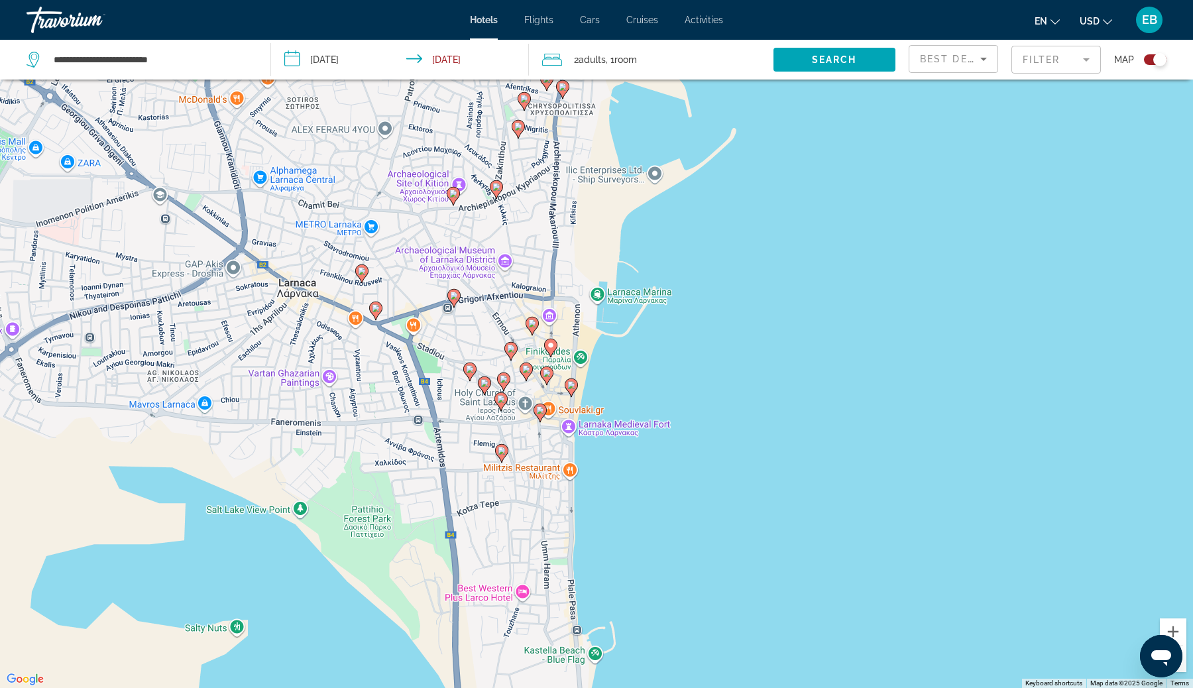
click at [543, 494] on div "To activate drag with keyboard, press Alt + Enter. Once in keyboard drag state,…" at bounding box center [596, 344] width 1193 height 688
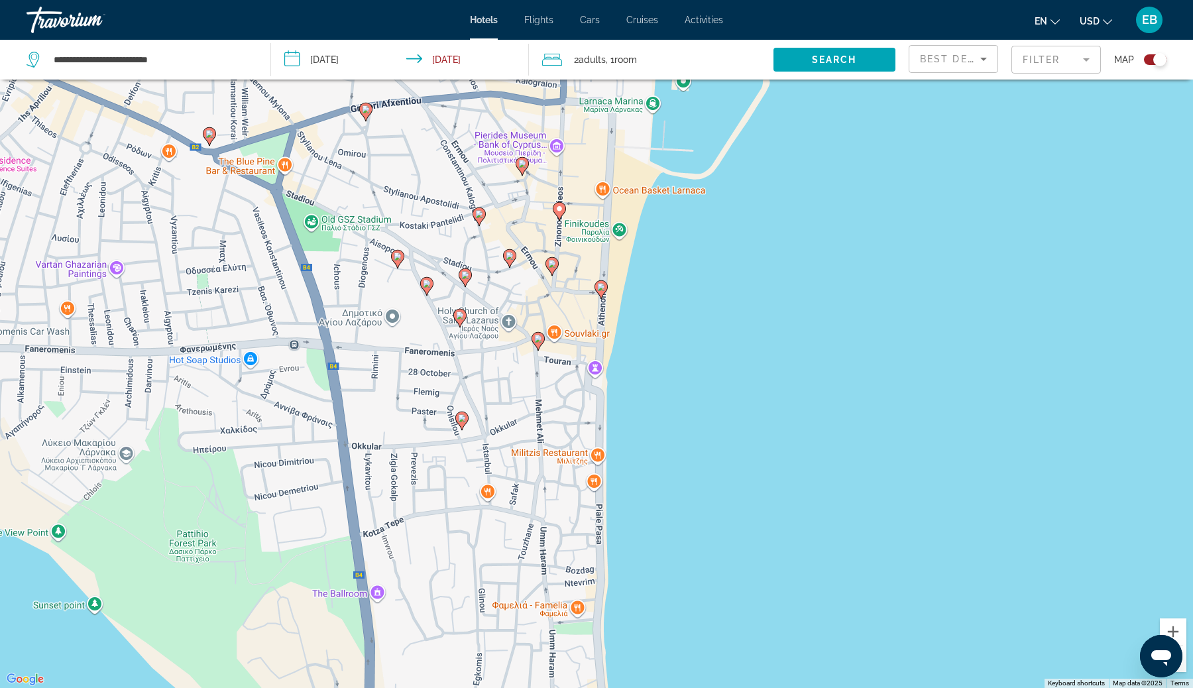
click at [464, 417] on image "Main content" at bounding box center [462, 418] width 8 height 8
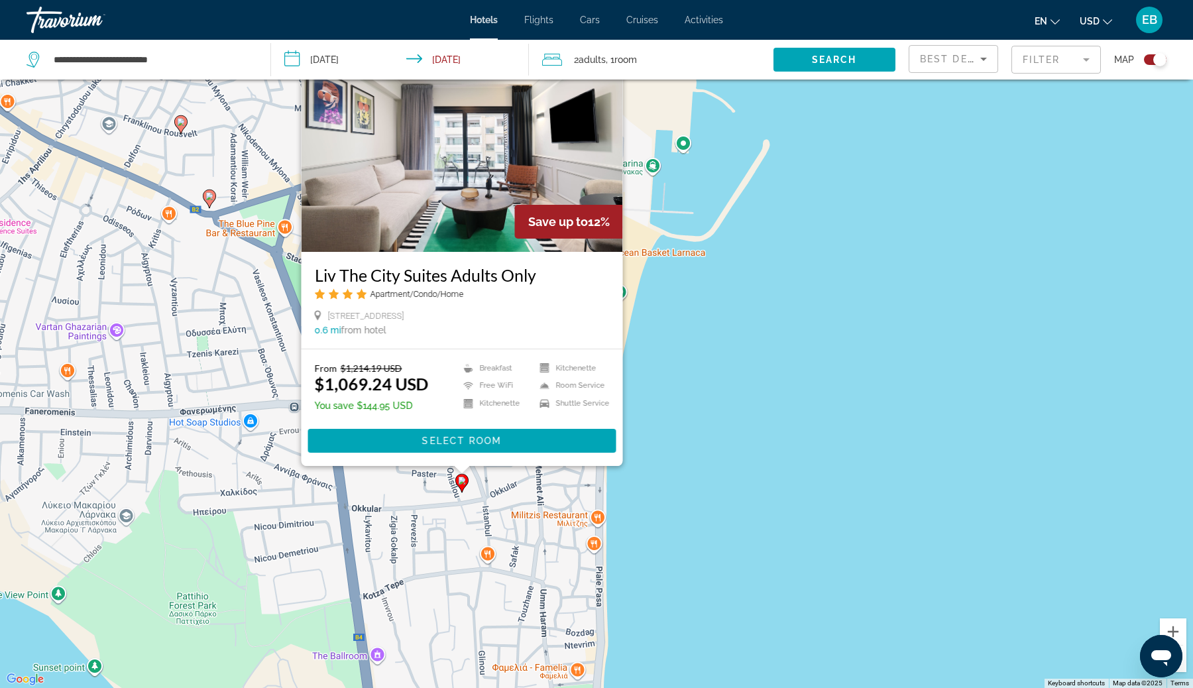
click at [506, 539] on div "To activate drag with keyboard, press Alt + Enter. Once in keyboard drag state,…" at bounding box center [596, 344] width 1193 height 688
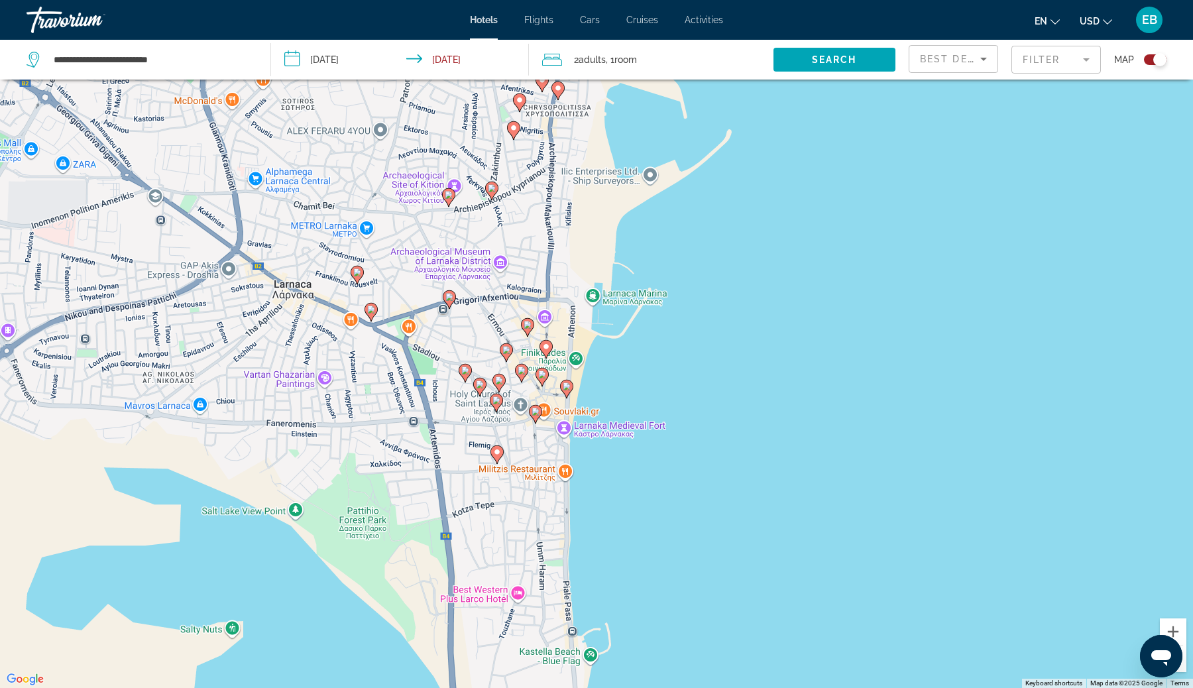
click at [1160, 60] on div "Toggle map" at bounding box center [1159, 59] width 13 height 13
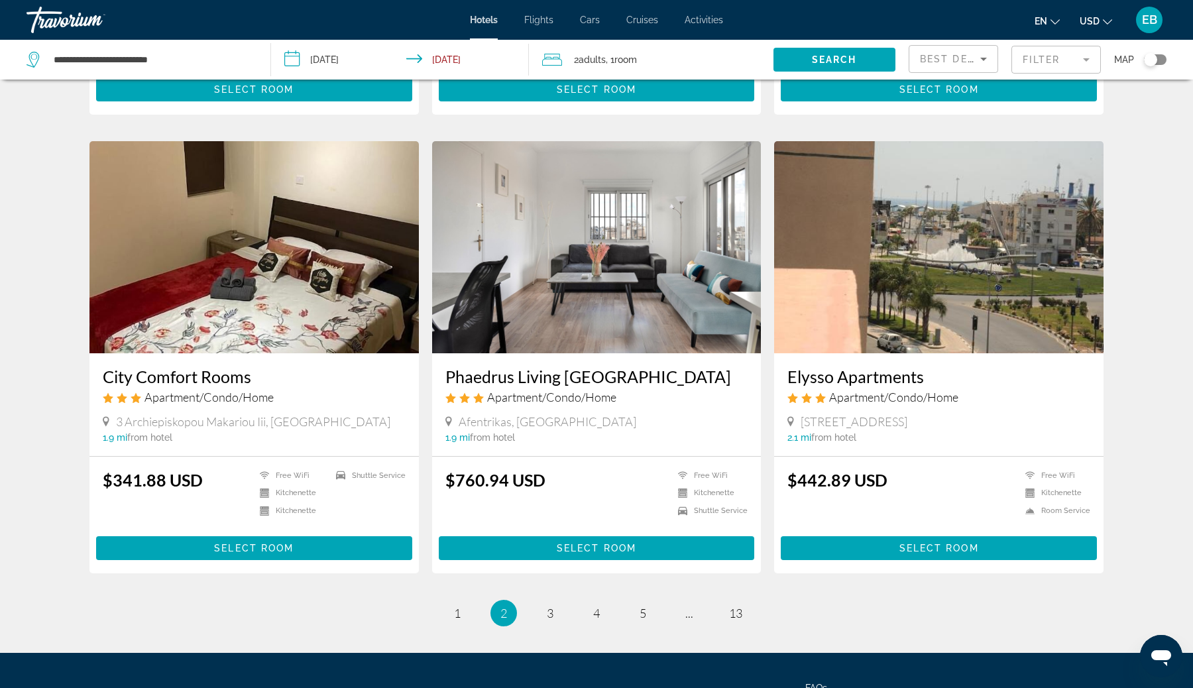
scroll to position [1501, 0]
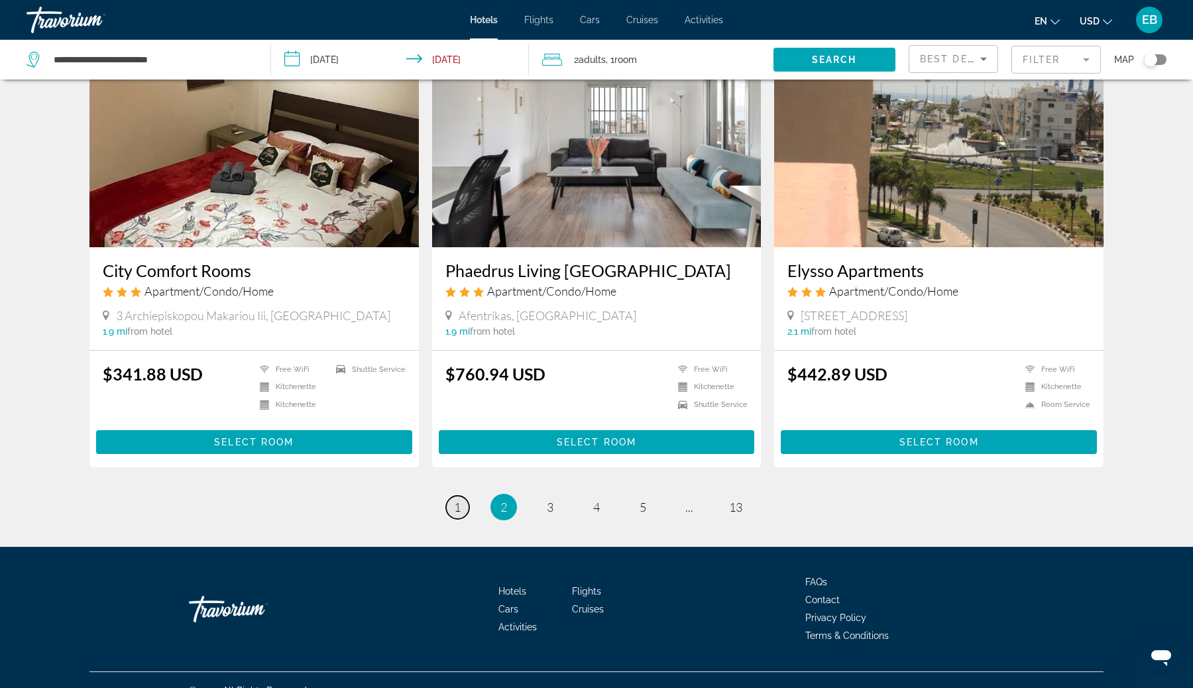
click at [461, 496] on link "page 1" at bounding box center [457, 507] width 23 height 23
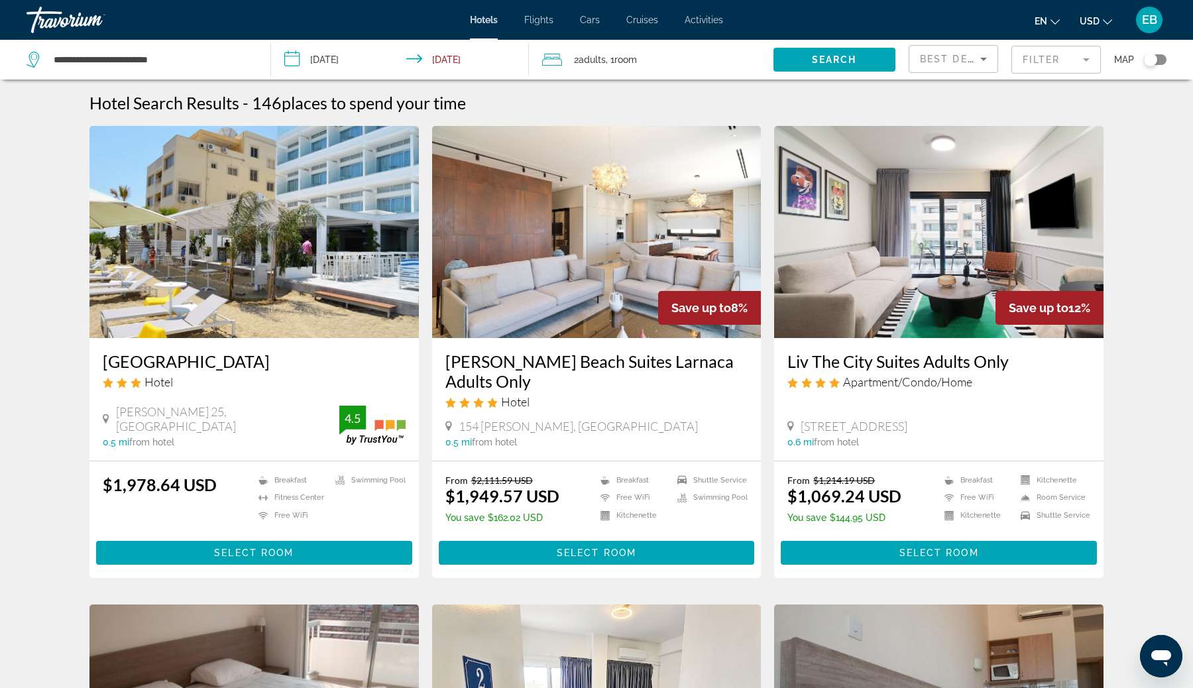
click at [1038, 60] on mat-form-field "Filter" at bounding box center [1055, 60] width 89 height 28
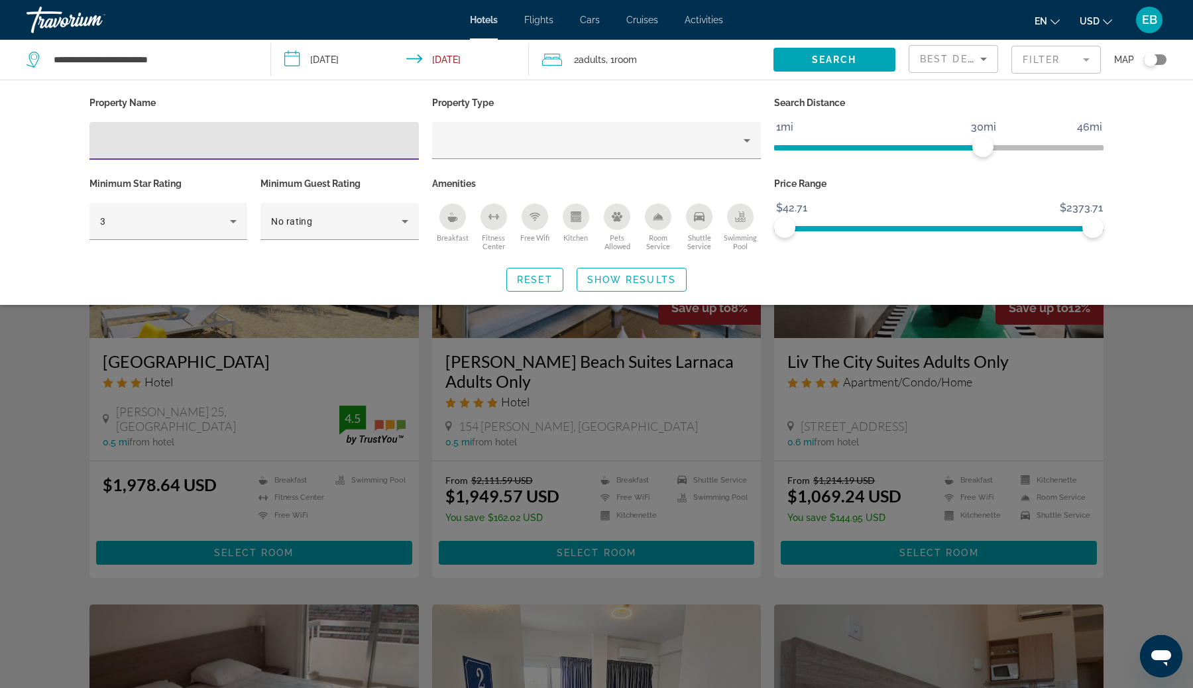
click at [1038, 60] on mat-form-field "Filter" at bounding box center [1055, 60] width 89 height 28
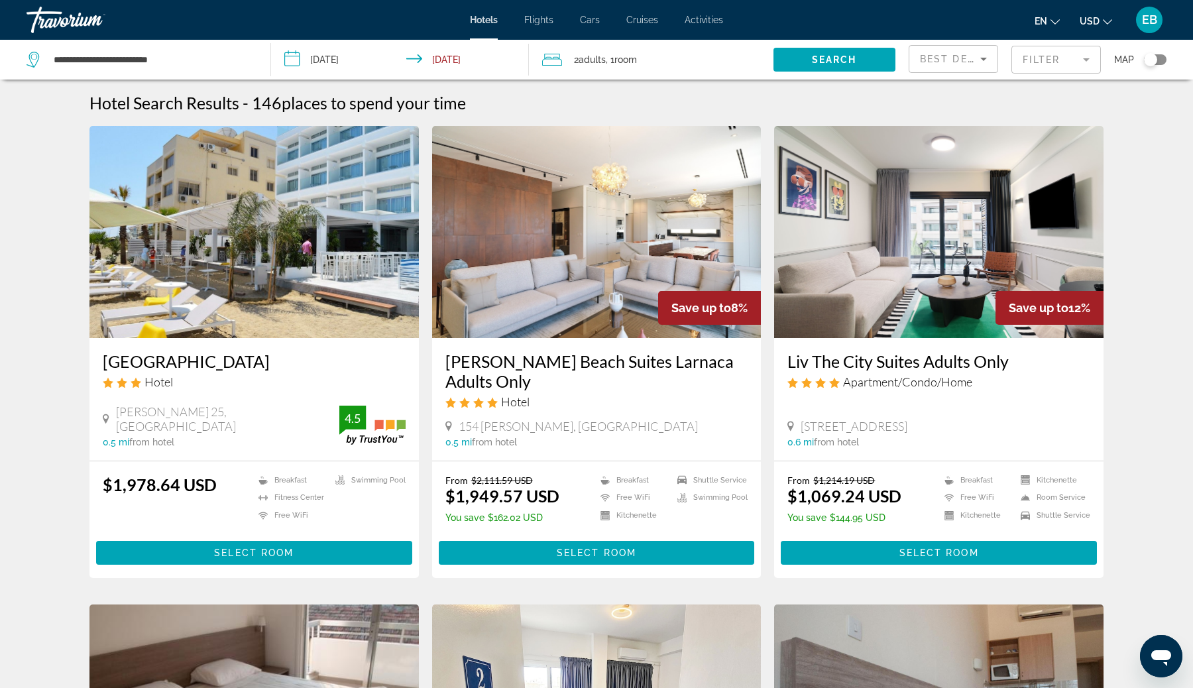
click at [953, 67] on div "Best Deals" at bounding box center [953, 64] width 67 height 37
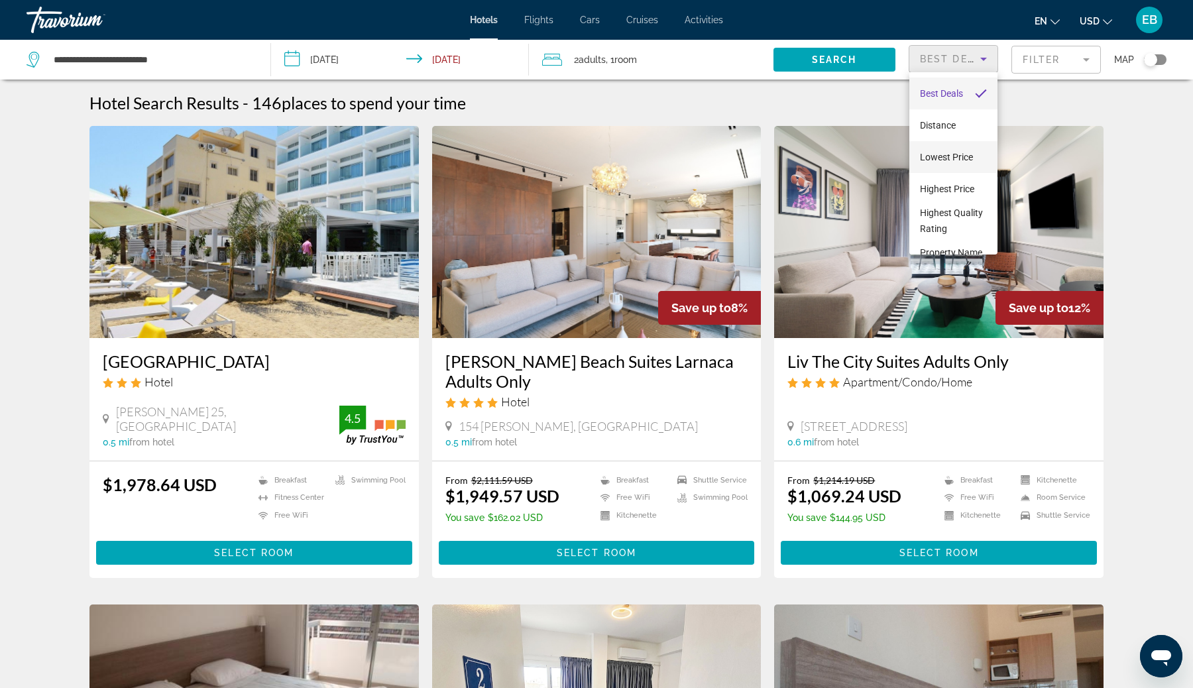
click at [949, 160] on span "Lowest Price" at bounding box center [946, 157] width 53 height 11
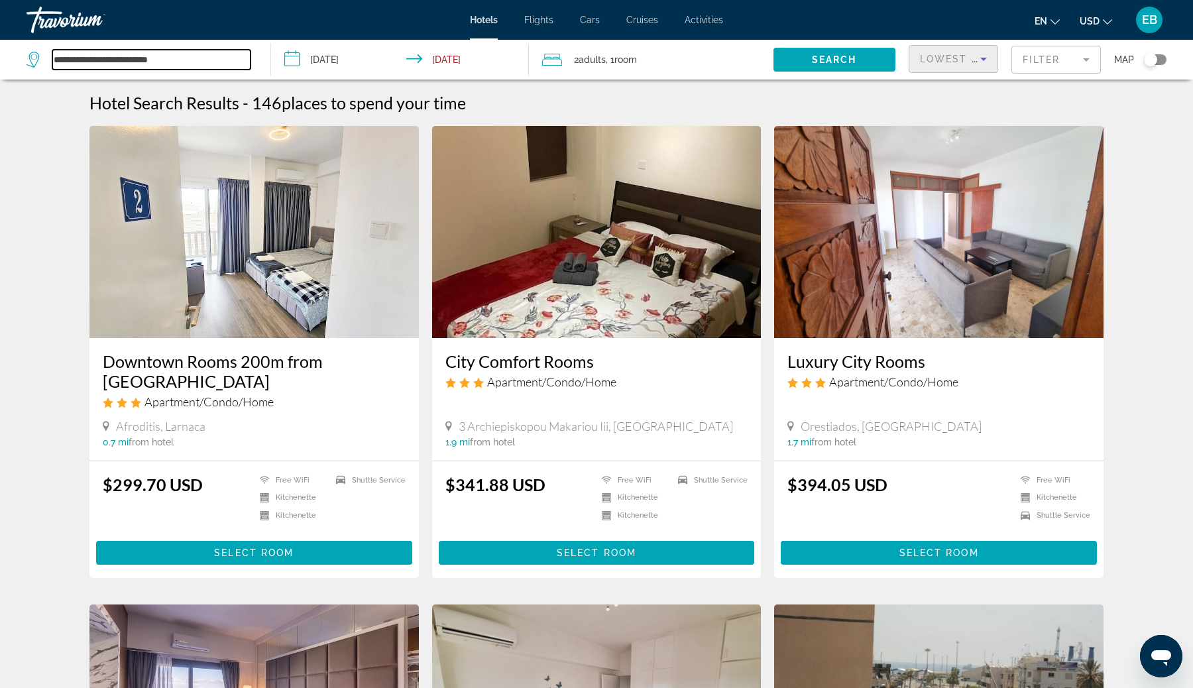
click at [184, 63] on input "**********" at bounding box center [151, 60] width 198 height 20
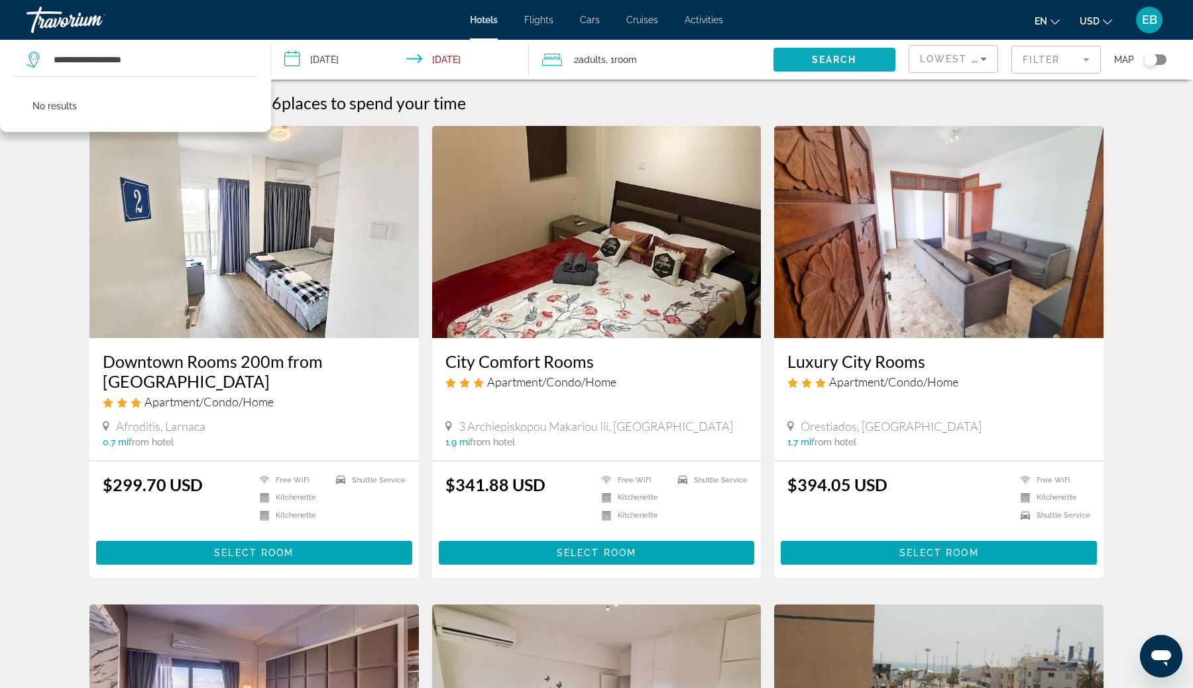
click at [856, 64] on span "Search widget" at bounding box center [834, 60] width 122 height 32
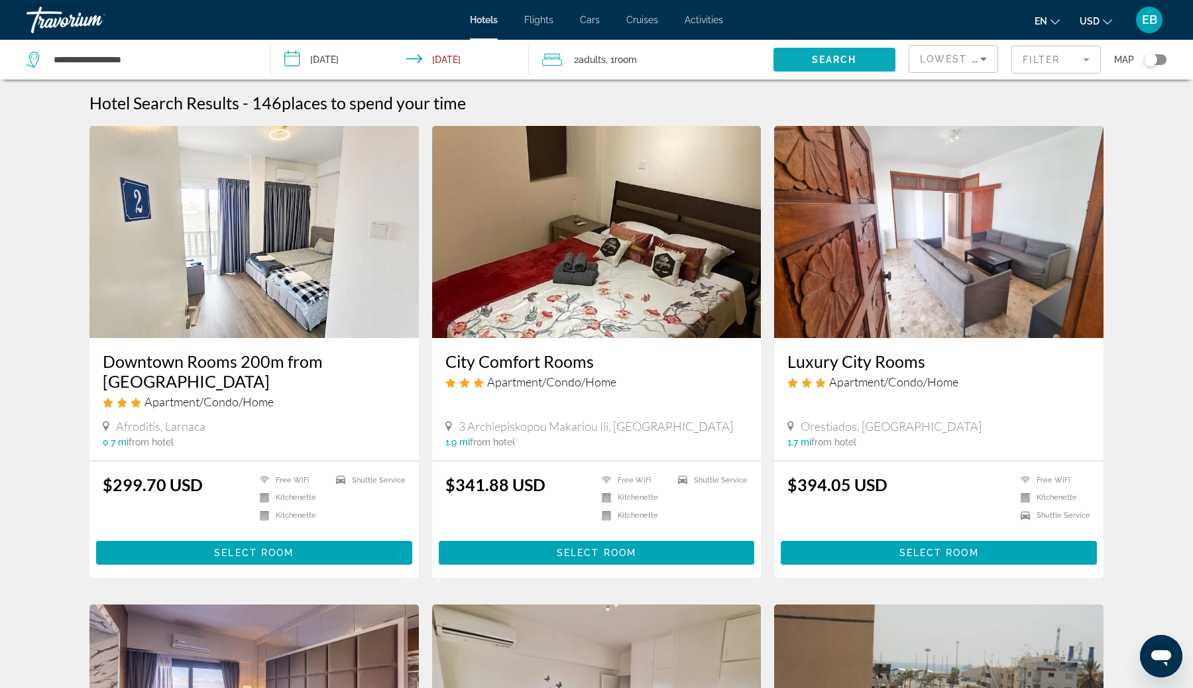
click at [834, 62] on span "Search" at bounding box center [834, 59] width 45 height 11
click at [129, 54] on input "**********" at bounding box center [151, 60] width 198 height 20
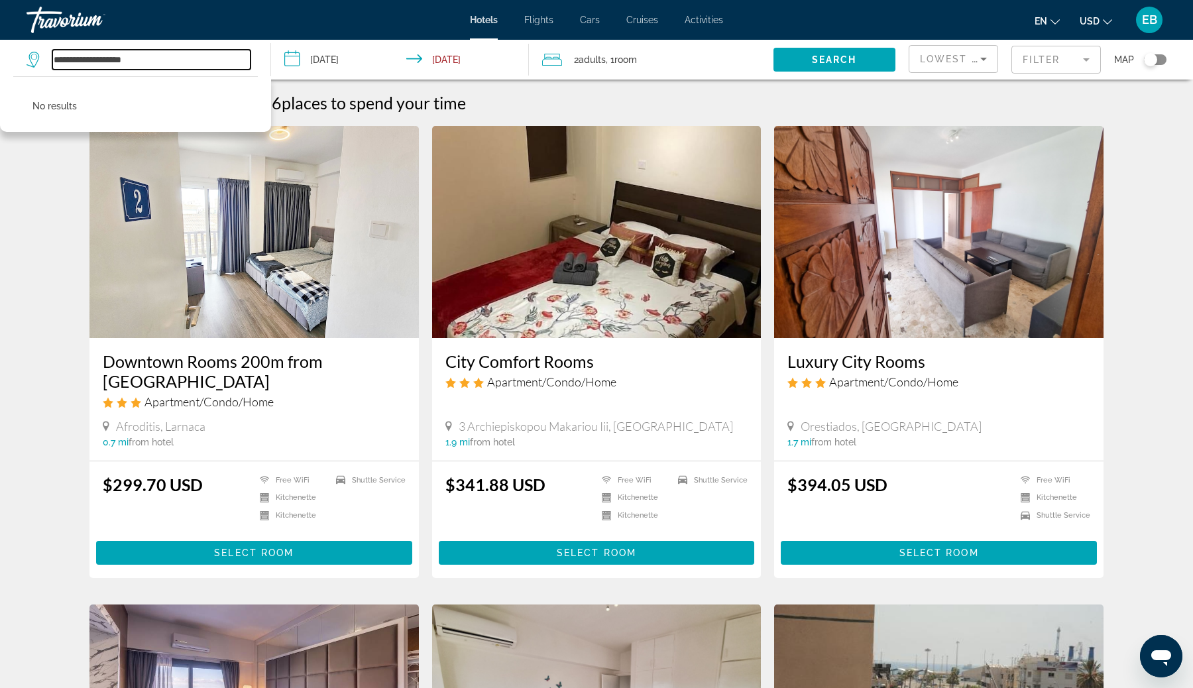
click at [129, 54] on input "**********" at bounding box center [151, 60] width 198 height 20
type input "**********"
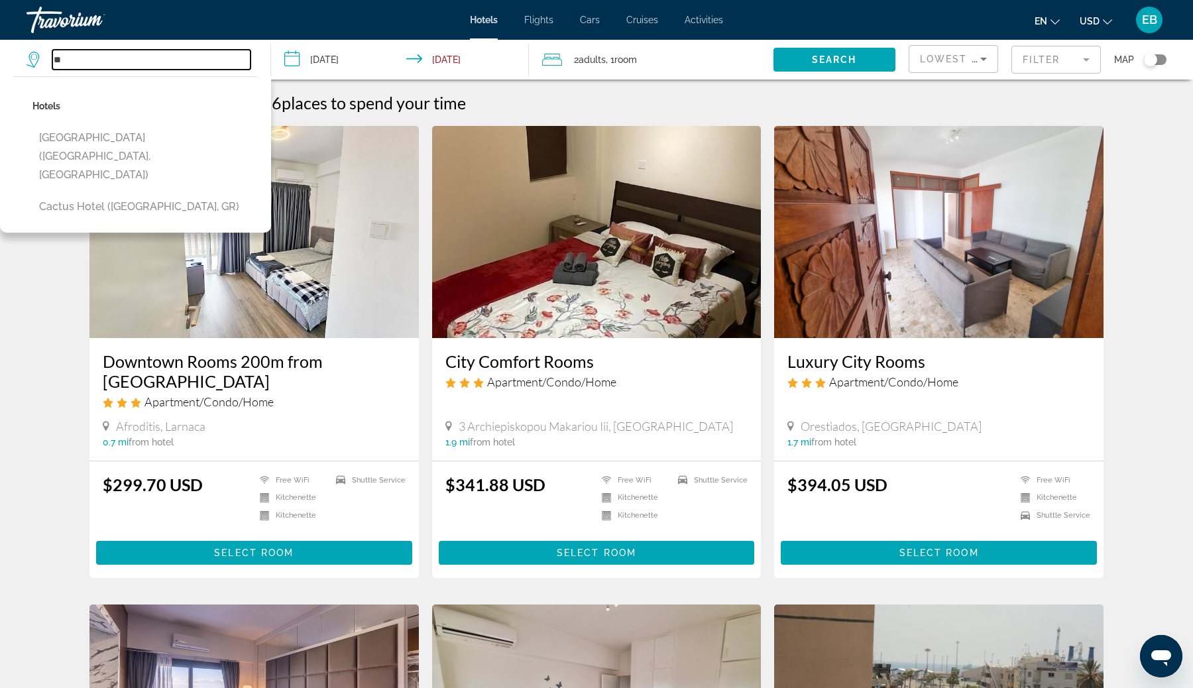
type input "*"
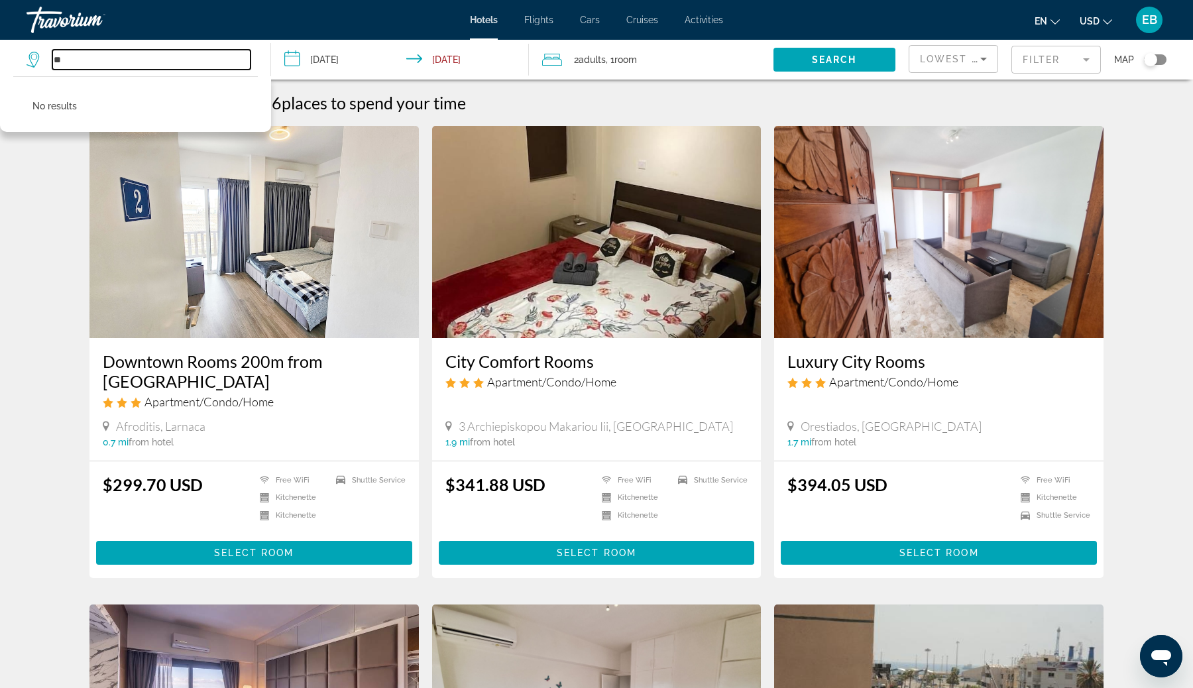
type input "*"
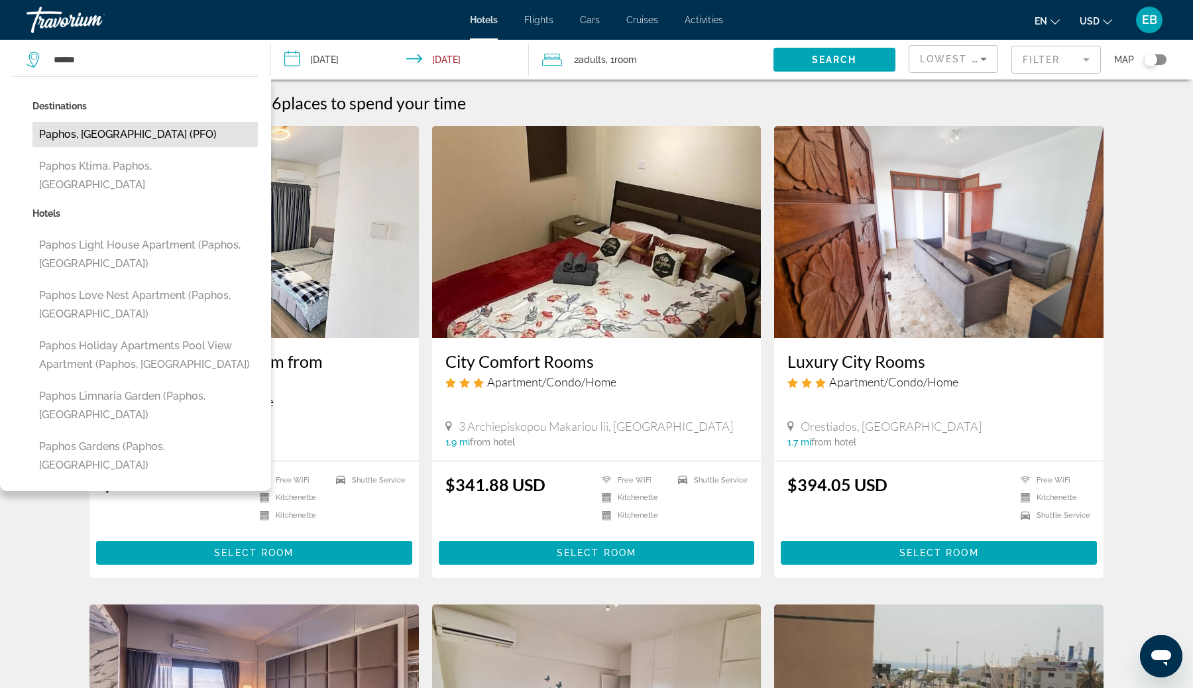
click at [86, 129] on button "Paphos, Cyprus (PFO)" at bounding box center [144, 134] width 225 height 25
type input "**********"
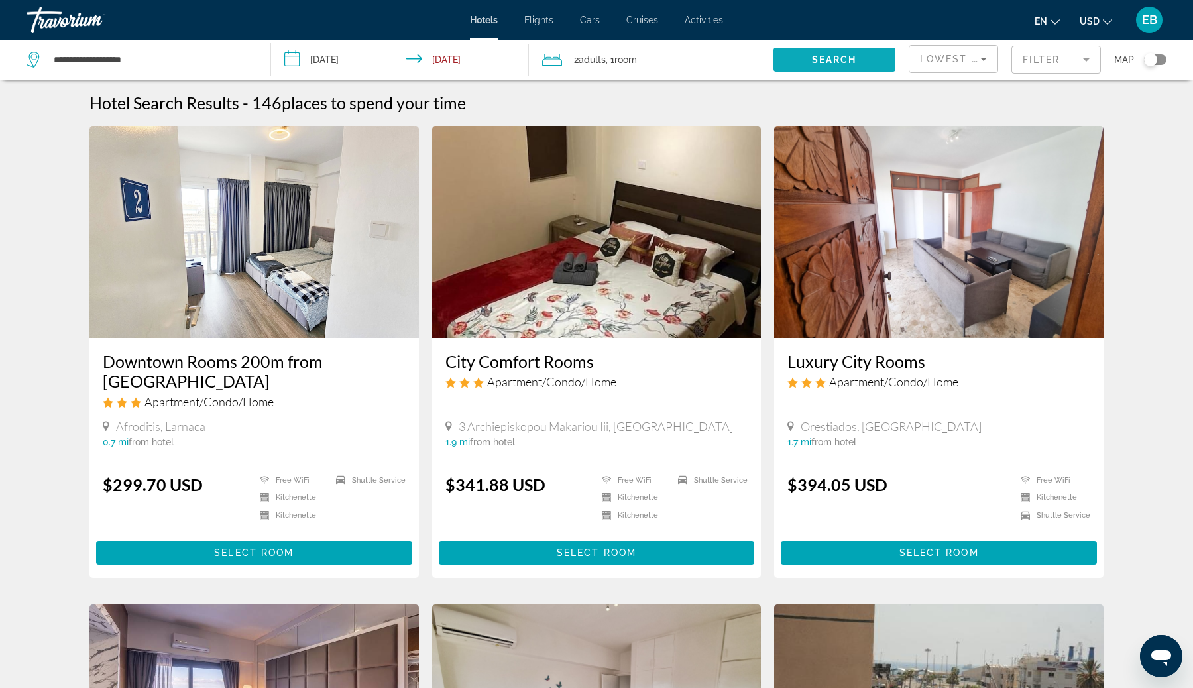
click at [796, 55] on span "Search widget" at bounding box center [834, 60] width 122 height 32
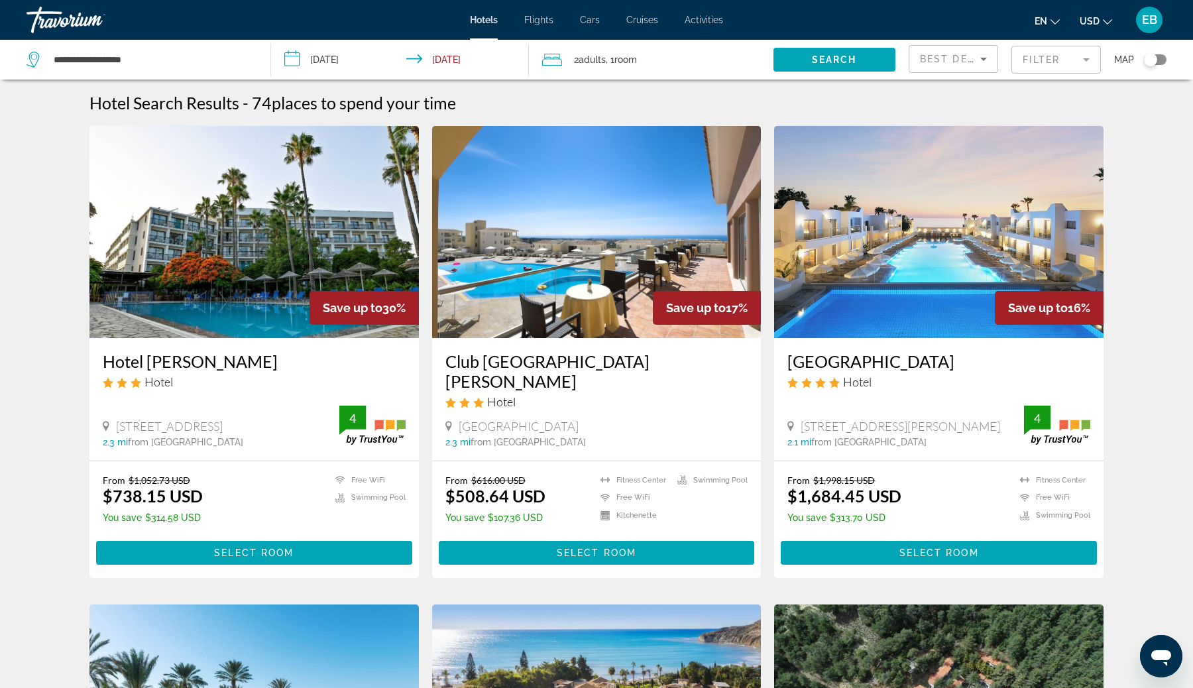
click at [953, 56] on span "Best Deals" at bounding box center [954, 59] width 69 height 11
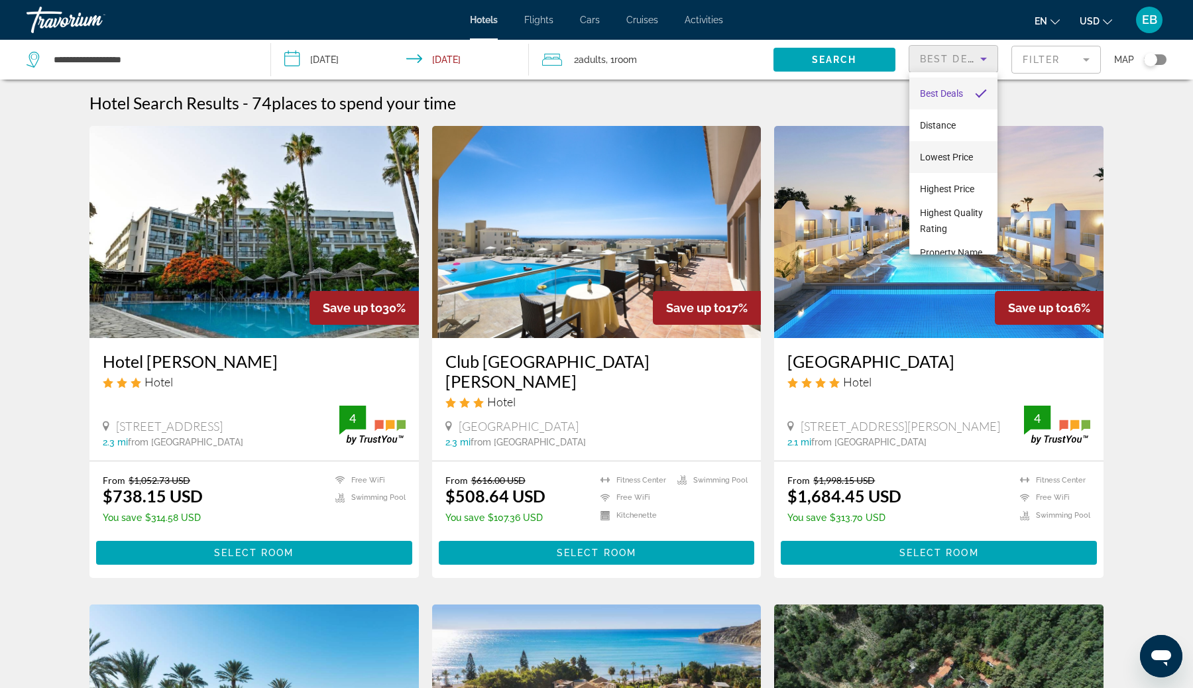
click at [946, 155] on span "Lowest Price" at bounding box center [946, 157] width 53 height 11
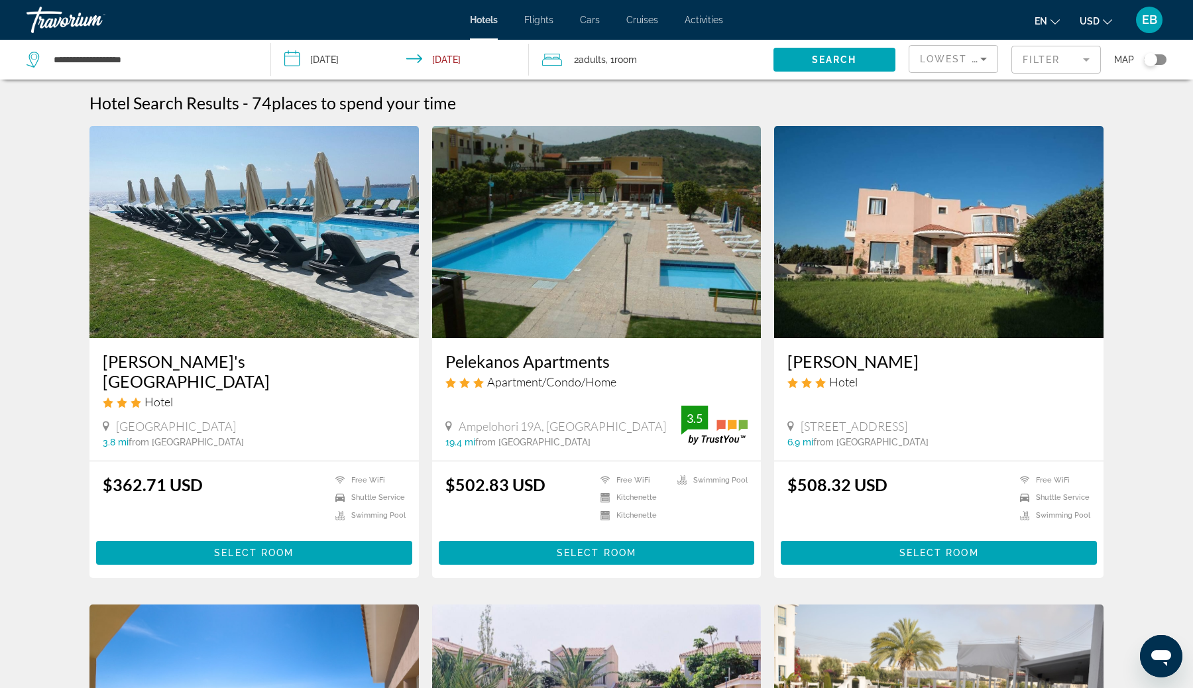
click at [991, 268] on img "Main content" at bounding box center [938, 232] width 329 height 212
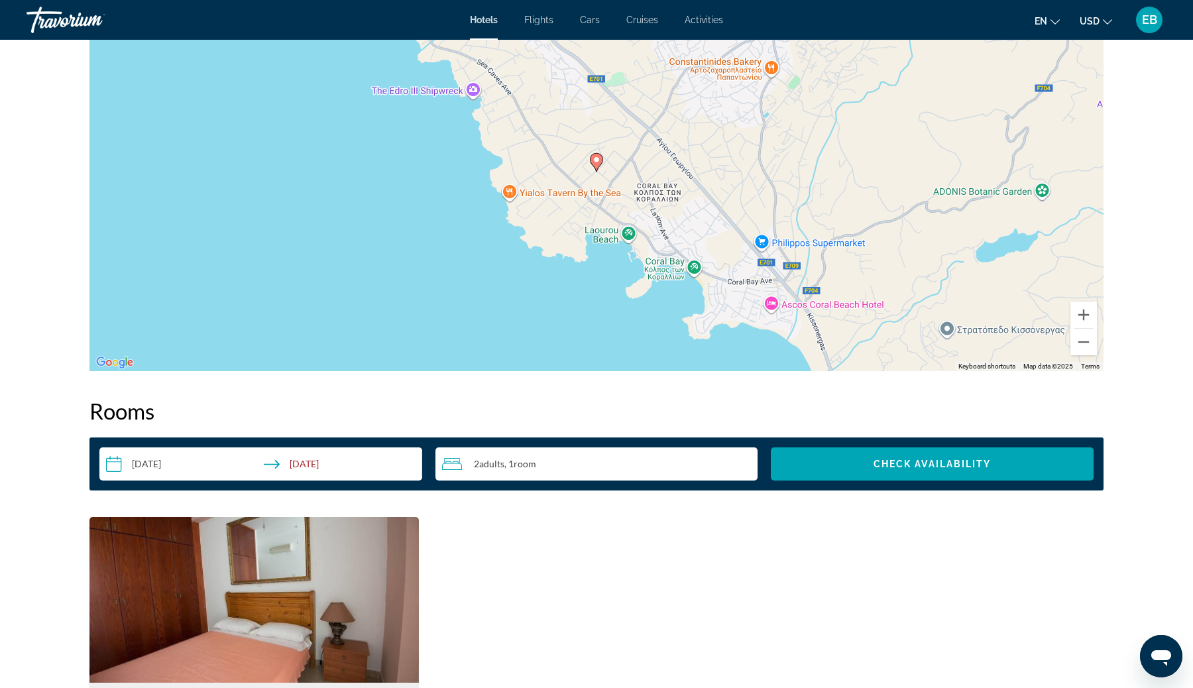
scroll to position [1163, 0]
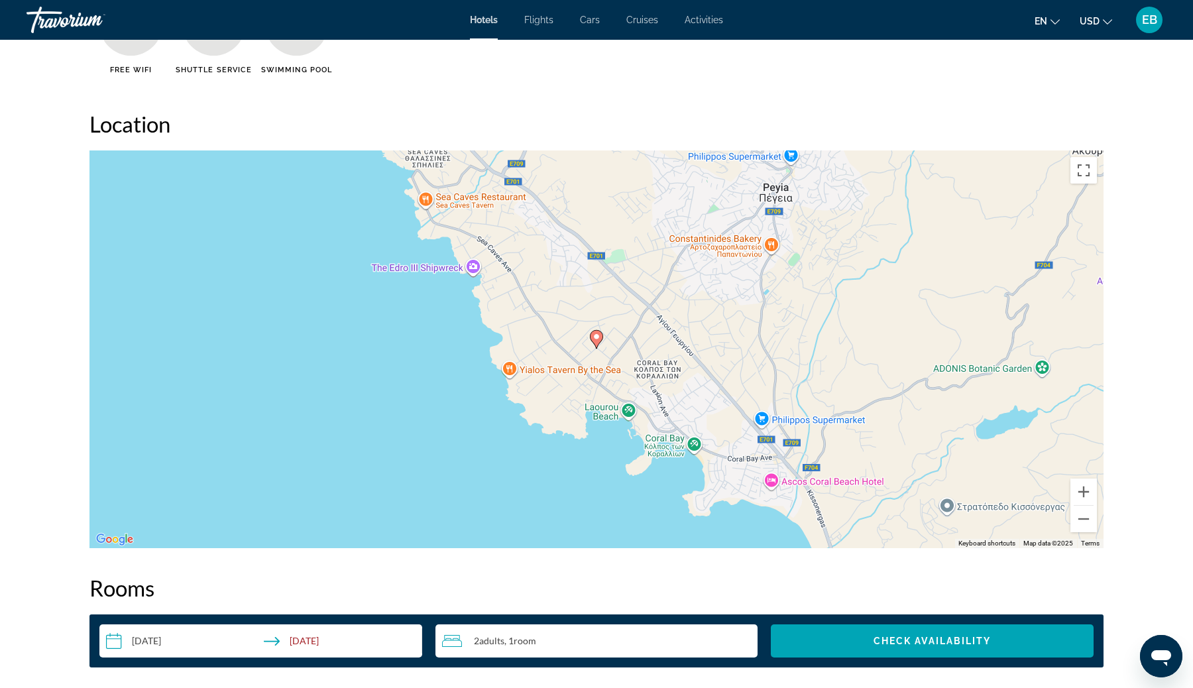
click at [639, 307] on div "To activate drag with keyboard, press Alt + Enter. Once in keyboard drag state,…" at bounding box center [596, 349] width 1014 height 398
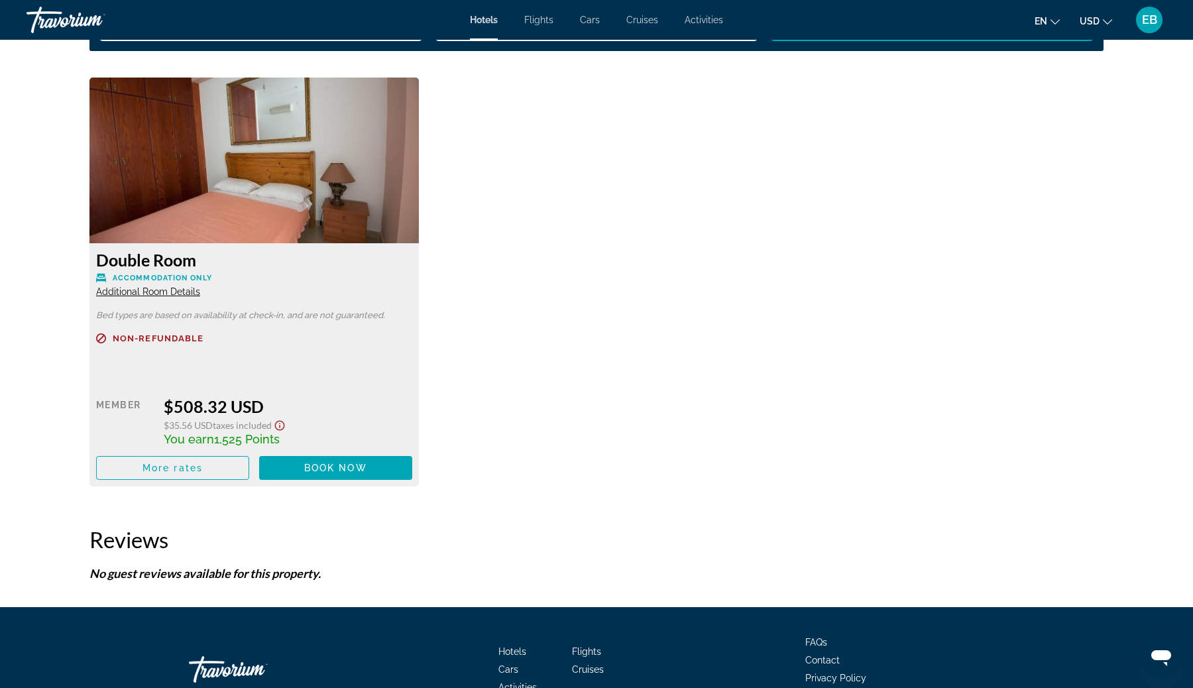
scroll to position [1484, 0]
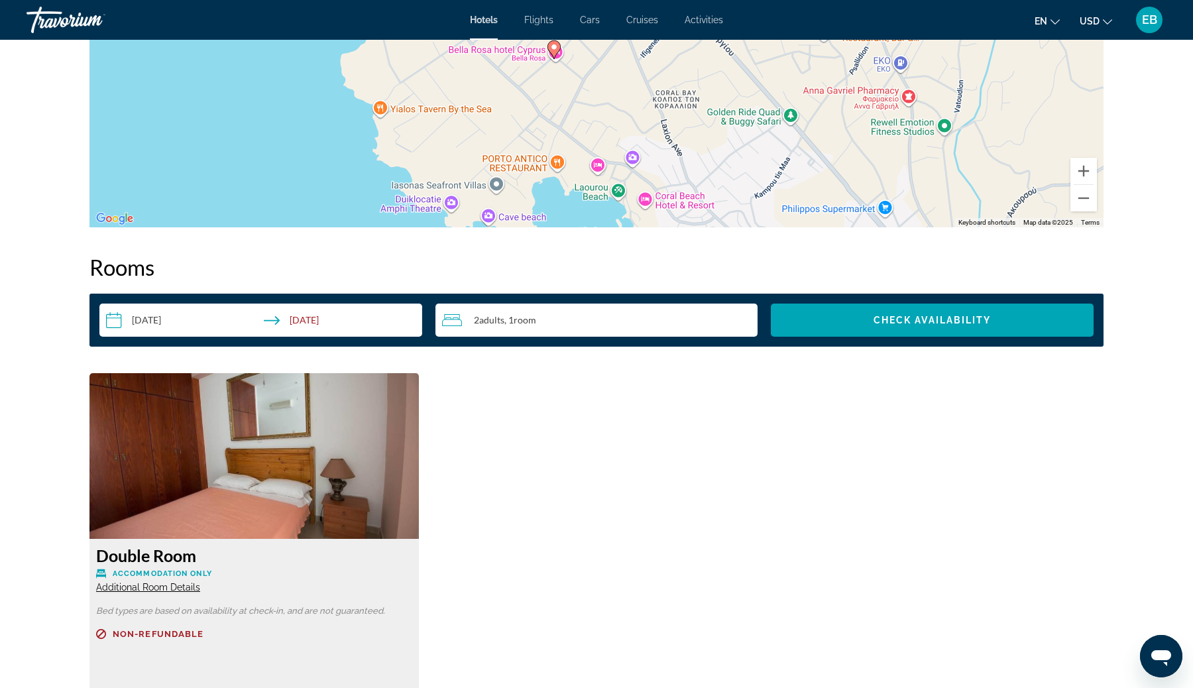
click at [224, 313] on input "**********" at bounding box center [263, 321] width 328 height 37
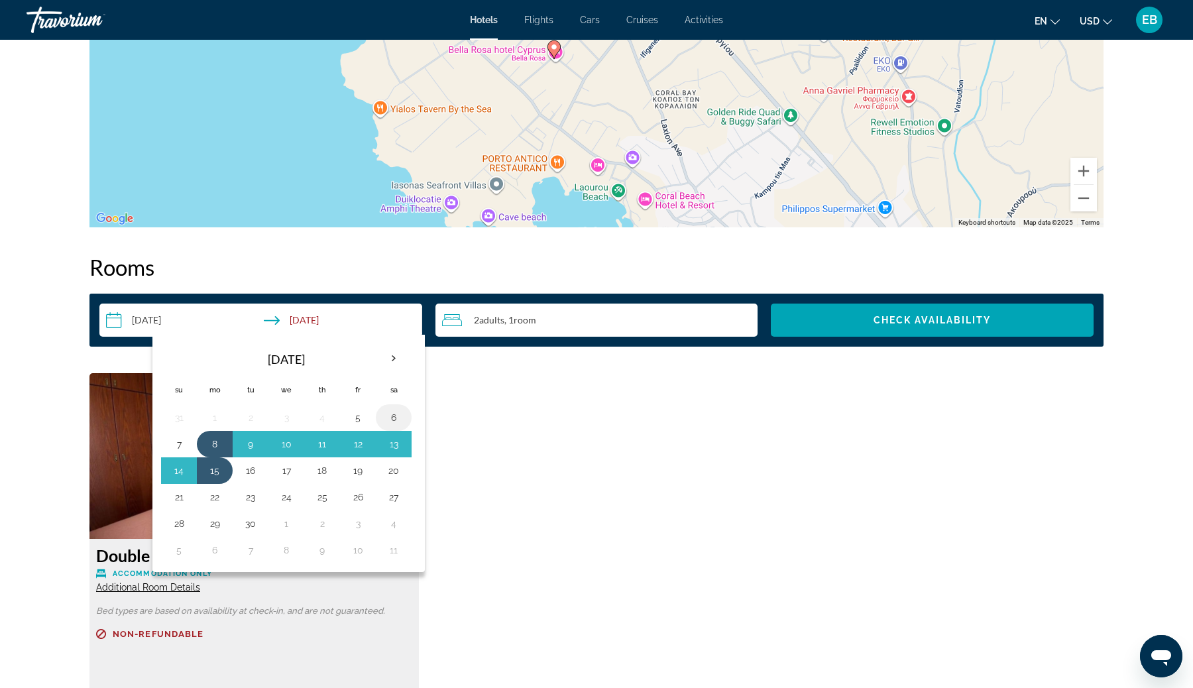
click at [396, 408] on button "6" at bounding box center [393, 417] width 21 height 19
click at [325, 435] on button "11" at bounding box center [321, 444] width 21 height 19
type input "**********"
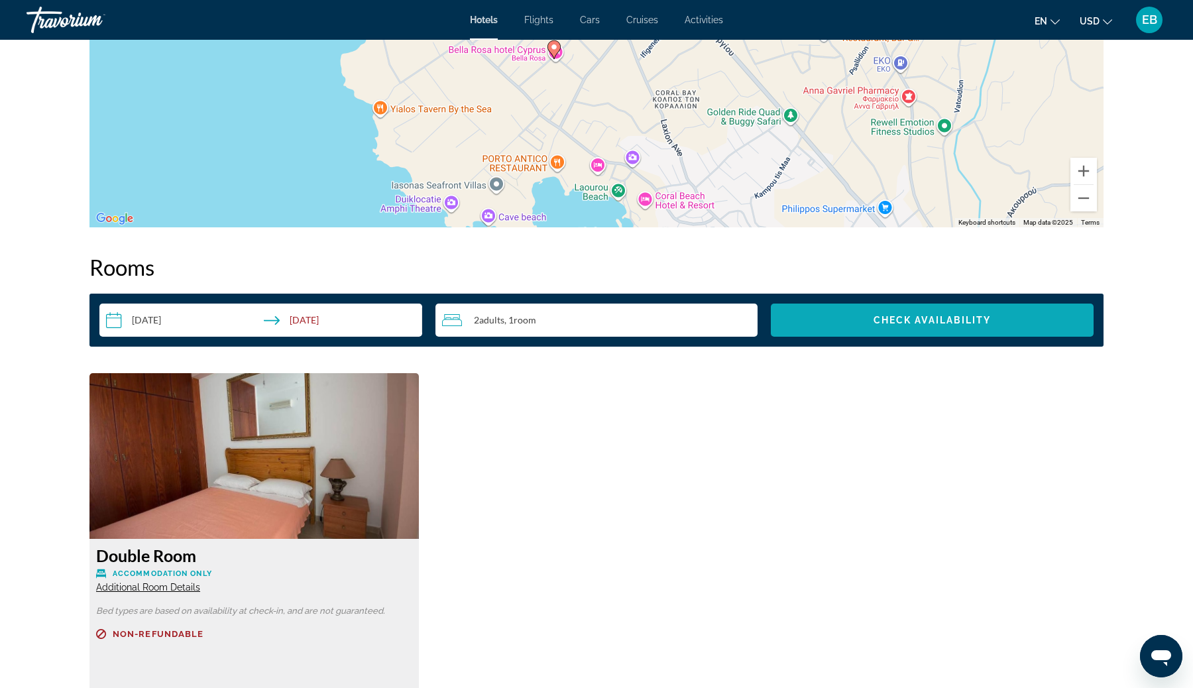
click at [890, 315] on span "Check Availability" at bounding box center [932, 320] width 118 height 11
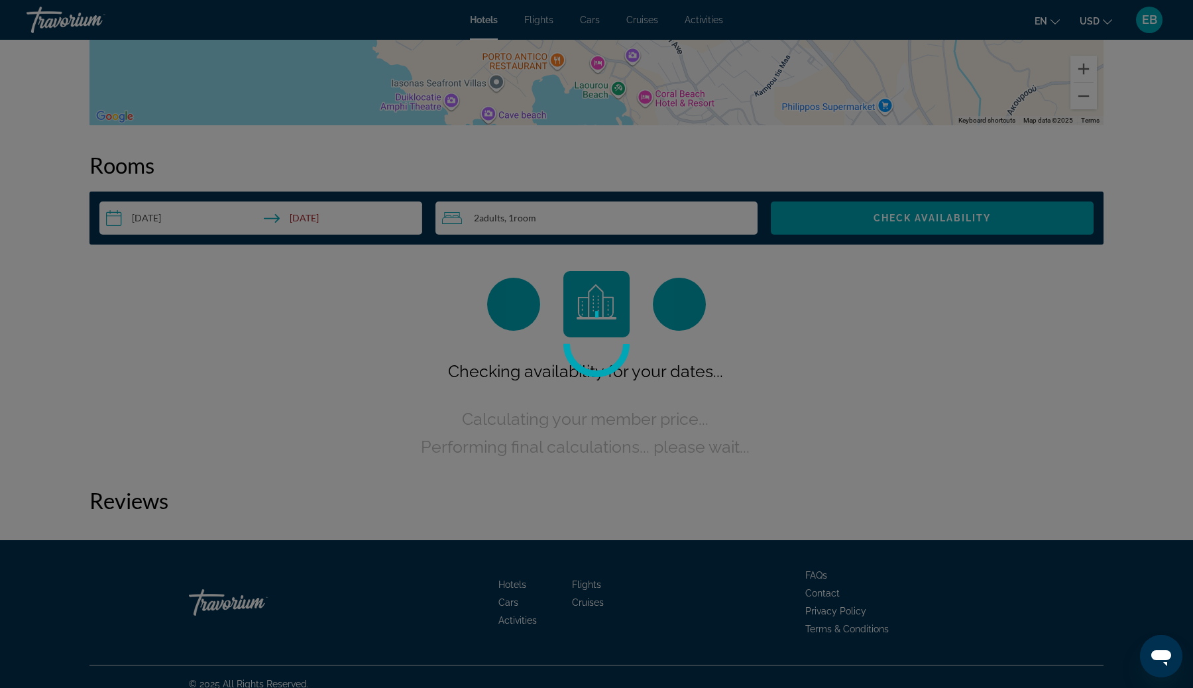
scroll to position [1590, 0]
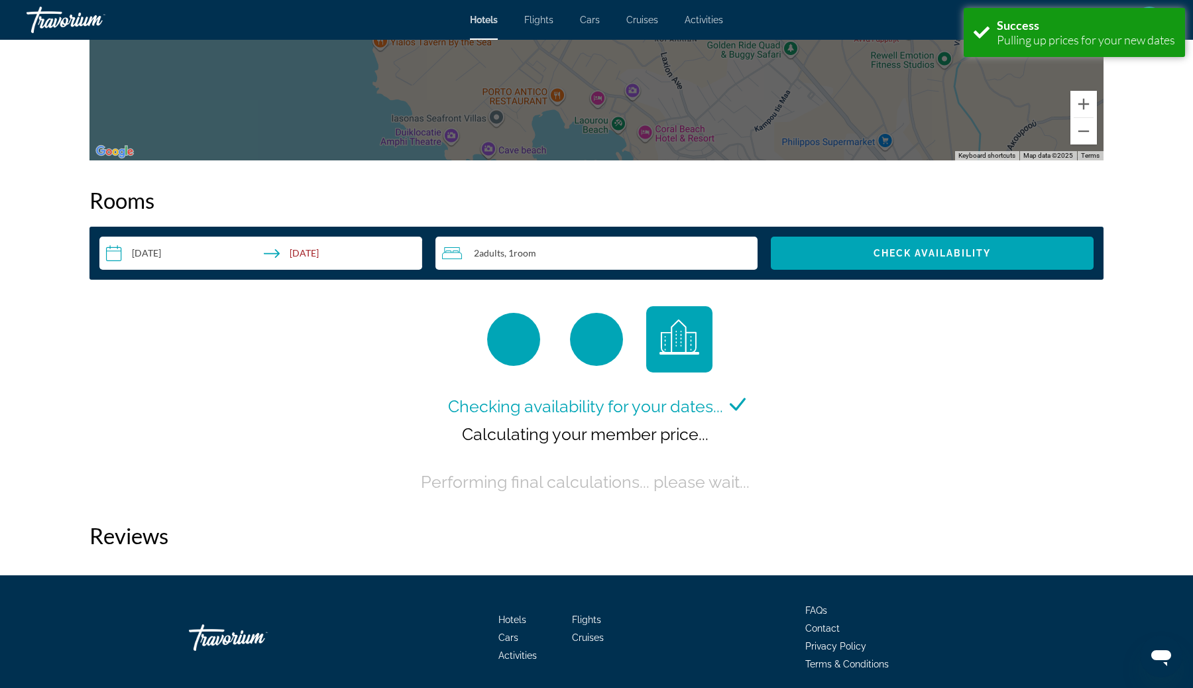
scroll to position [1570, 0]
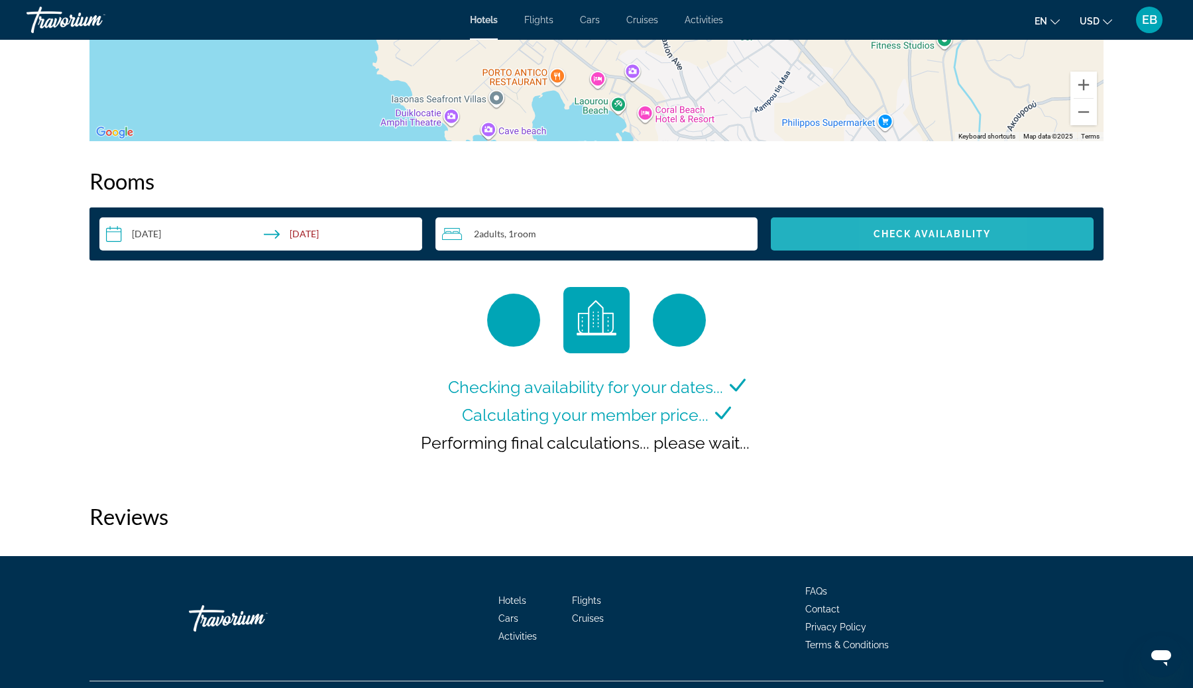
click at [892, 229] on span "Check Availability" at bounding box center [932, 234] width 118 height 11
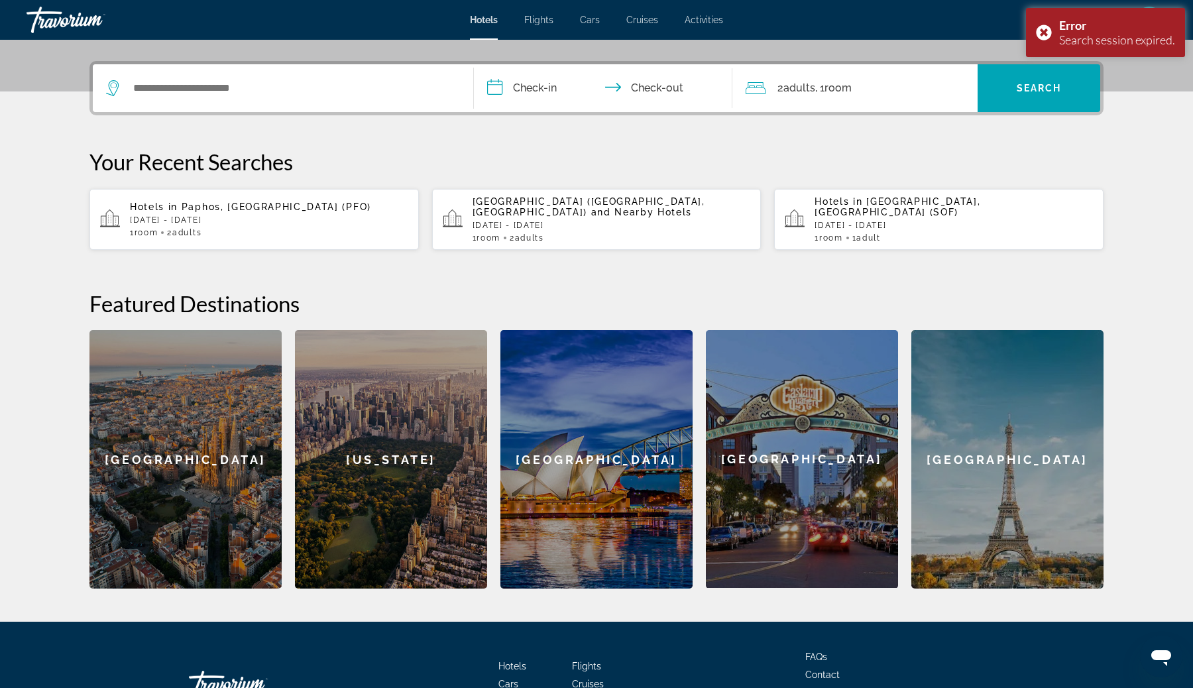
scroll to position [11, 0]
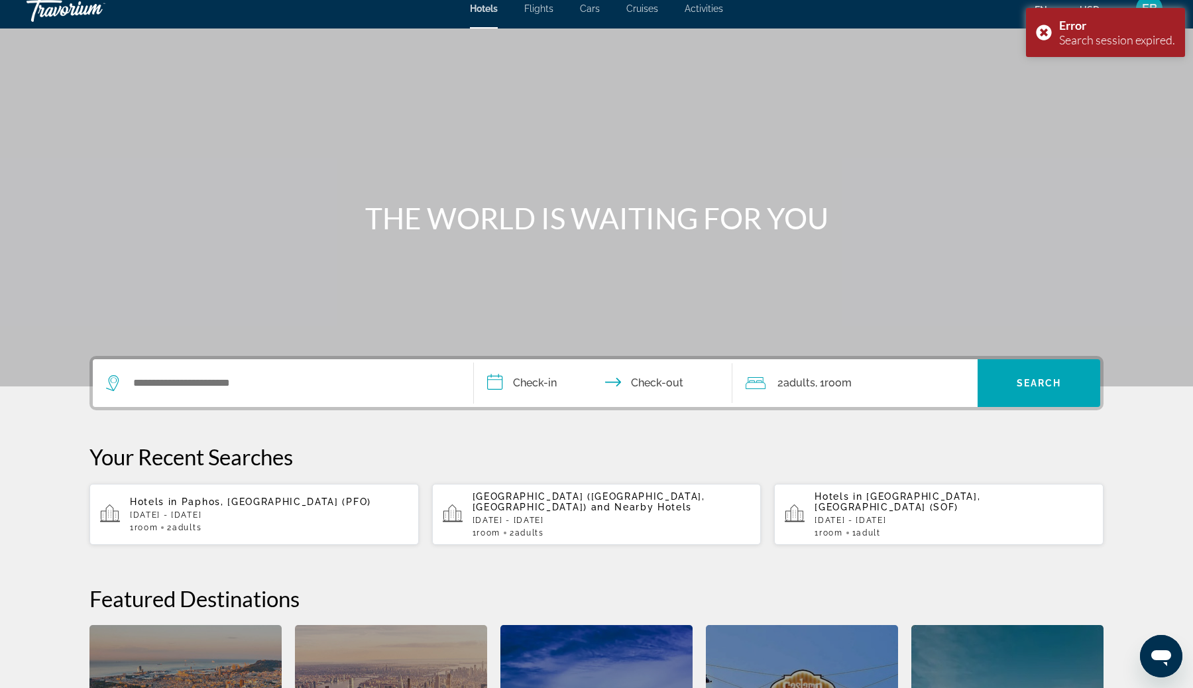
click at [299, 500] on p "Hotels in [GEOGRAPHIC_DATA], [GEOGRAPHIC_DATA] (PFO)" at bounding box center [269, 501] width 278 height 11
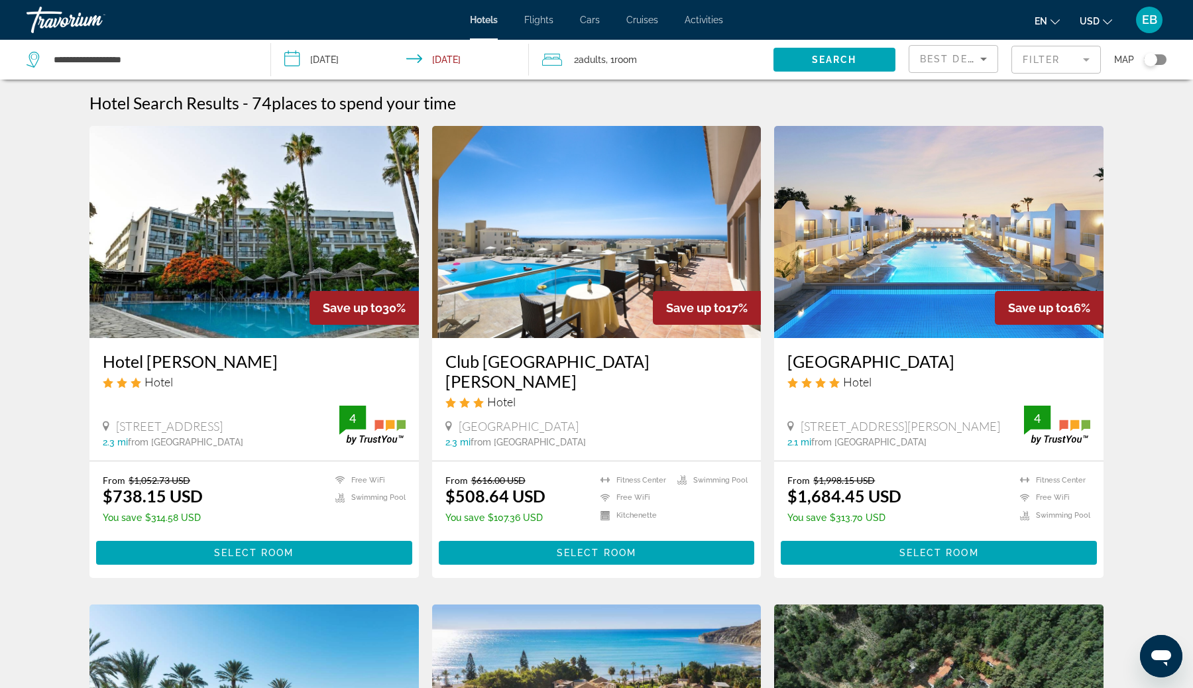
click at [347, 58] on input "**********" at bounding box center [402, 62] width 263 height 44
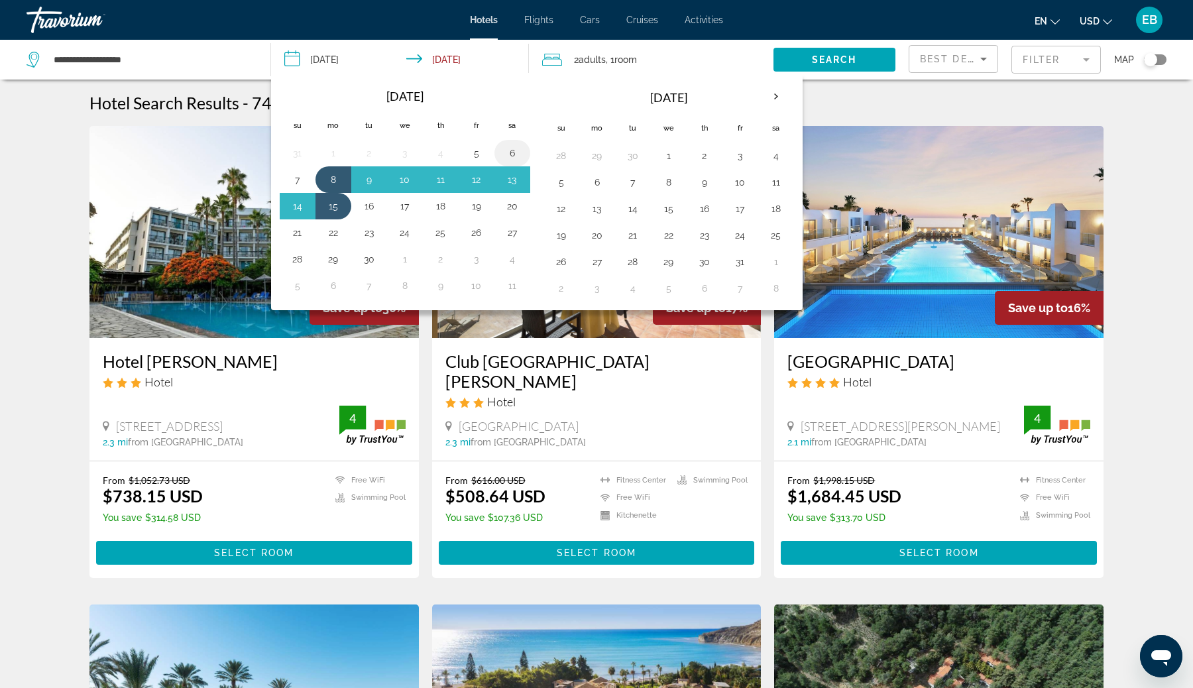
click at [513, 148] on button "6" at bounding box center [512, 153] width 21 height 19
click at [443, 179] on button "11" at bounding box center [440, 179] width 21 height 19
type input "**********"
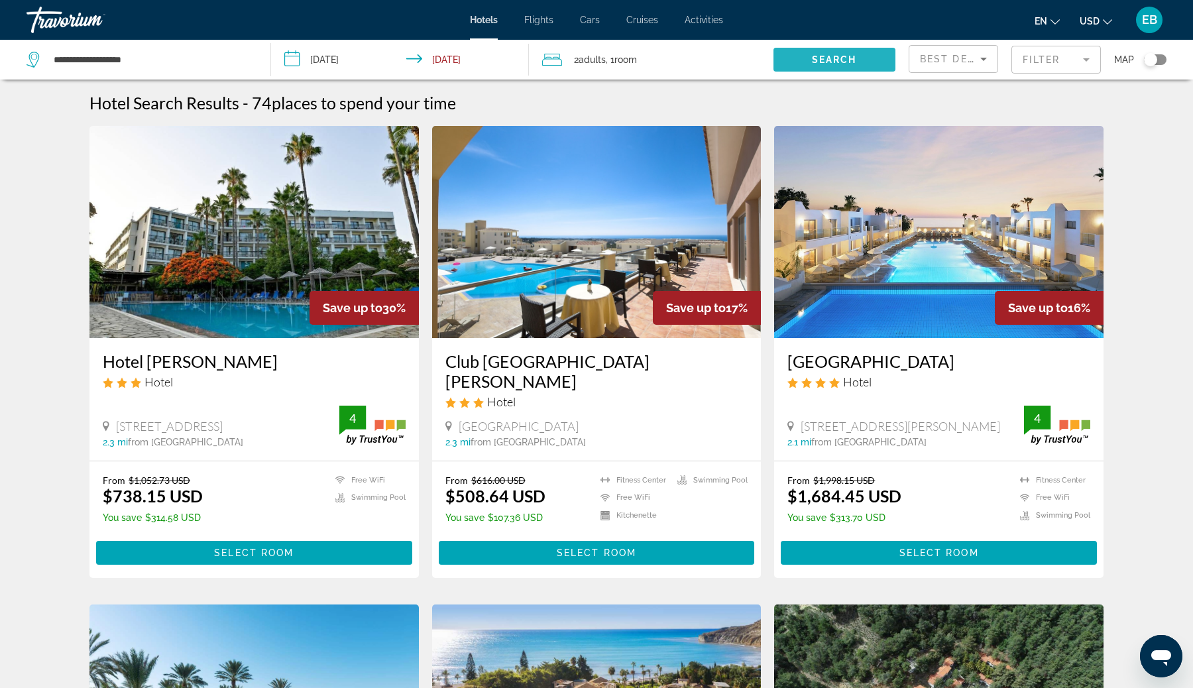
click at [822, 62] on span "Search" at bounding box center [834, 59] width 45 height 11
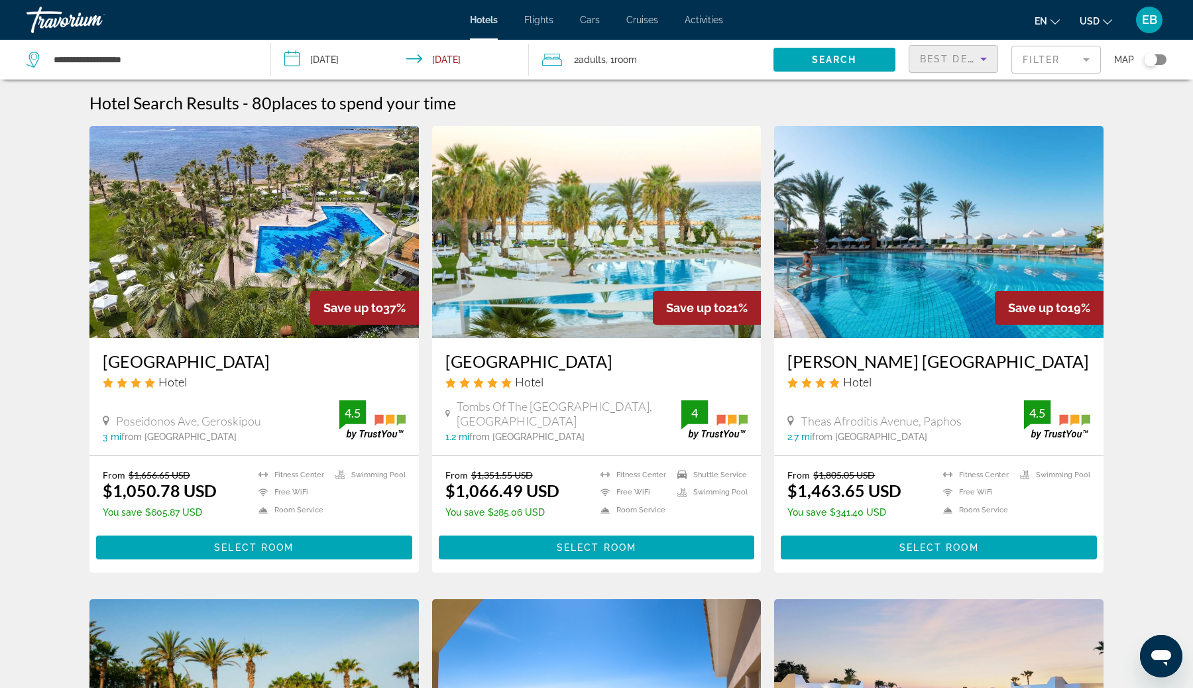
click at [942, 66] on div "Best Deals" at bounding box center [950, 59] width 60 height 16
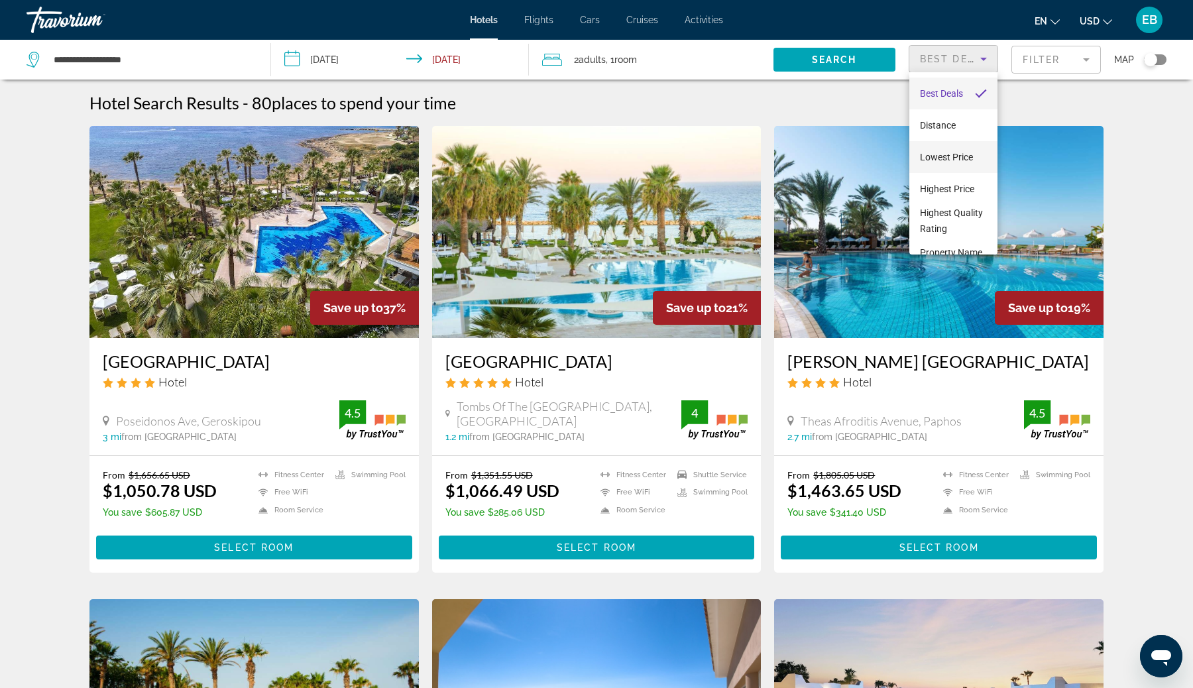
click at [921, 162] on span "Lowest Price" at bounding box center [946, 157] width 53 height 16
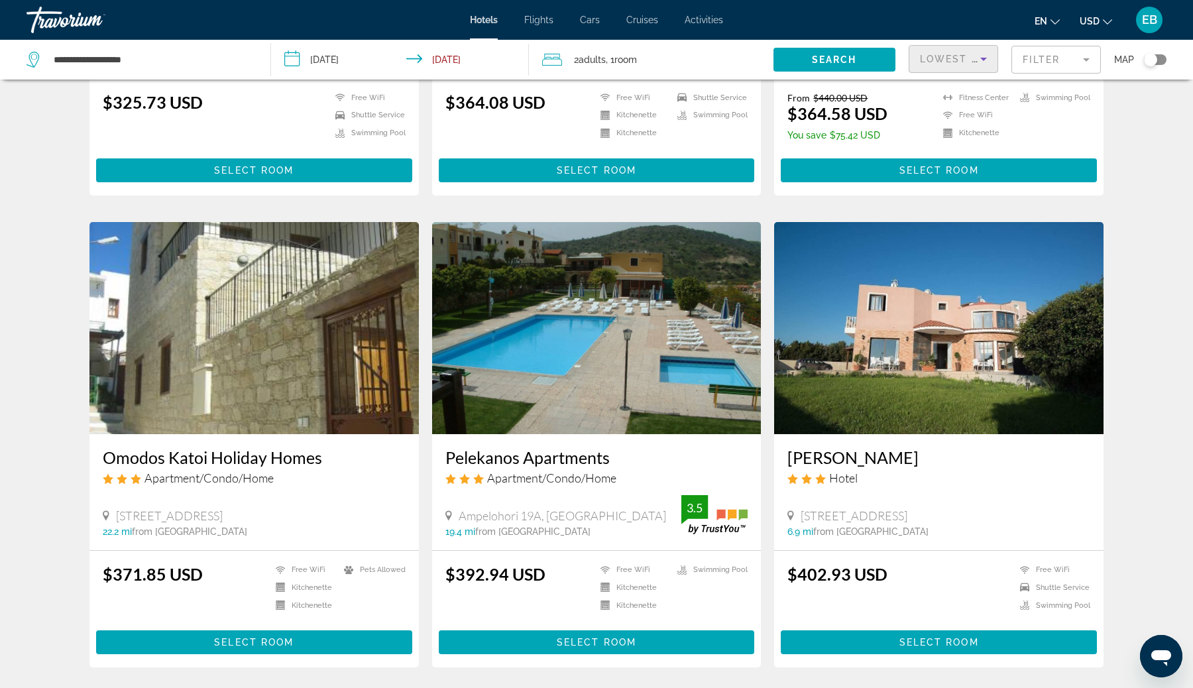
scroll to position [456, 0]
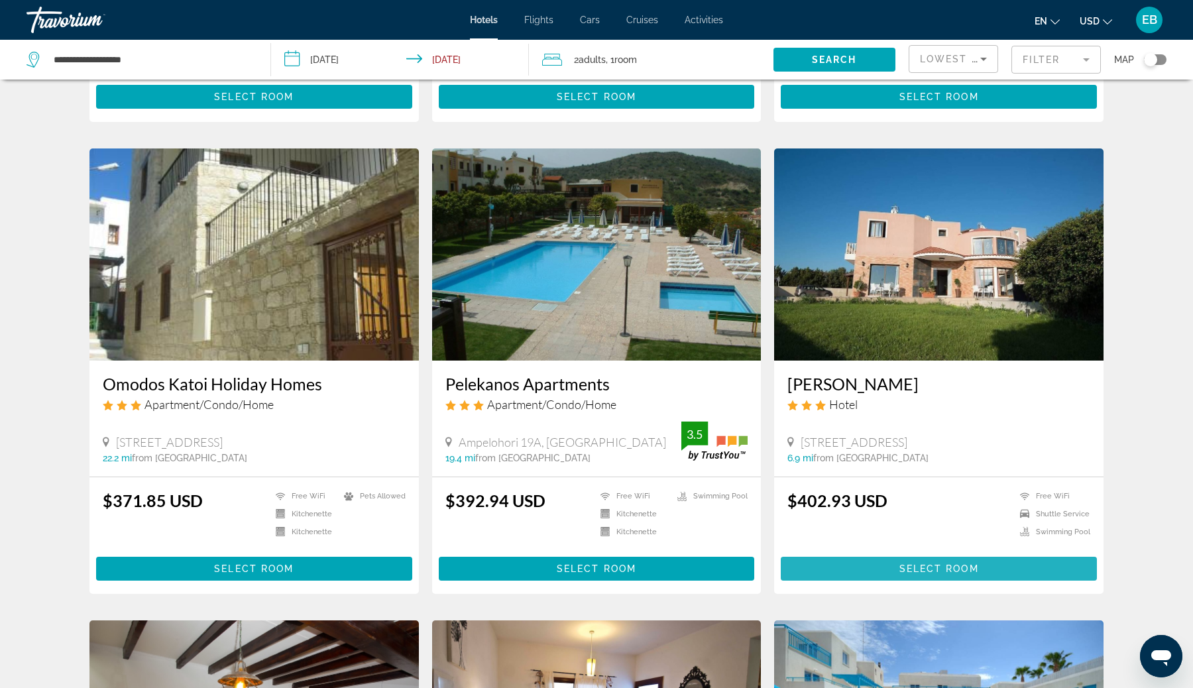
click at [915, 573] on span "Main content" at bounding box center [939, 569] width 316 height 32
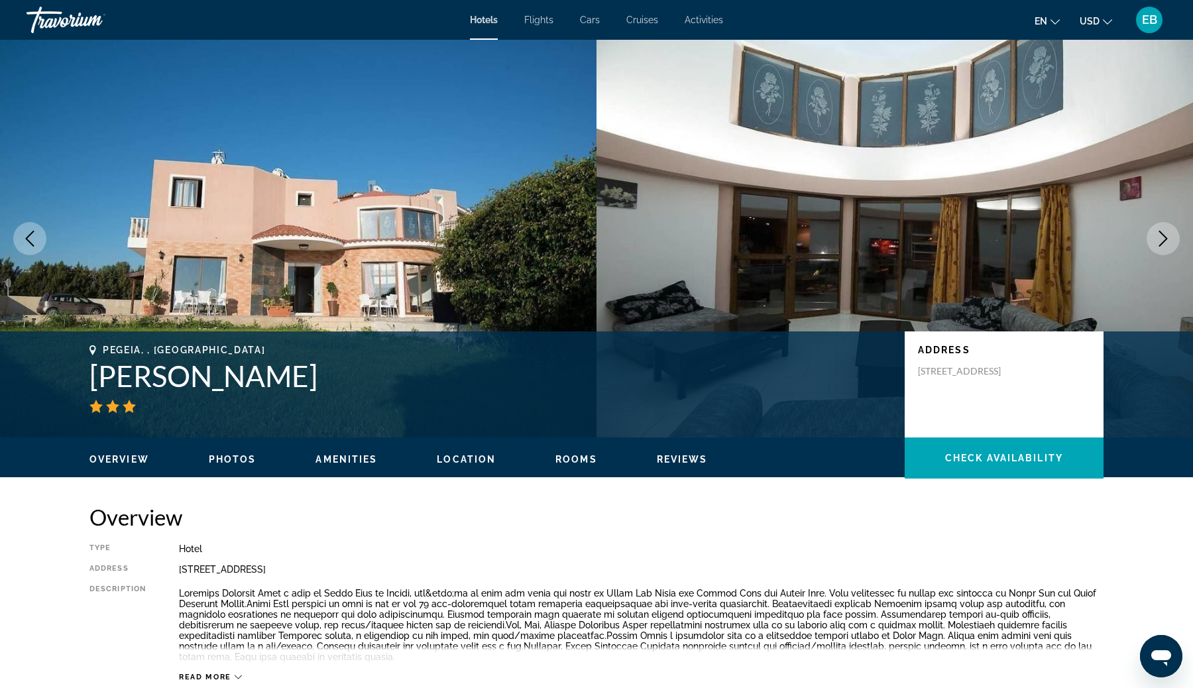
click at [486, 21] on span "Hotels" at bounding box center [484, 20] width 28 height 11
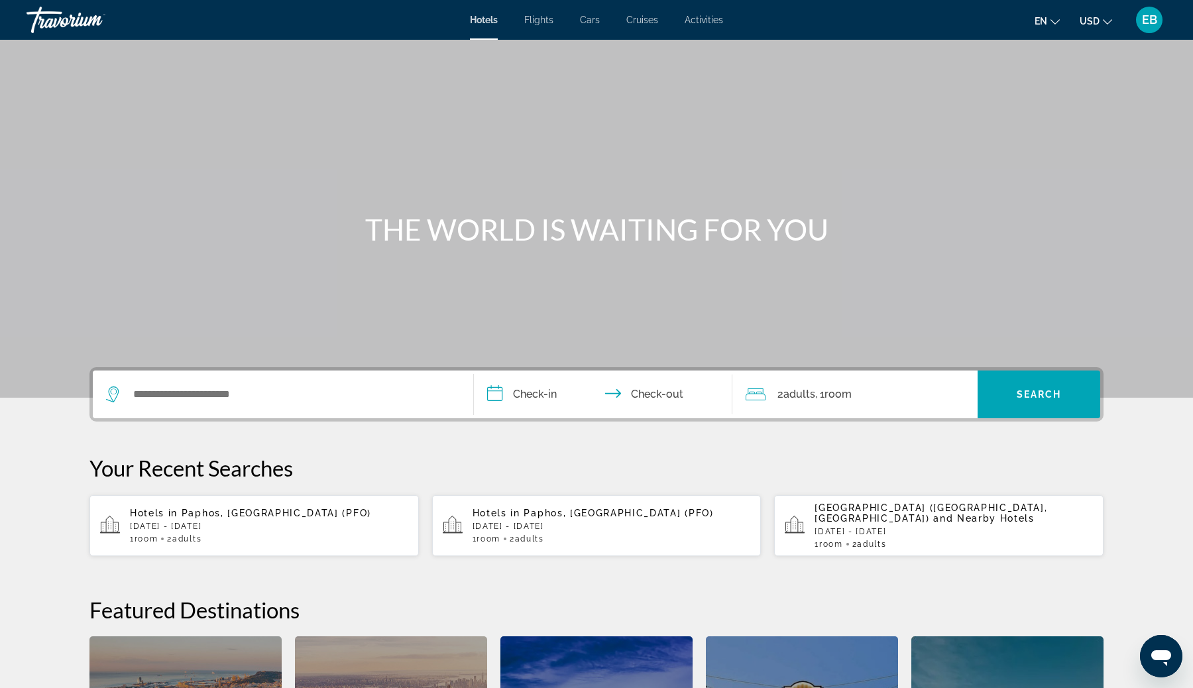
click at [1147, 18] on span "EB" at bounding box center [1149, 19] width 15 height 13
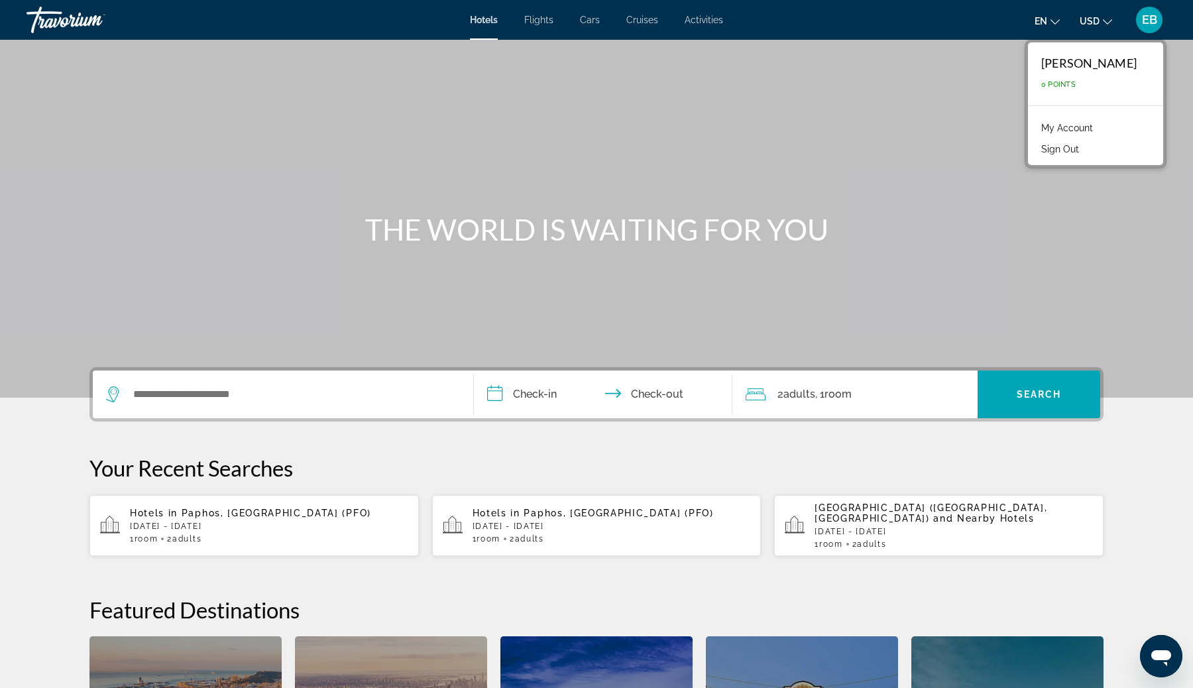
click at [1147, 18] on span "EB" at bounding box center [1149, 19] width 15 height 13
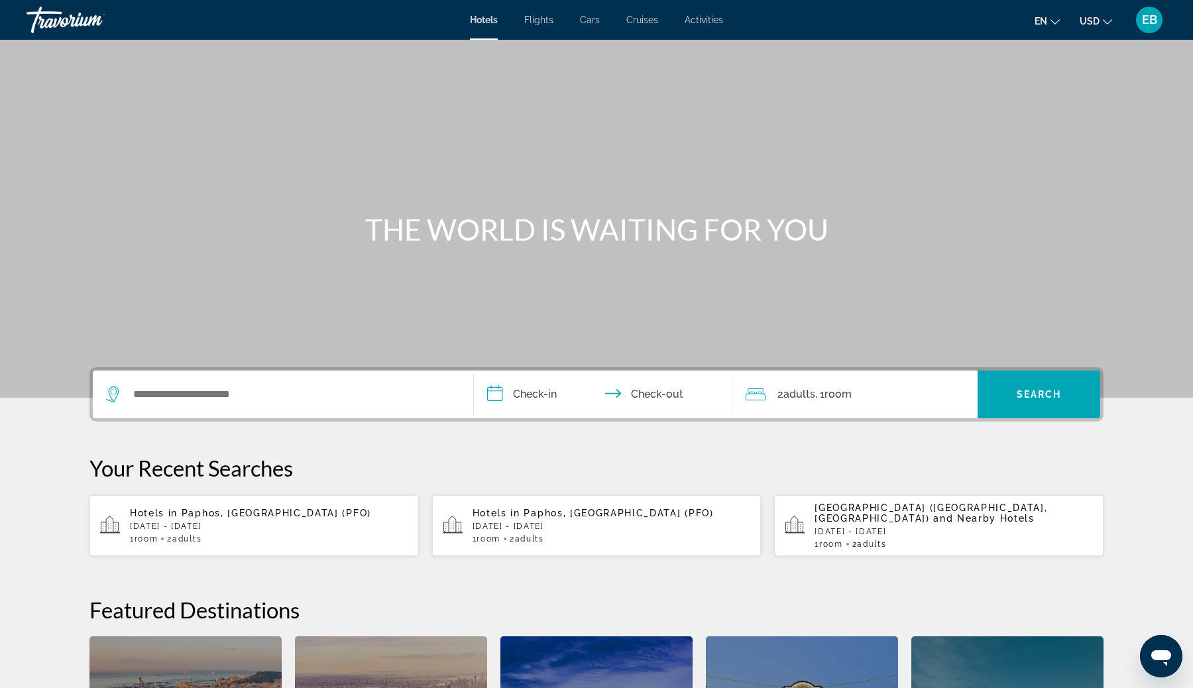
click at [643, 19] on span "Cruises" at bounding box center [642, 20] width 32 height 11
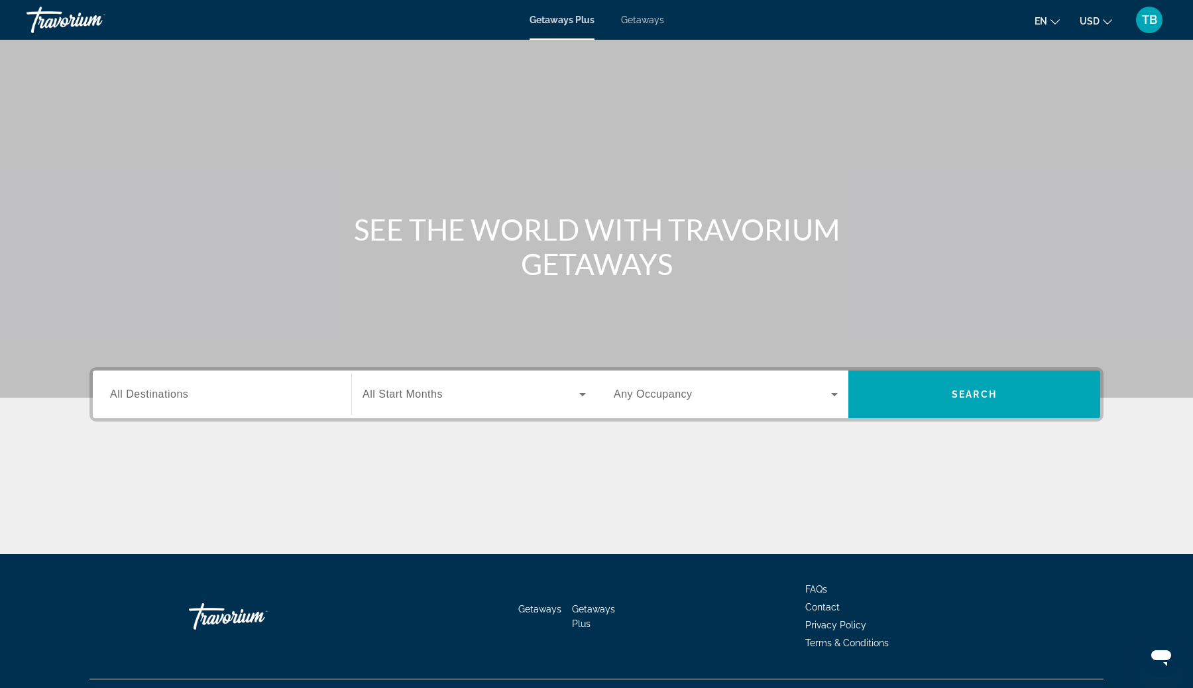
click at [744, 397] on span "Search widget" at bounding box center [722, 394] width 217 height 16
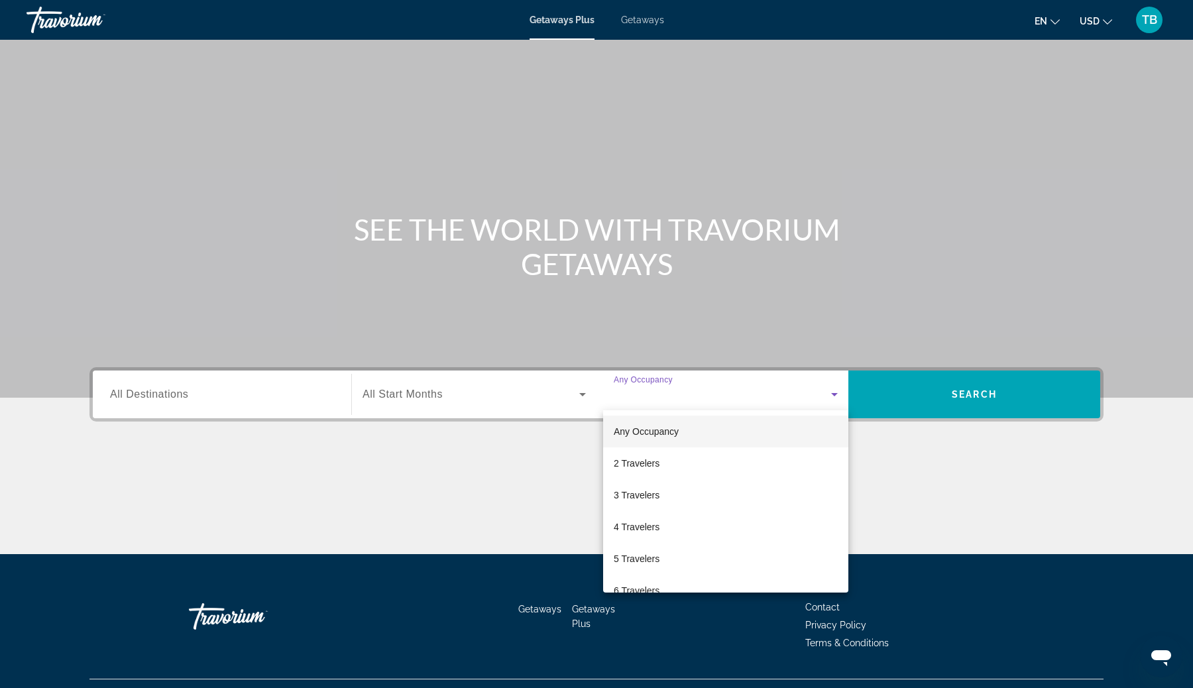
scroll to position [28, 0]
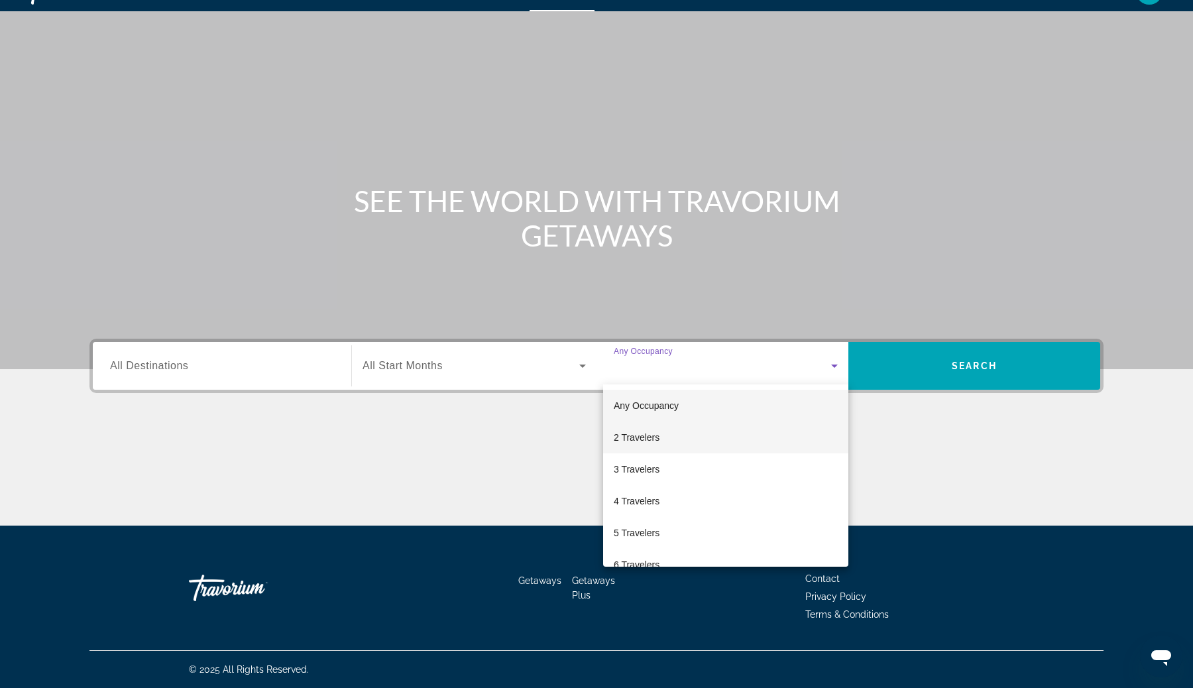
click at [706, 433] on mat-option "2 Travelers" at bounding box center [725, 437] width 245 height 32
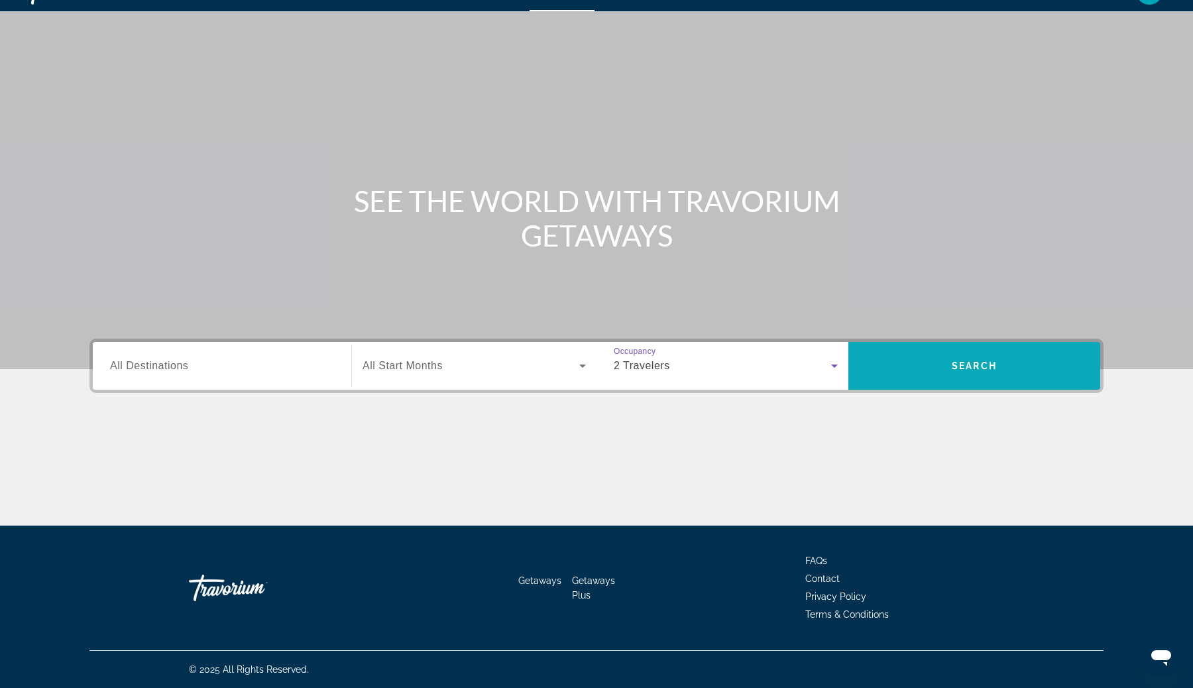
click at [971, 344] on span "Search widget" at bounding box center [974, 366] width 252 height 48
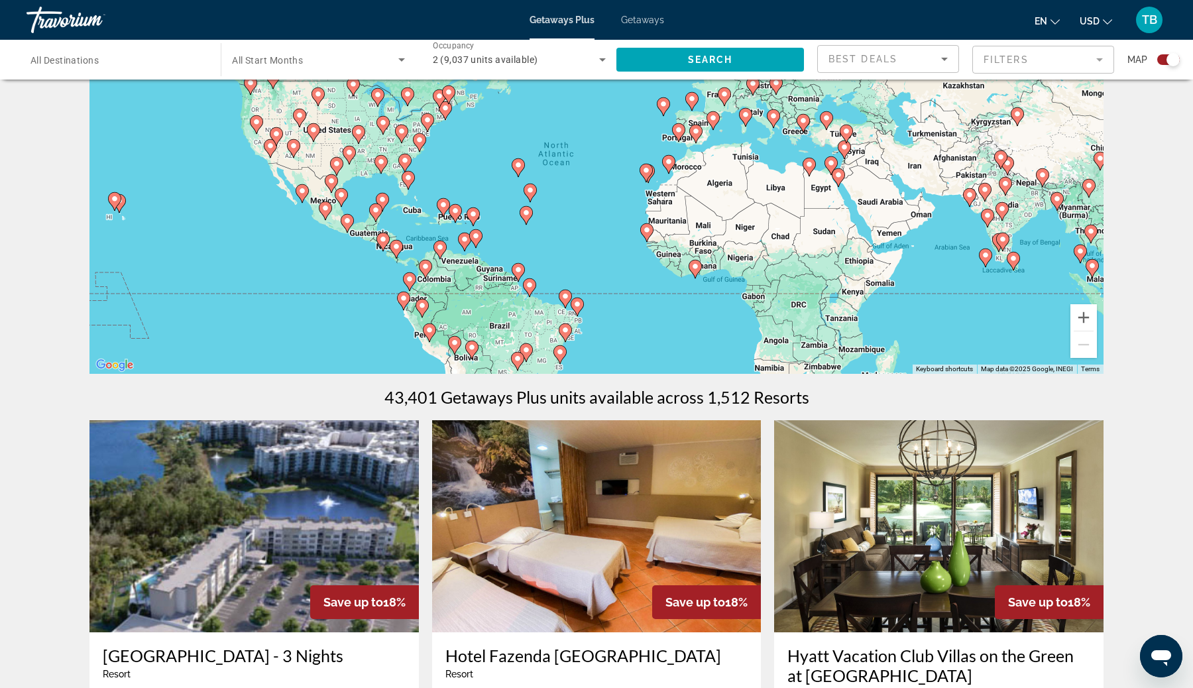
scroll to position [451, 0]
